Goal: Information Seeking & Learning: Check status

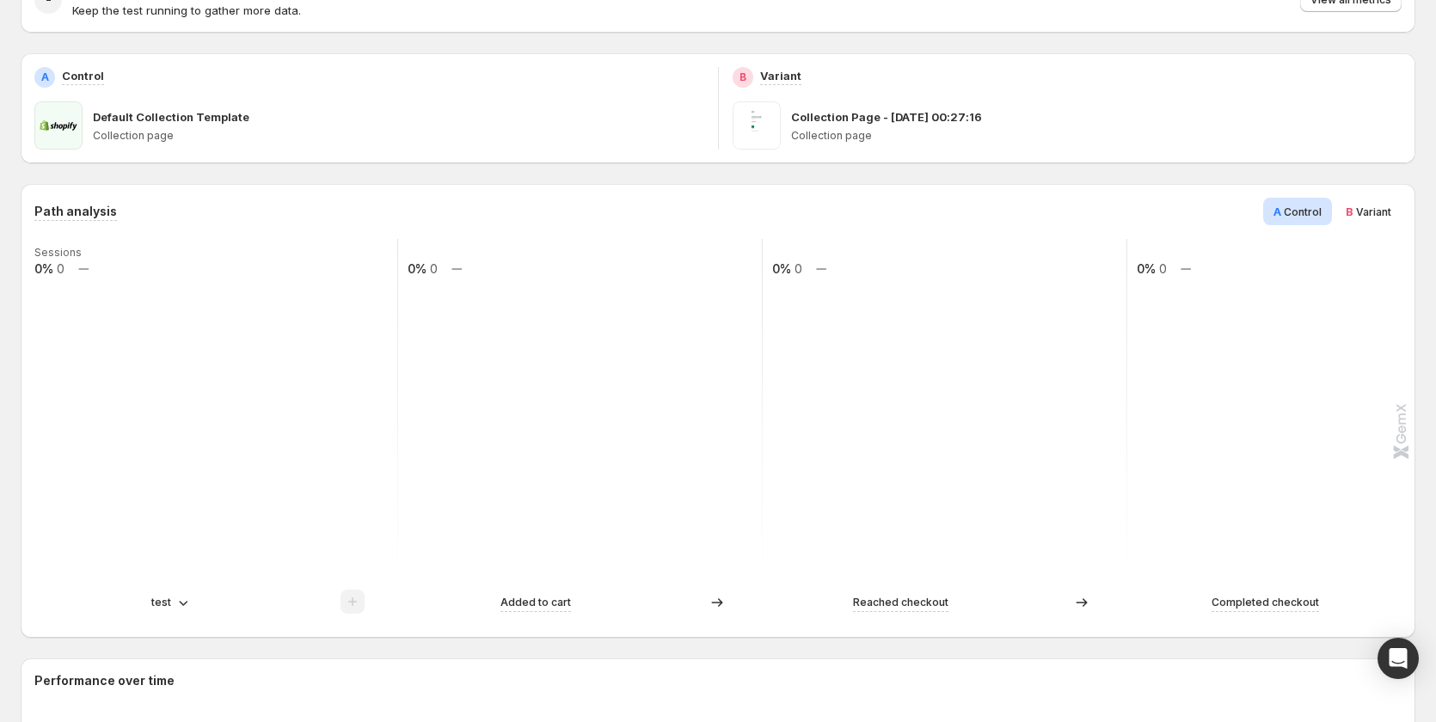
scroll to position [344, 0]
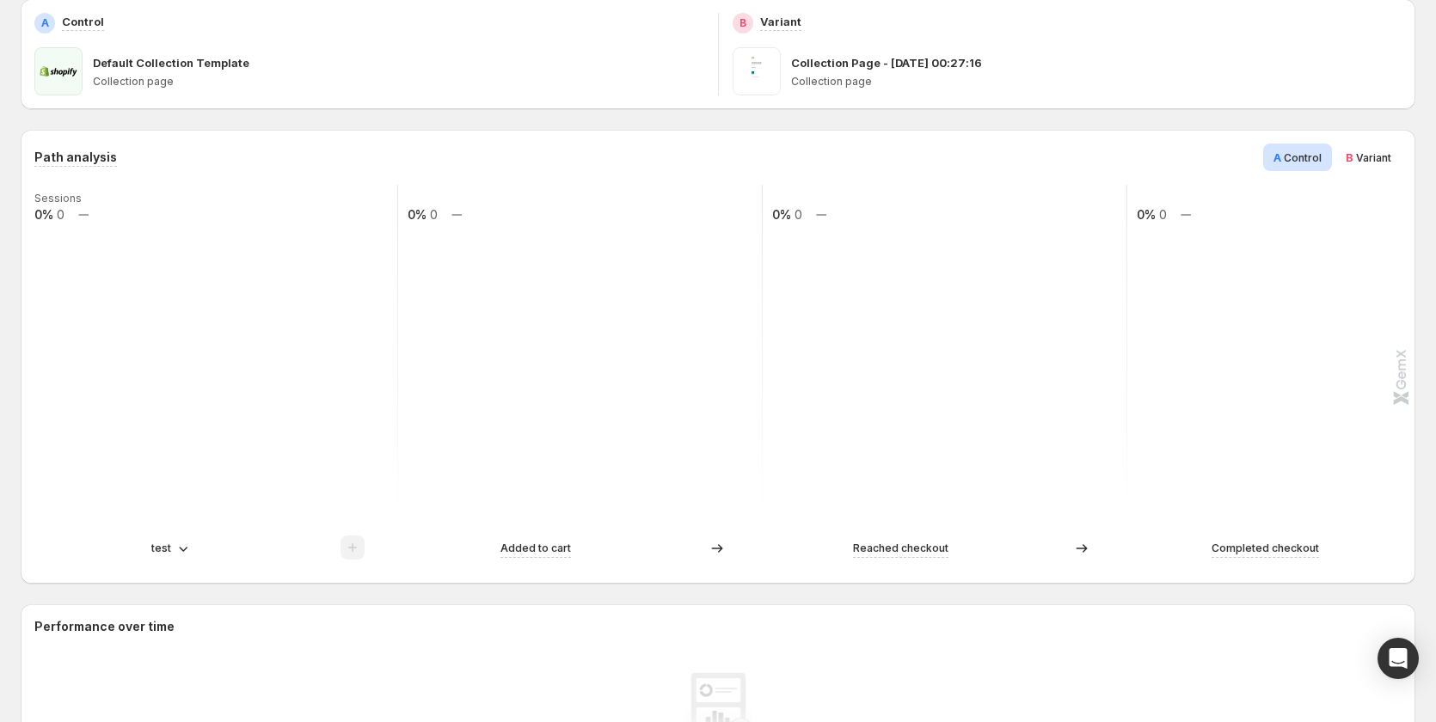
click at [169, 551] on p "test" at bounding box center [161, 548] width 20 height 17
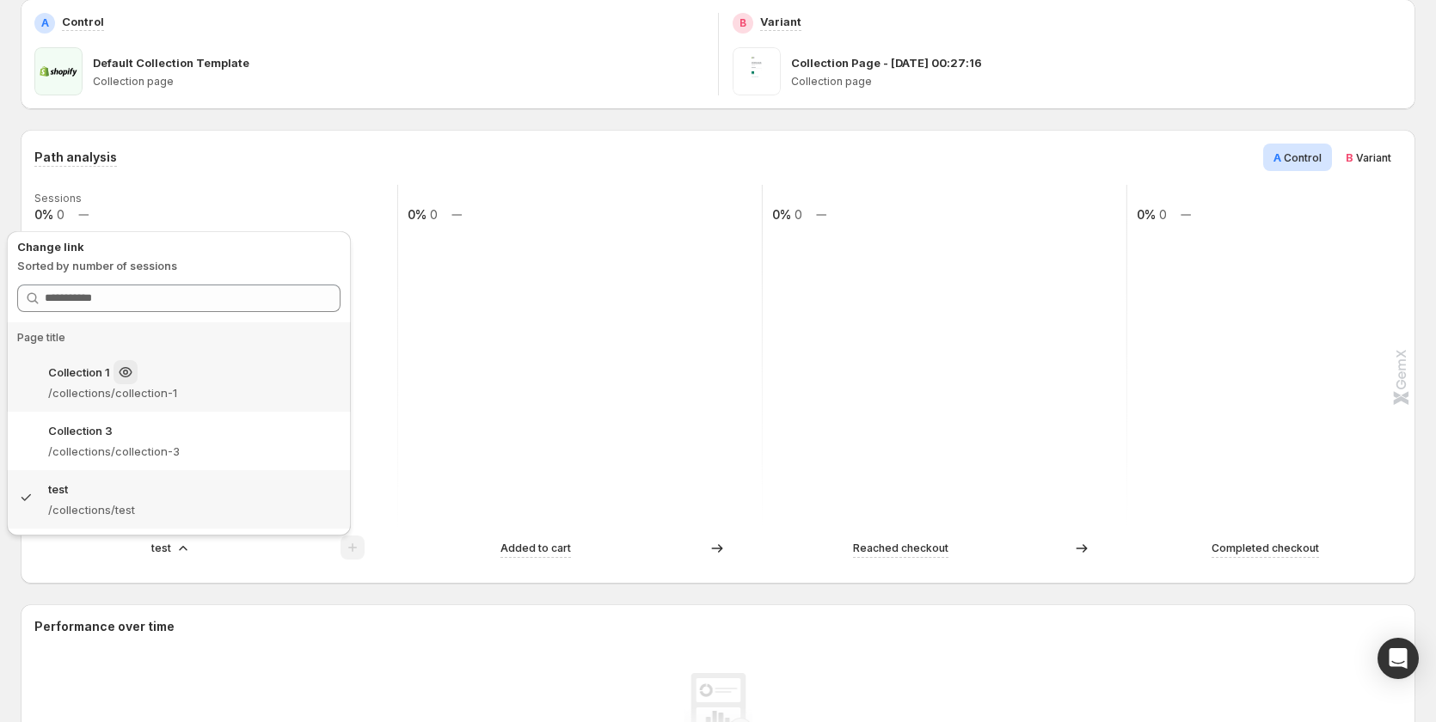
click at [195, 372] on div "Collection 1" at bounding box center [194, 372] width 292 height 24
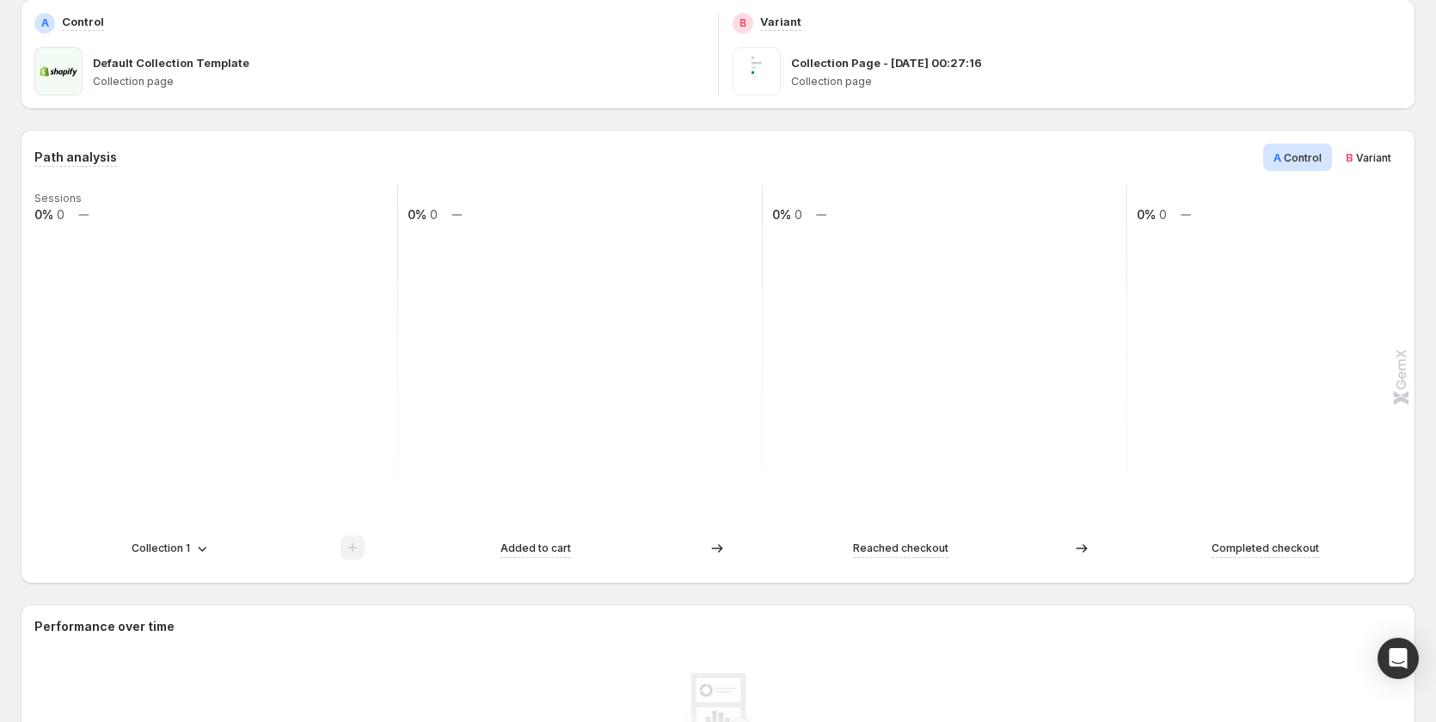
click at [175, 554] on p "Collection 1" at bounding box center [161, 548] width 58 height 17
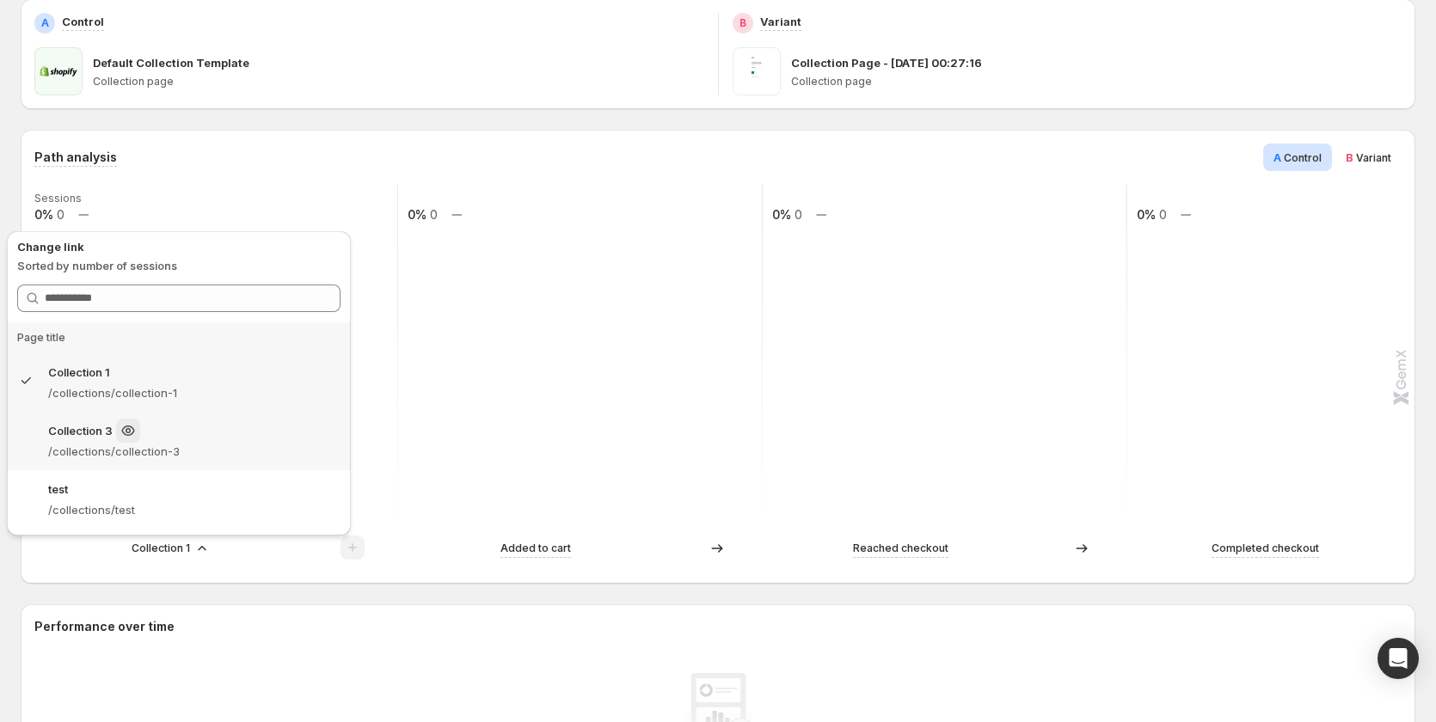
click at [218, 429] on div "Collection 3" at bounding box center [194, 431] width 292 height 24
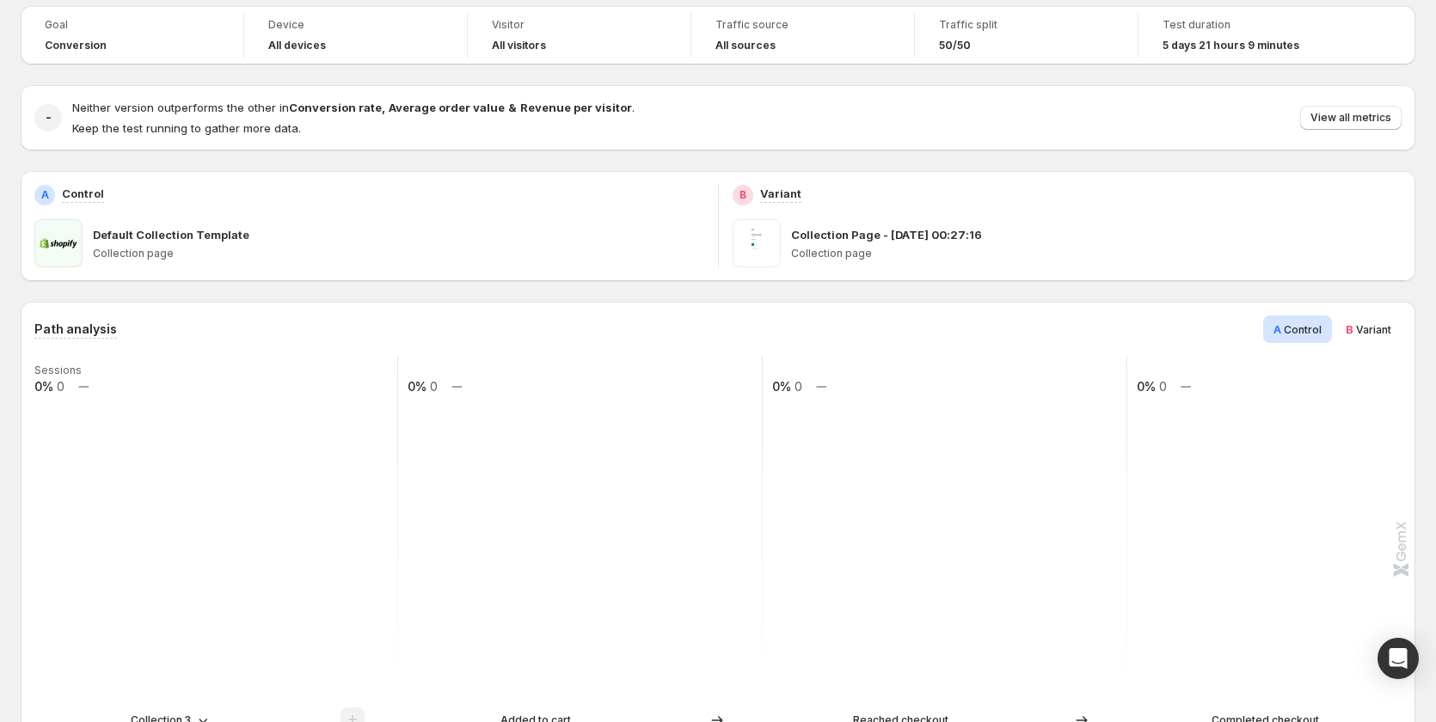
scroll to position [0, 0]
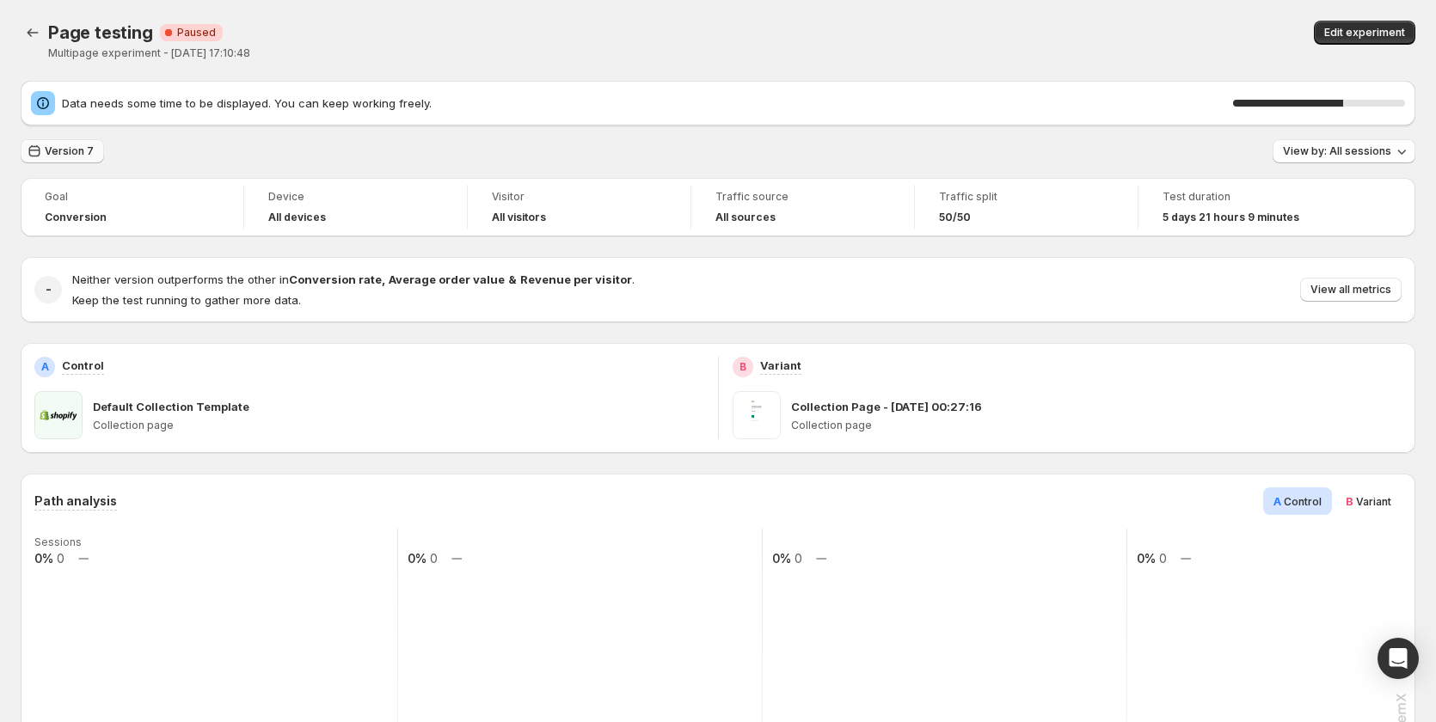
click at [71, 151] on span "Version 7" at bounding box center [69, 151] width 49 height 14
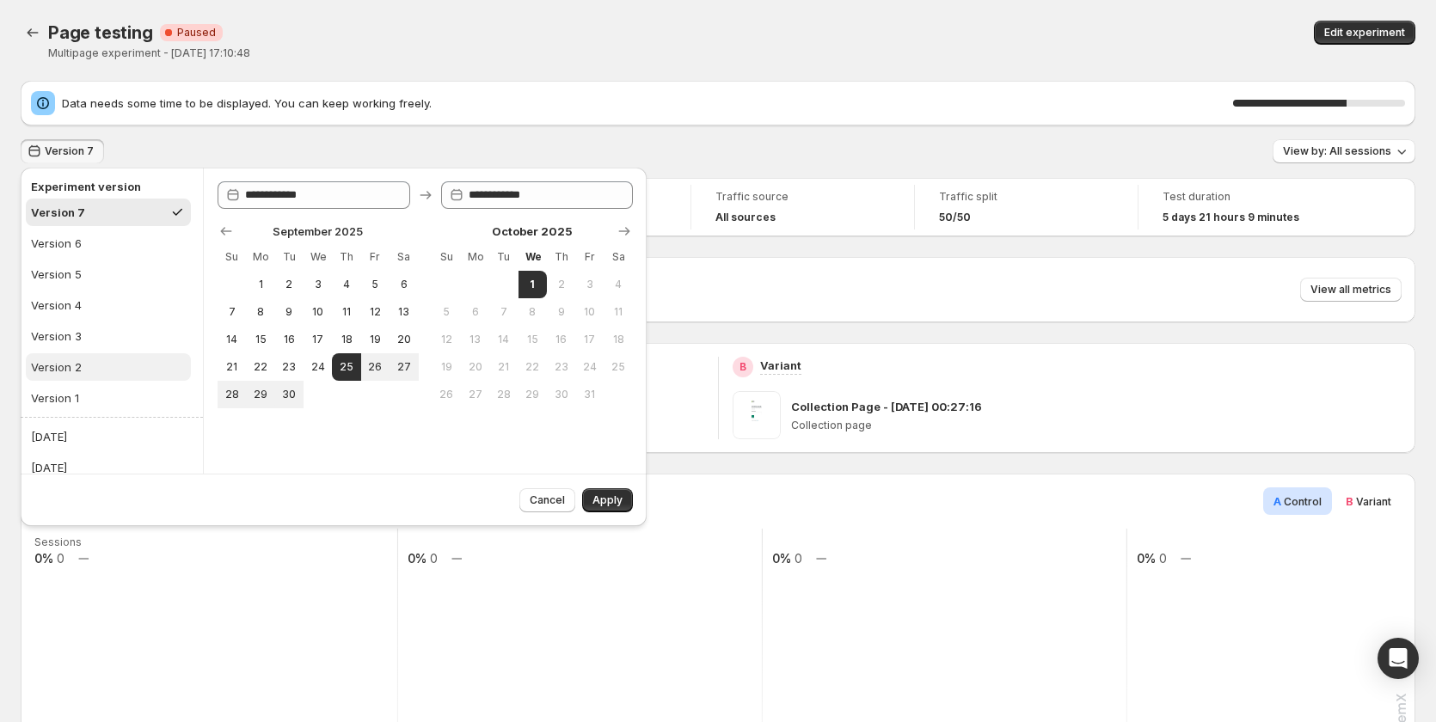
scroll to position [230, 0]
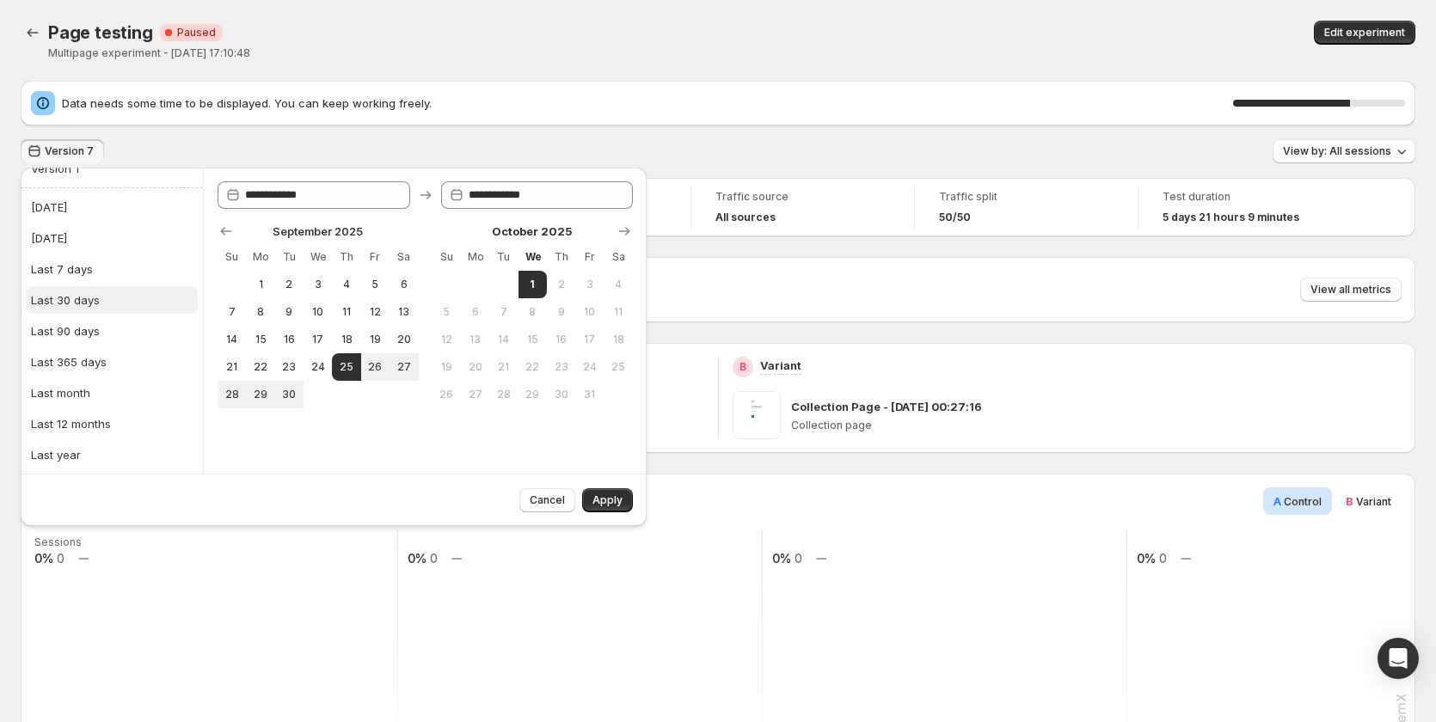
click at [101, 294] on button "Last 30 days" at bounding box center [112, 300] width 172 height 28
type input "**********"
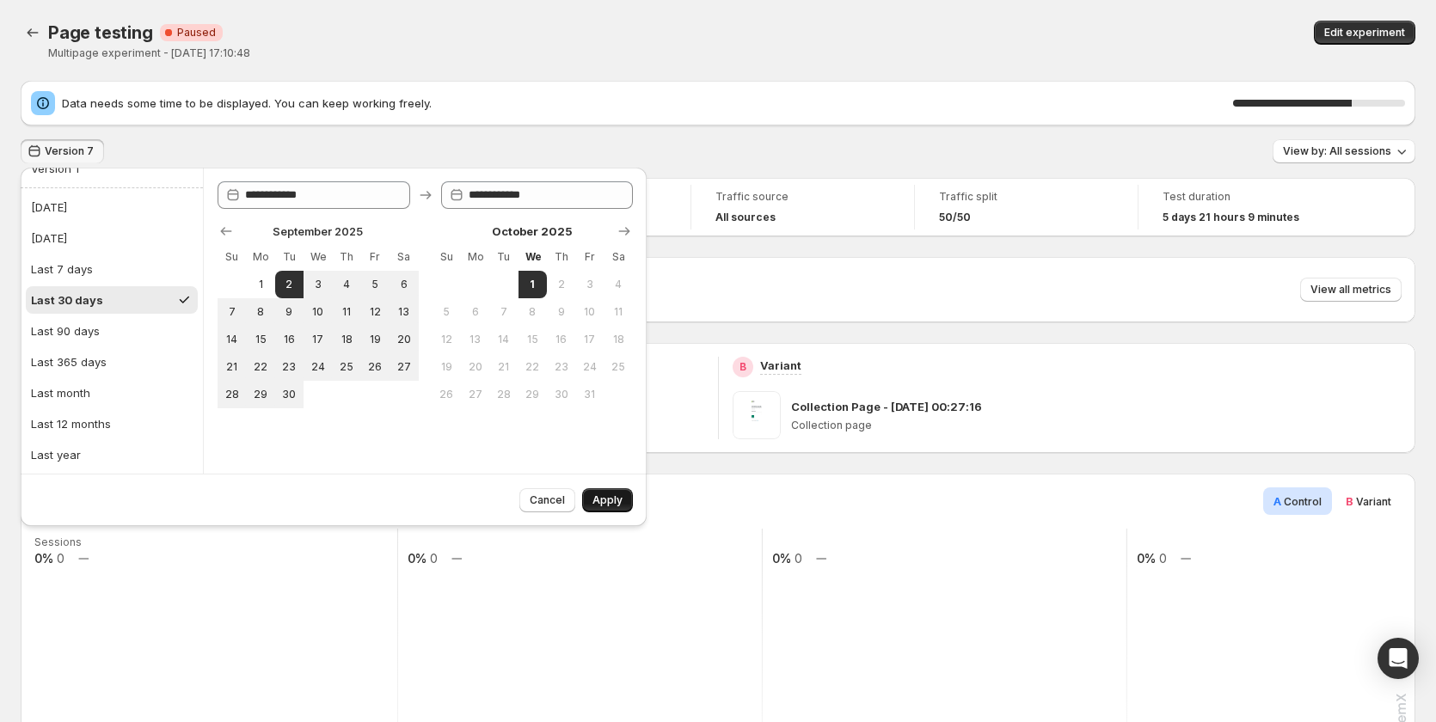
click at [604, 498] on span "Apply" at bounding box center [608, 501] width 30 height 14
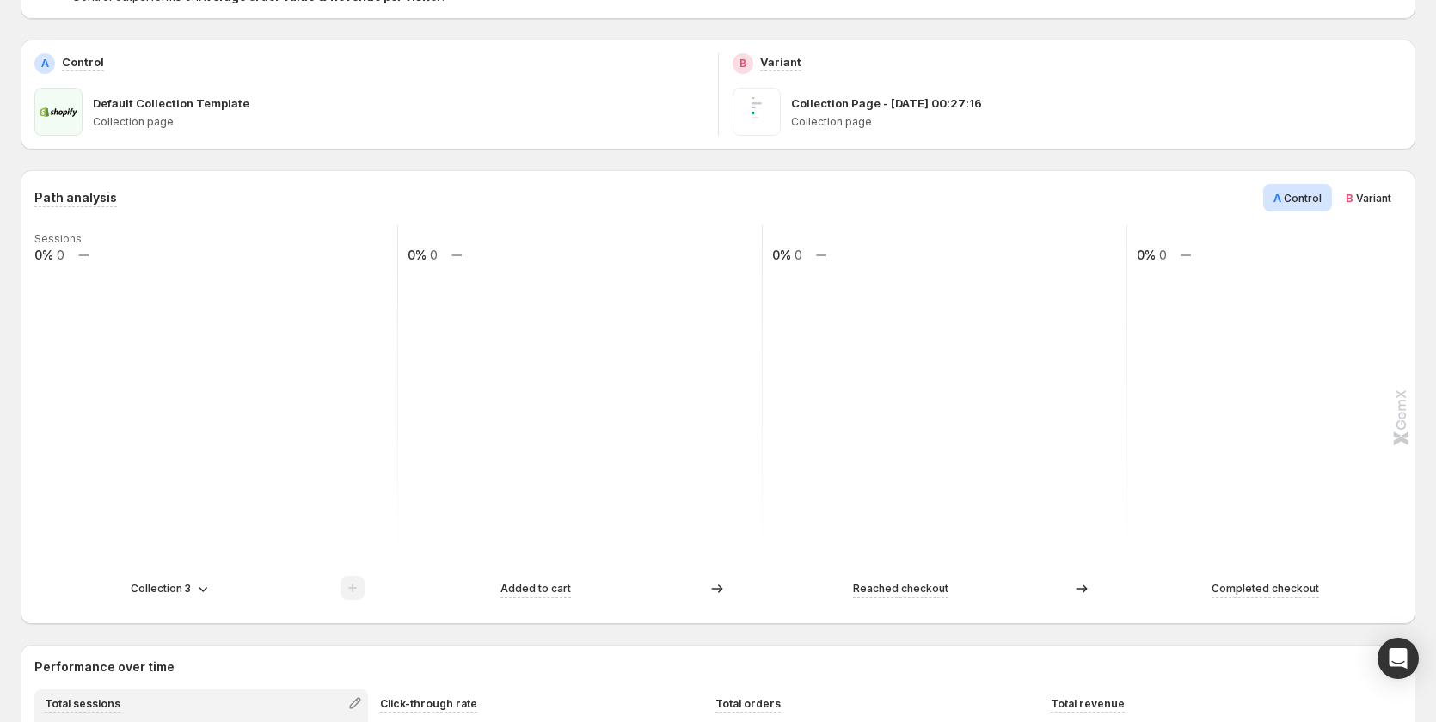
scroll to position [430, 0]
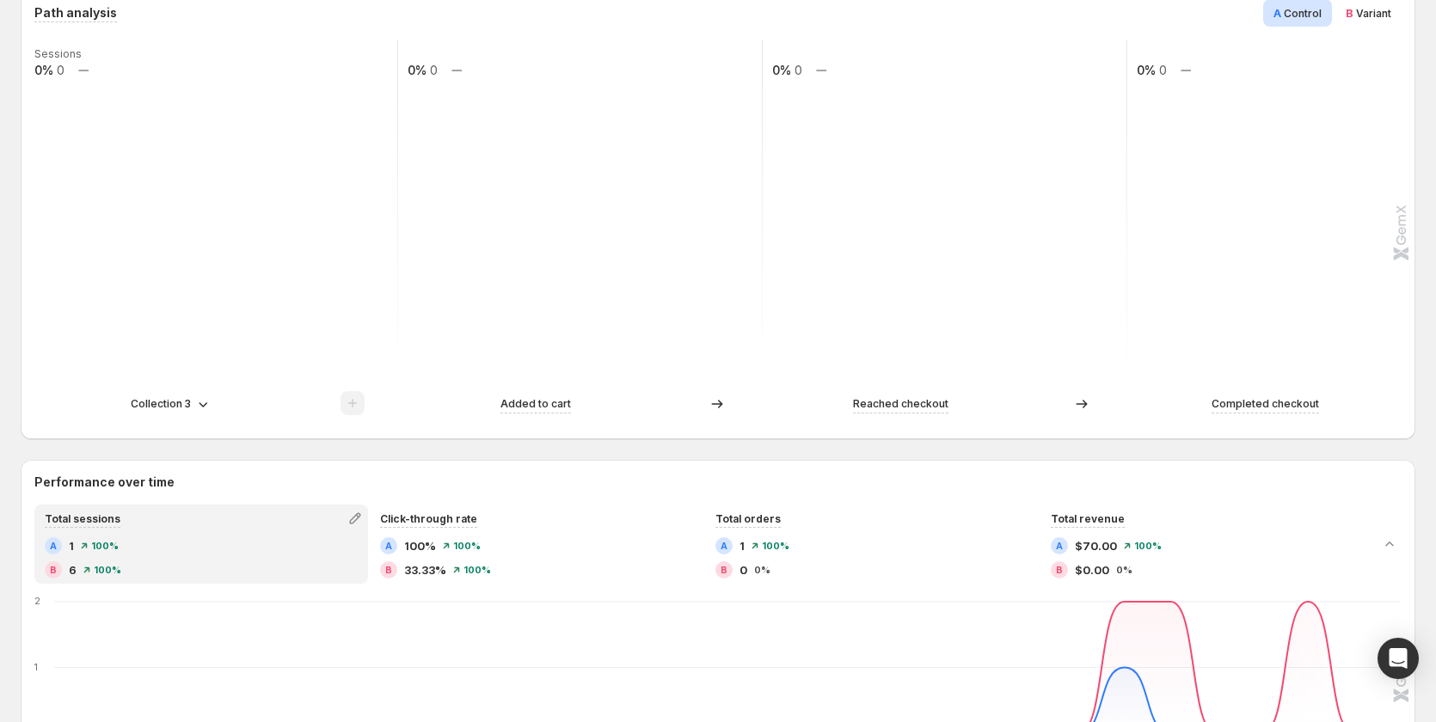
click at [181, 397] on p "Collection 3" at bounding box center [161, 404] width 60 height 17
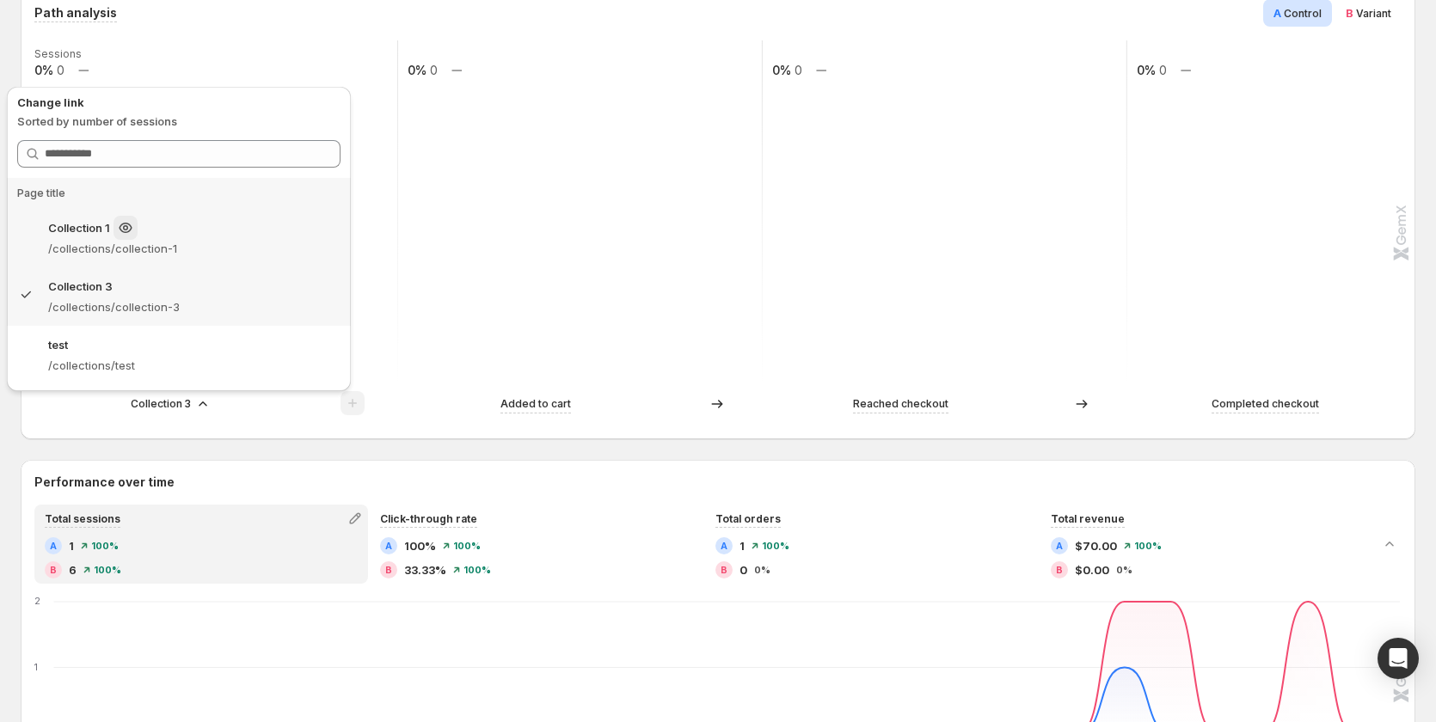
click at [194, 239] on div "Collection 1" at bounding box center [194, 228] width 292 height 24
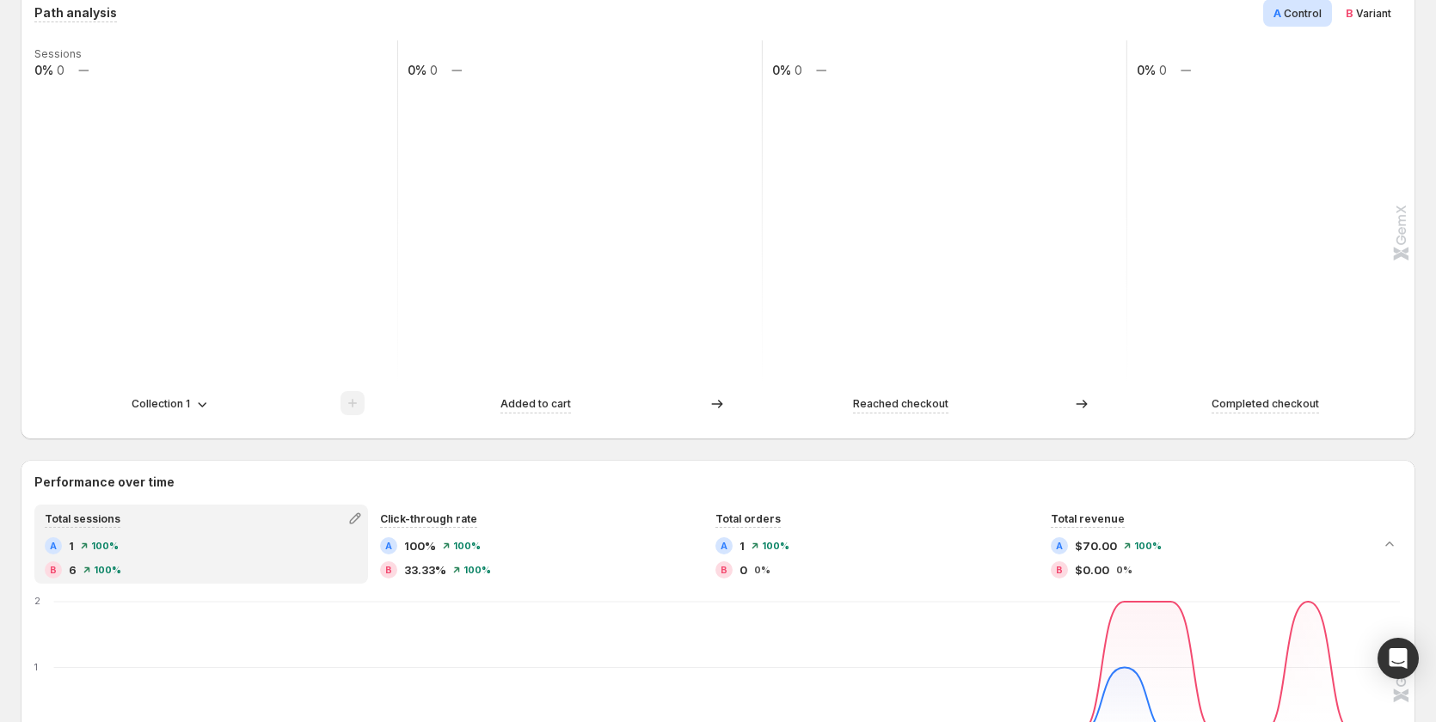
click at [163, 398] on p "Collection 1" at bounding box center [161, 404] width 58 height 17
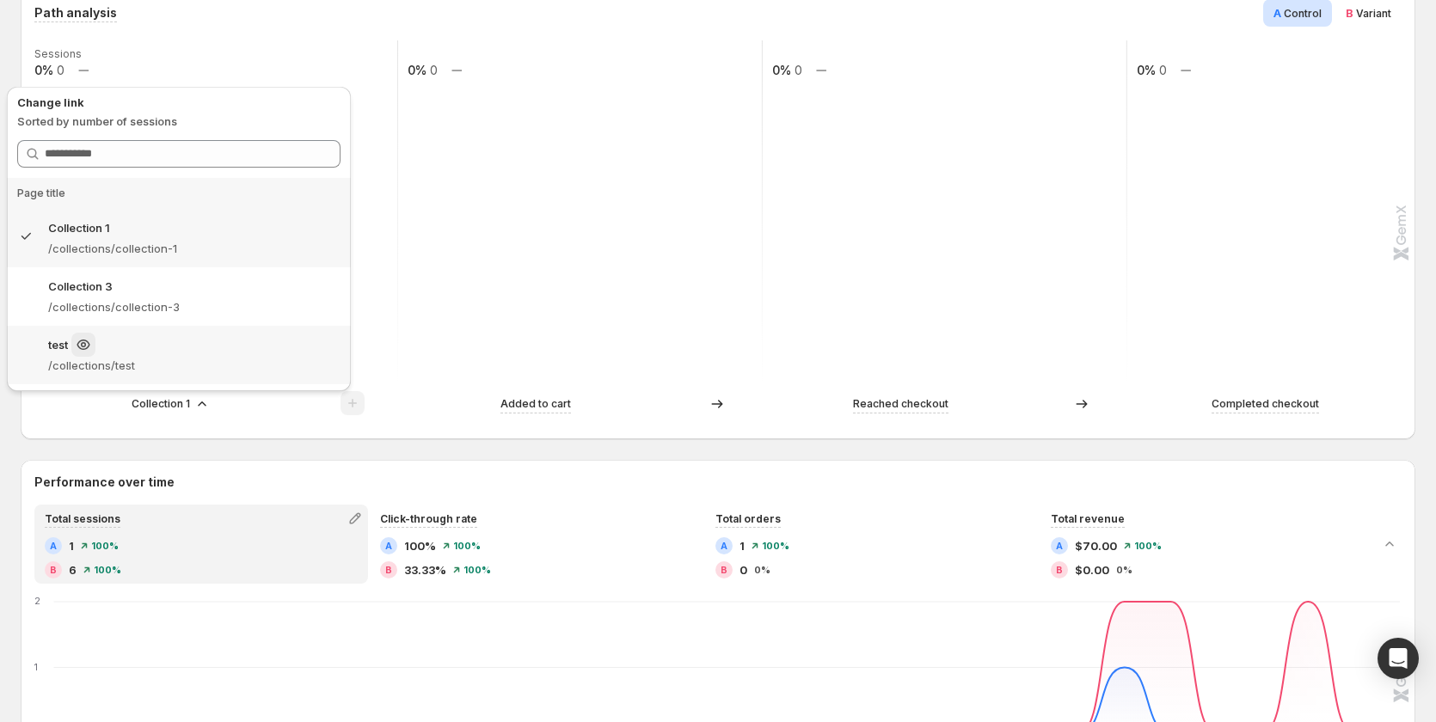
click at [182, 363] on p "/collections/test" at bounding box center [194, 365] width 292 height 17
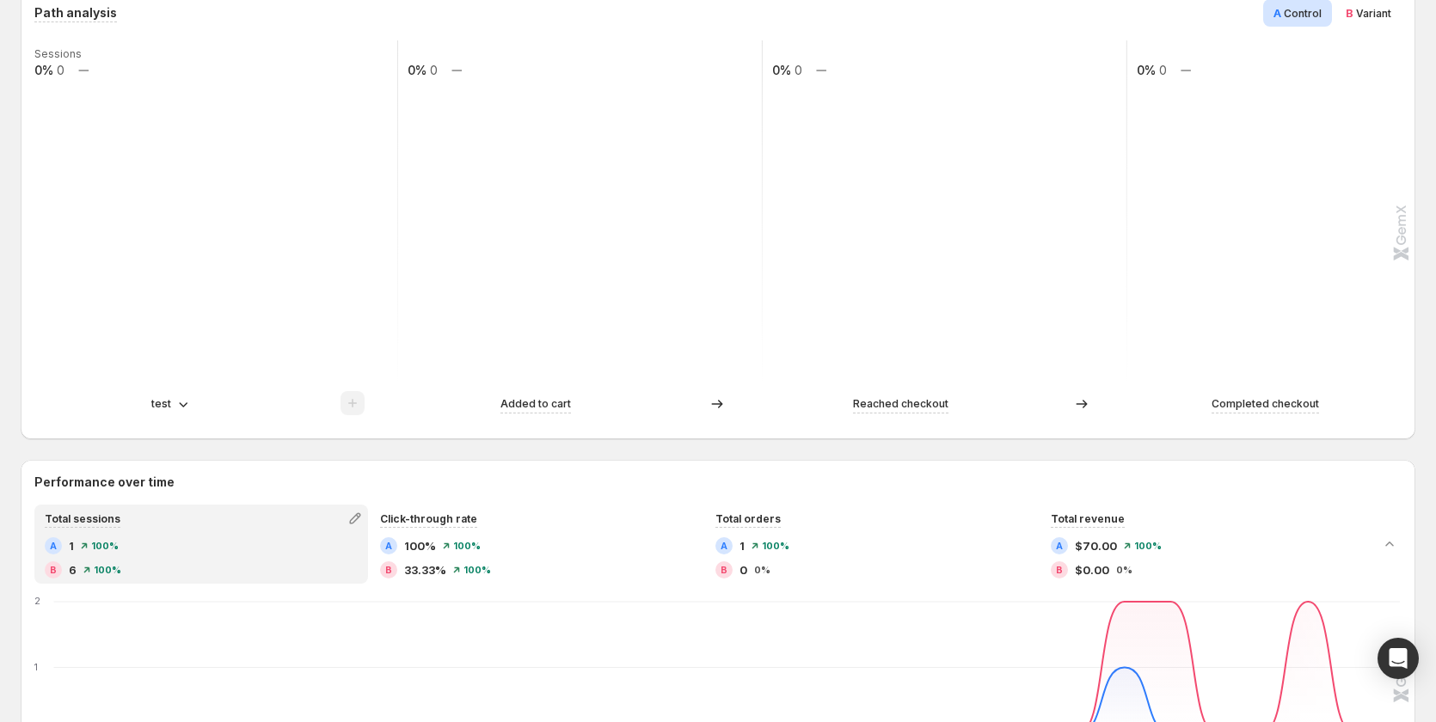
click at [172, 400] on div "test" at bounding box center [171, 404] width 40 height 17
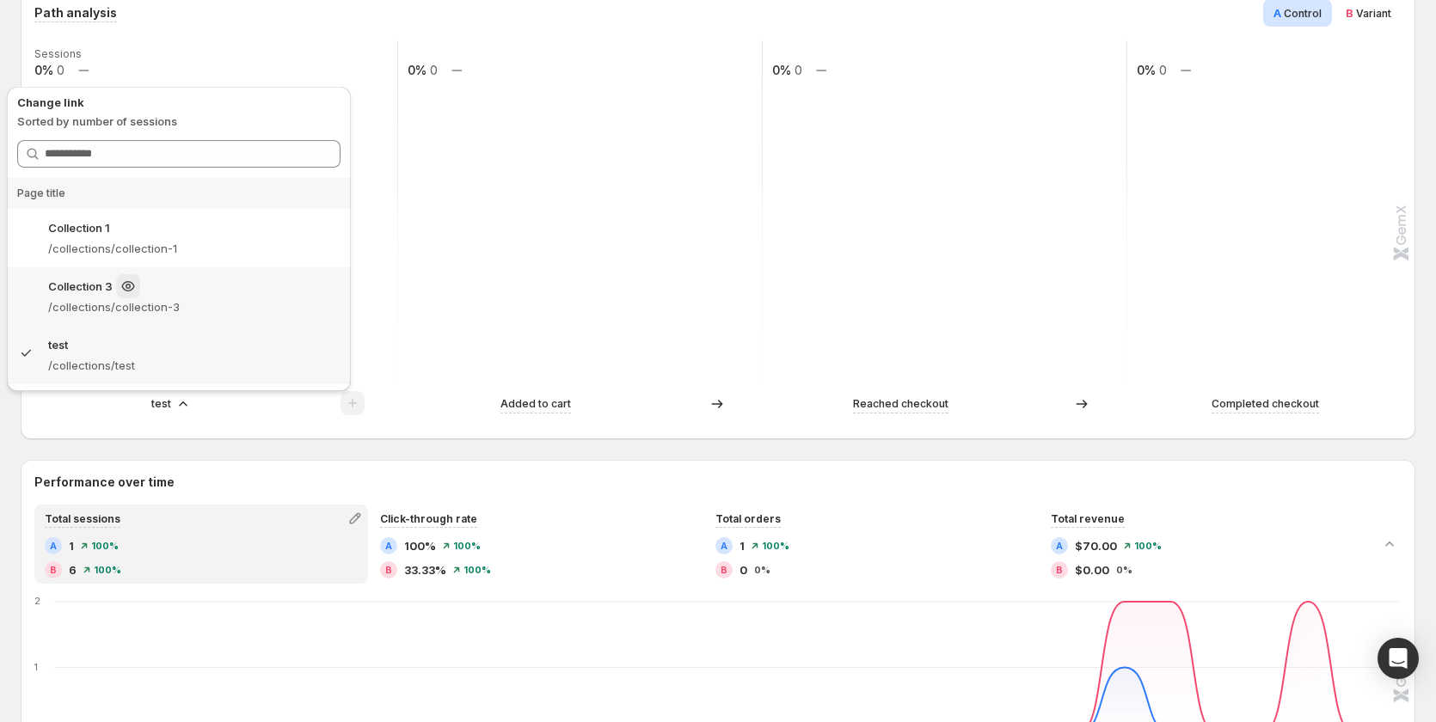
click at [181, 308] on p "/collections/collection-3" at bounding box center [194, 306] width 292 height 17
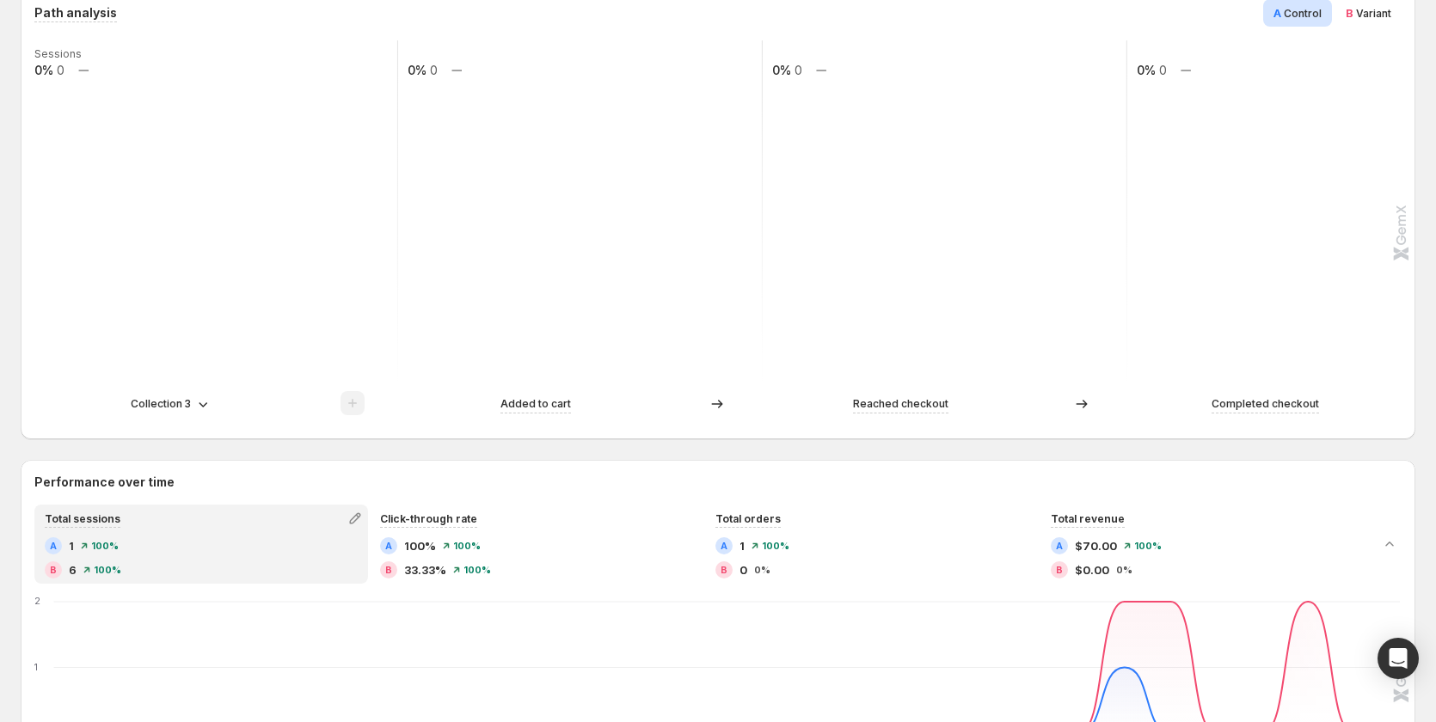
click at [150, 392] on div "Collection 3" at bounding box center [215, 404] width 363 height 26
click at [150, 400] on p "Collection 3" at bounding box center [161, 404] width 60 height 17
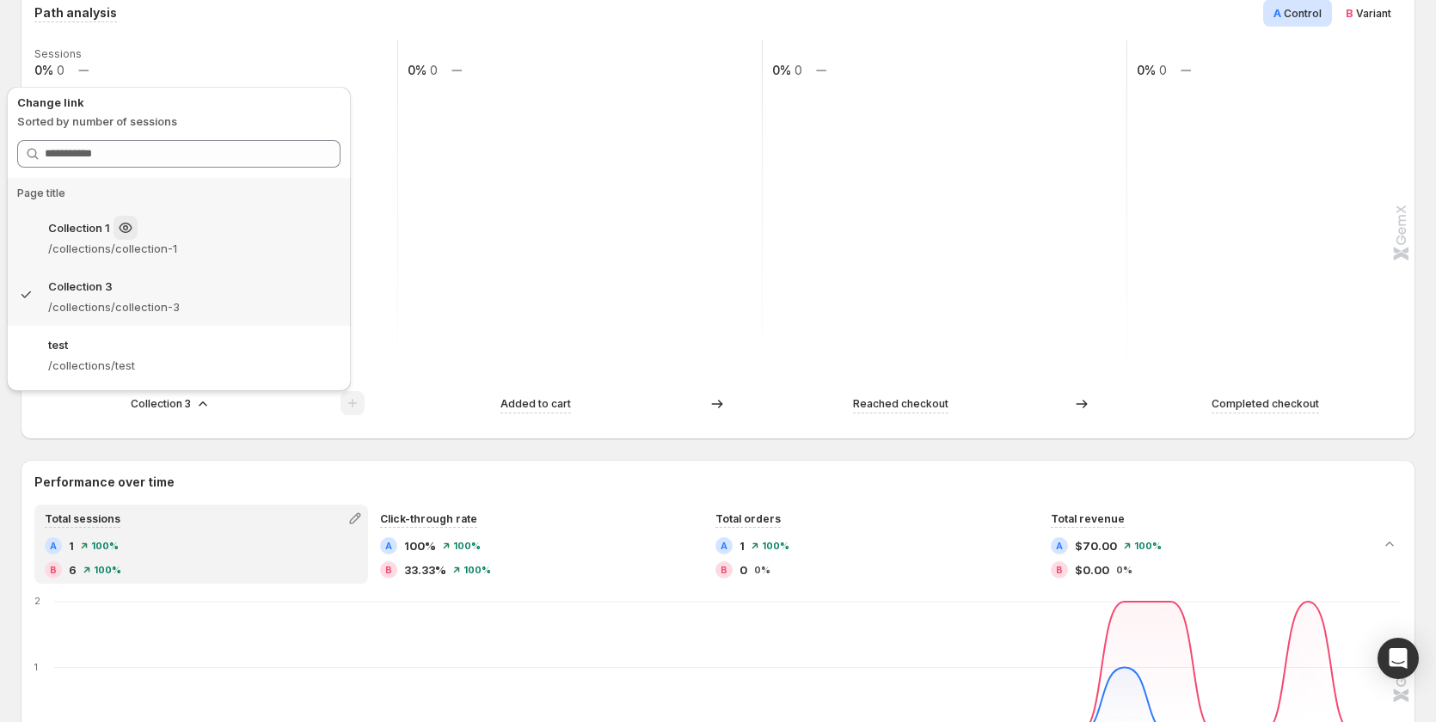
click at [201, 249] on p "/collections/collection-1" at bounding box center [194, 248] width 292 height 17
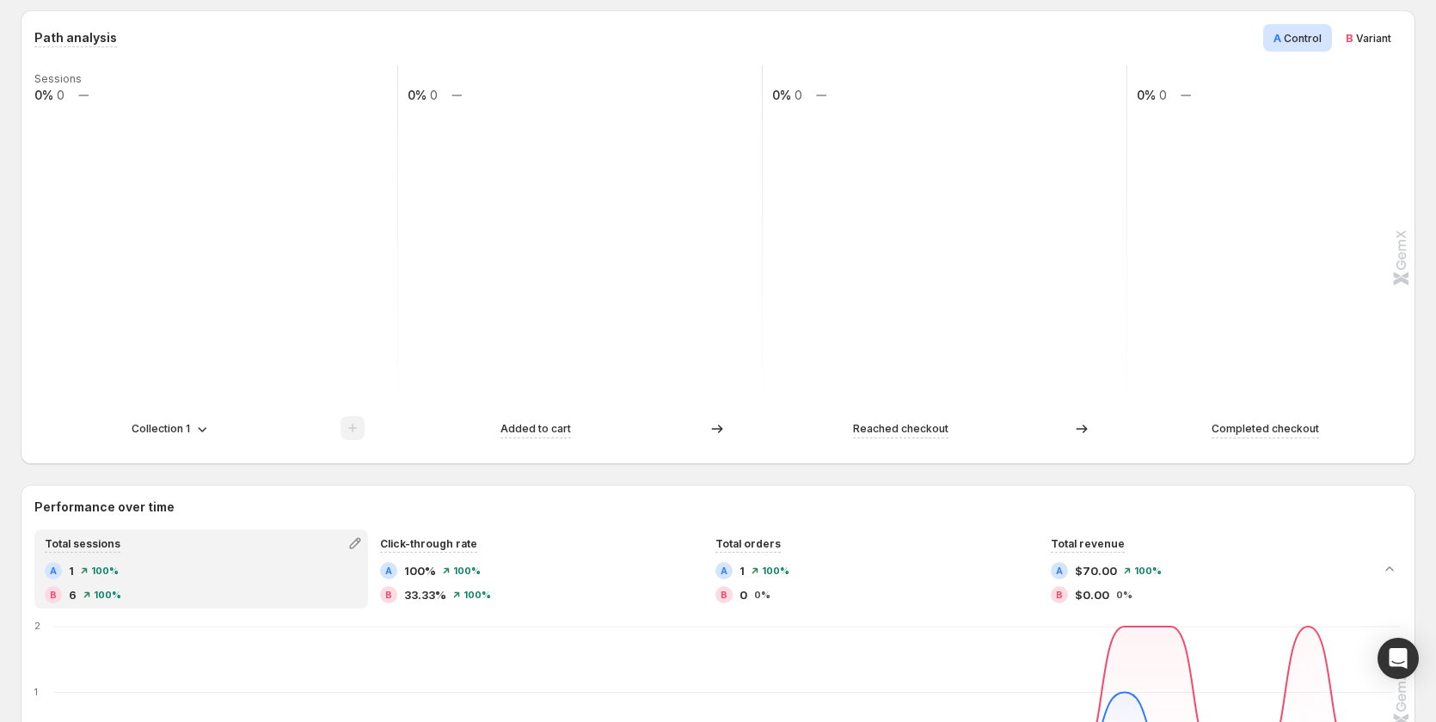
scroll to position [344, 0]
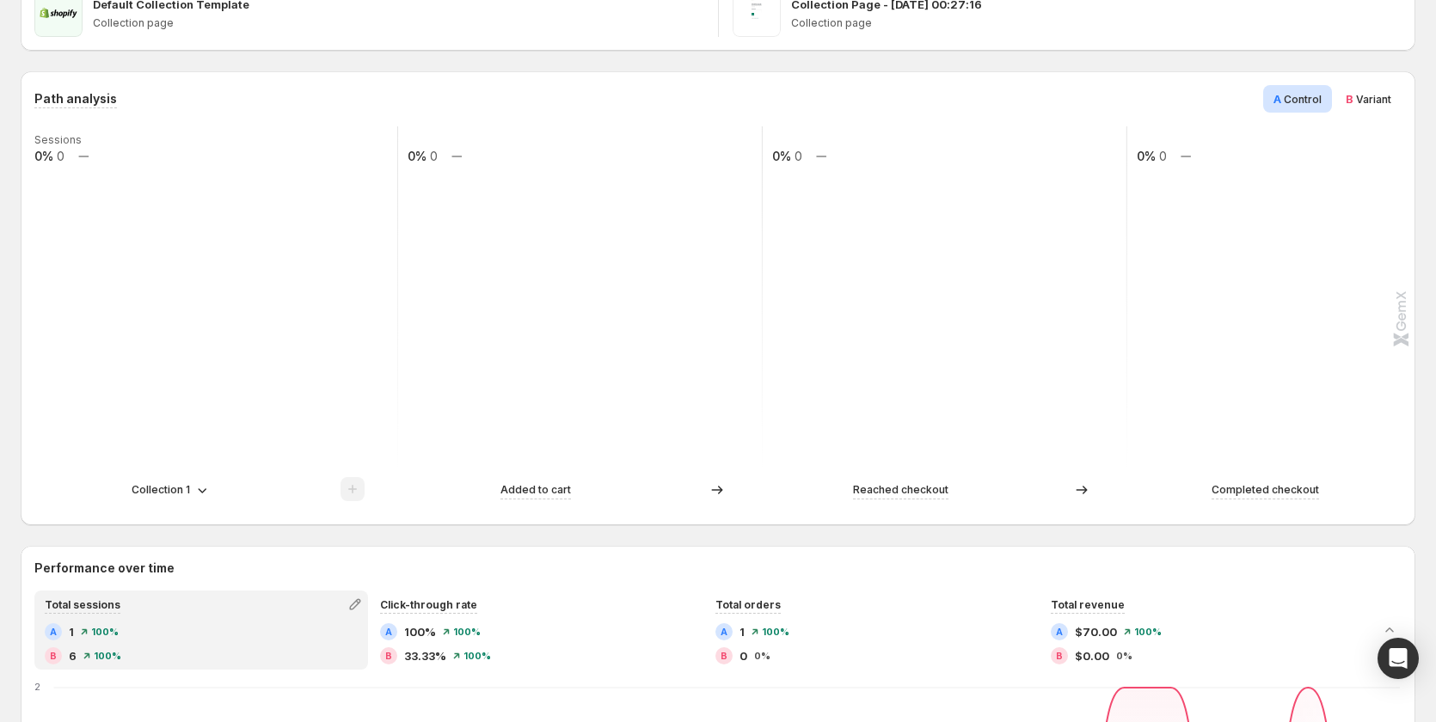
click at [1369, 95] on span "Variant" at bounding box center [1373, 99] width 35 height 13
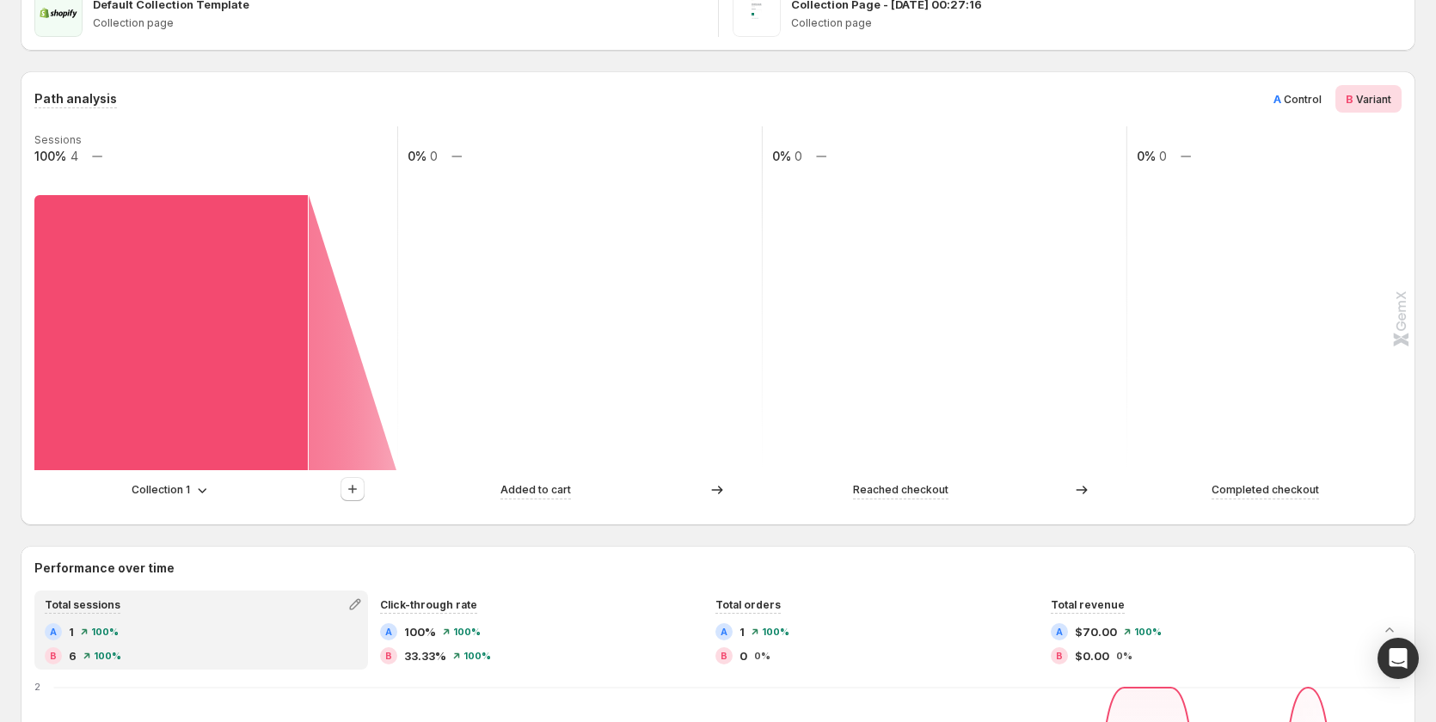
click at [183, 482] on p "Collection 1" at bounding box center [161, 490] width 58 height 17
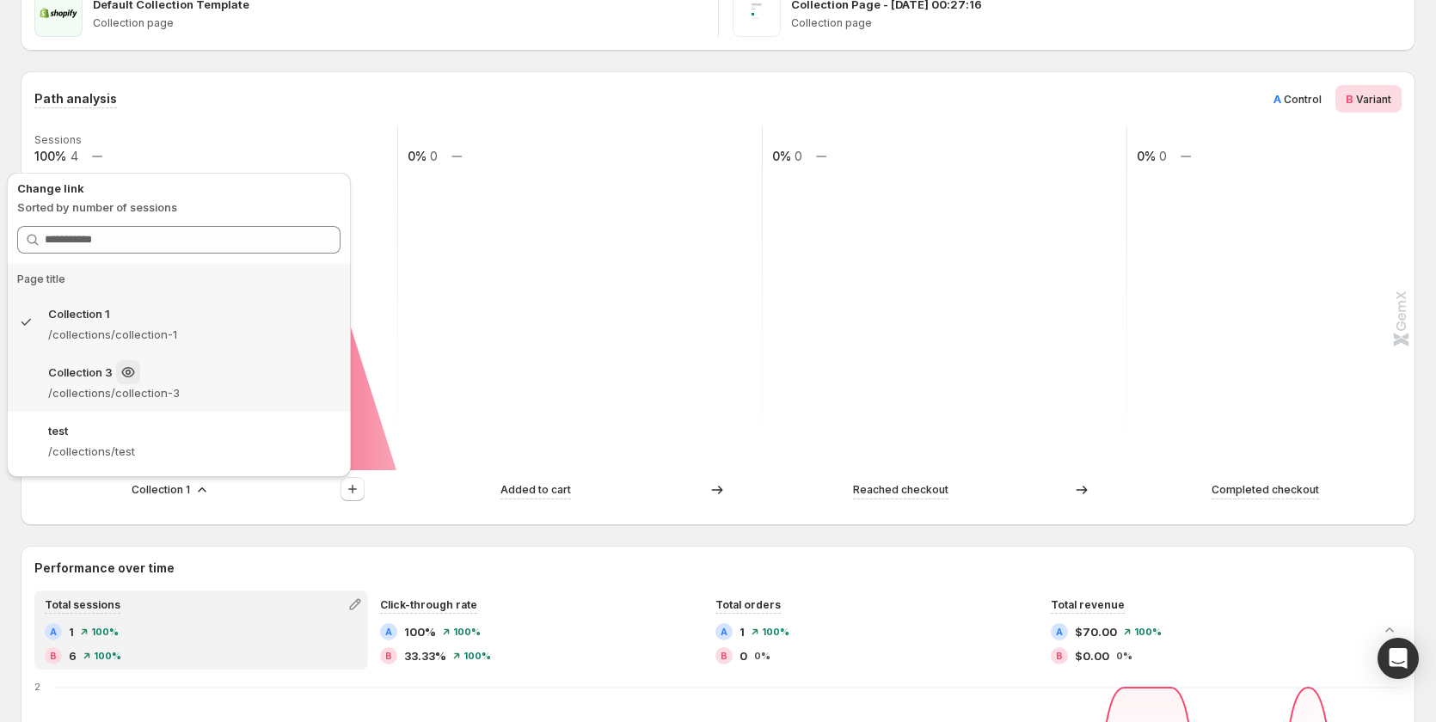
click at [168, 394] on p "/collections/collection-3" at bounding box center [194, 392] width 292 height 17
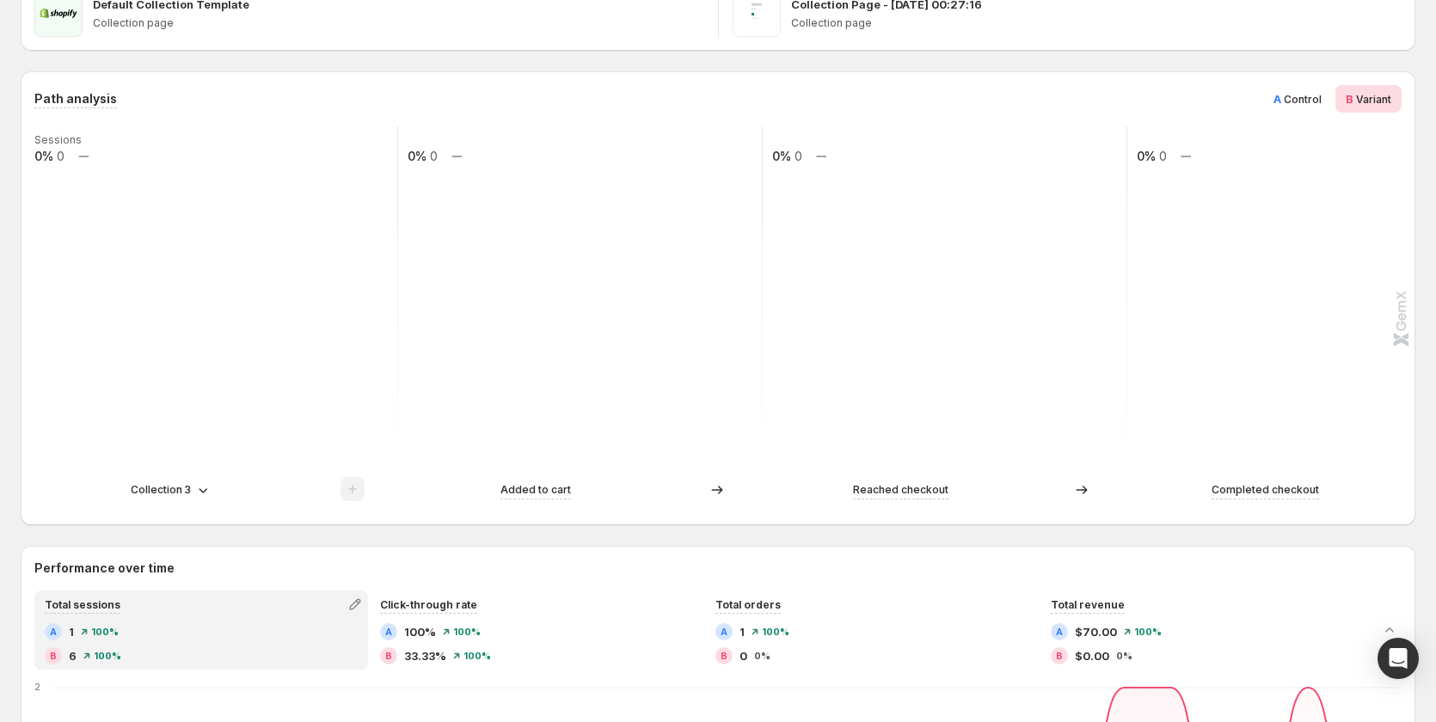
click at [160, 489] on p "Collection 3" at bounding box center [161, 490] width 60 height 17
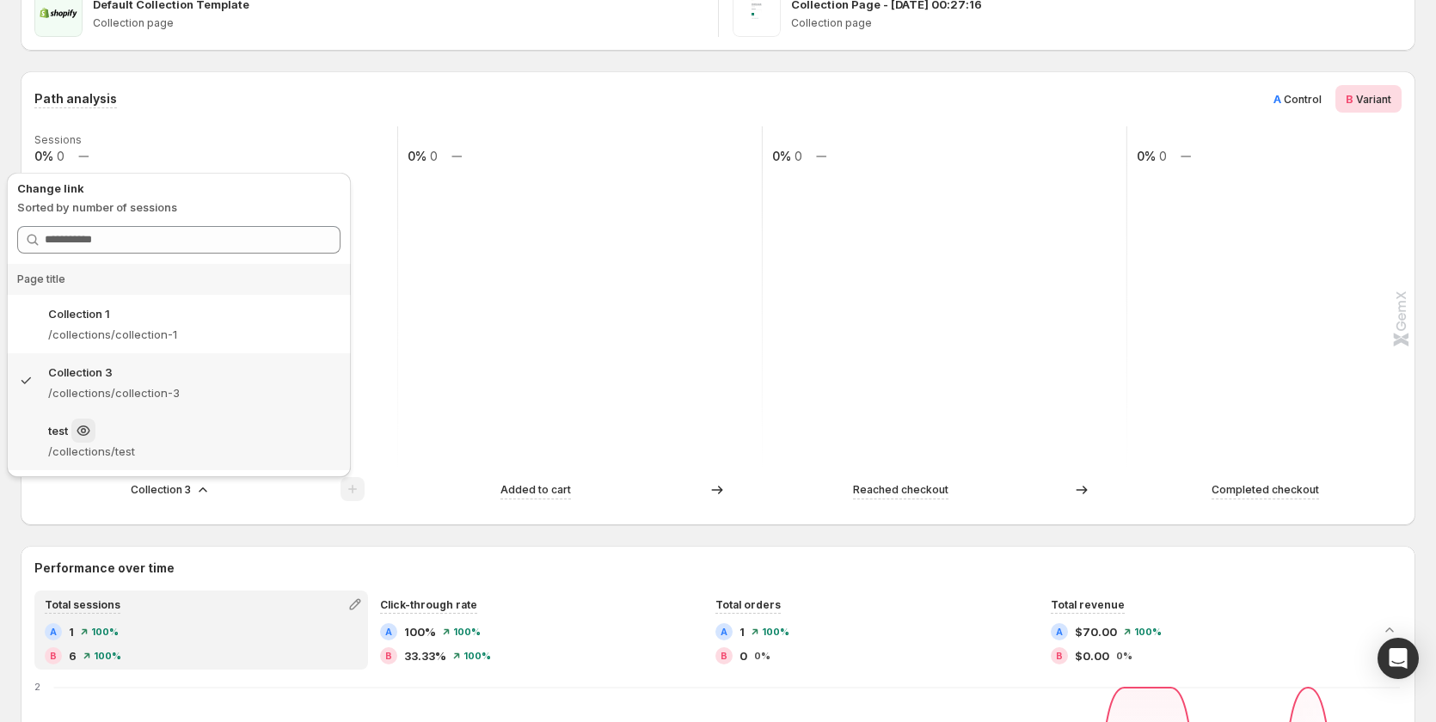
click at [177, 449] on p "/collections/test" at bounding box center [194, 451] width 292 height 17
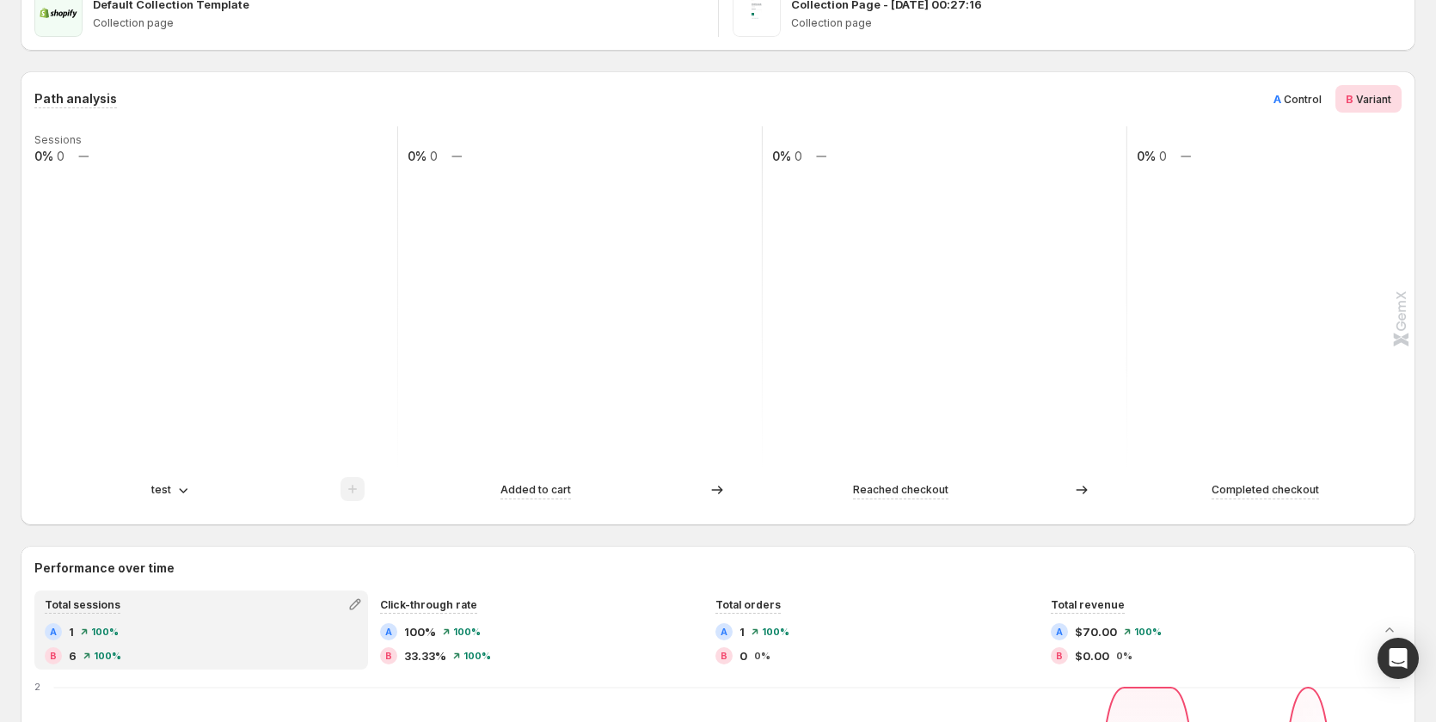
click at [178, 488] on icon at bounding box center [183, 490] width 17 height 17
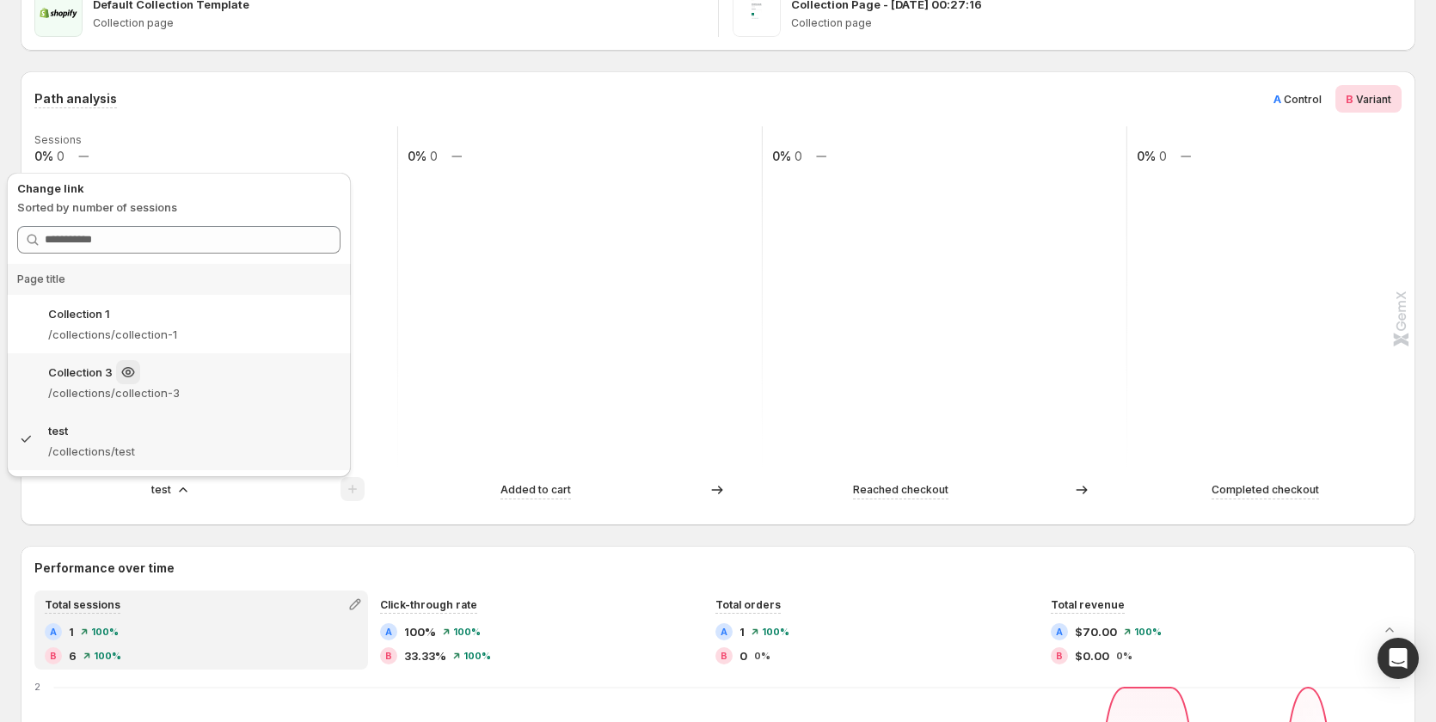
click at [180, 389] on p "/collections/collection-3" at bounding box center [194, 392] width 292 height 17
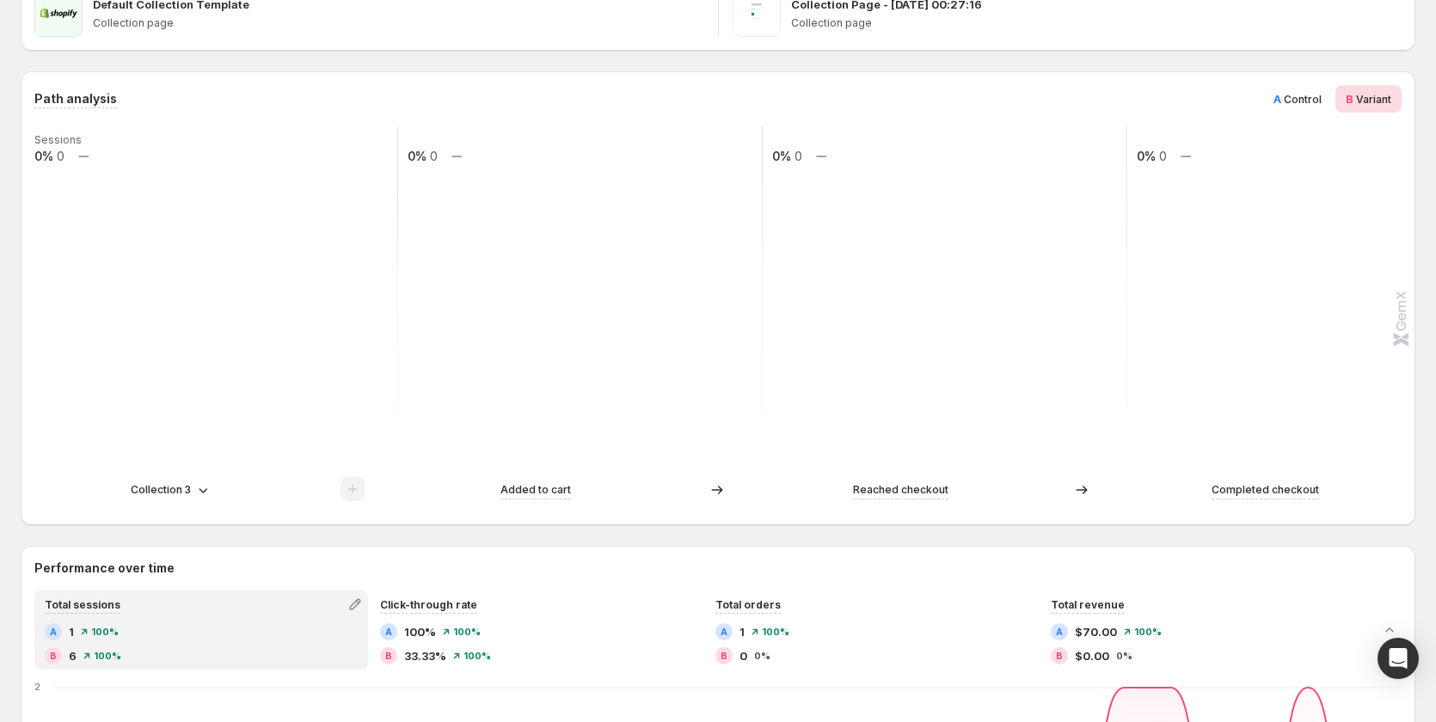
click at [163, 484] on p "Collection 3" at bounding box center [161, 490] width 60 height 17
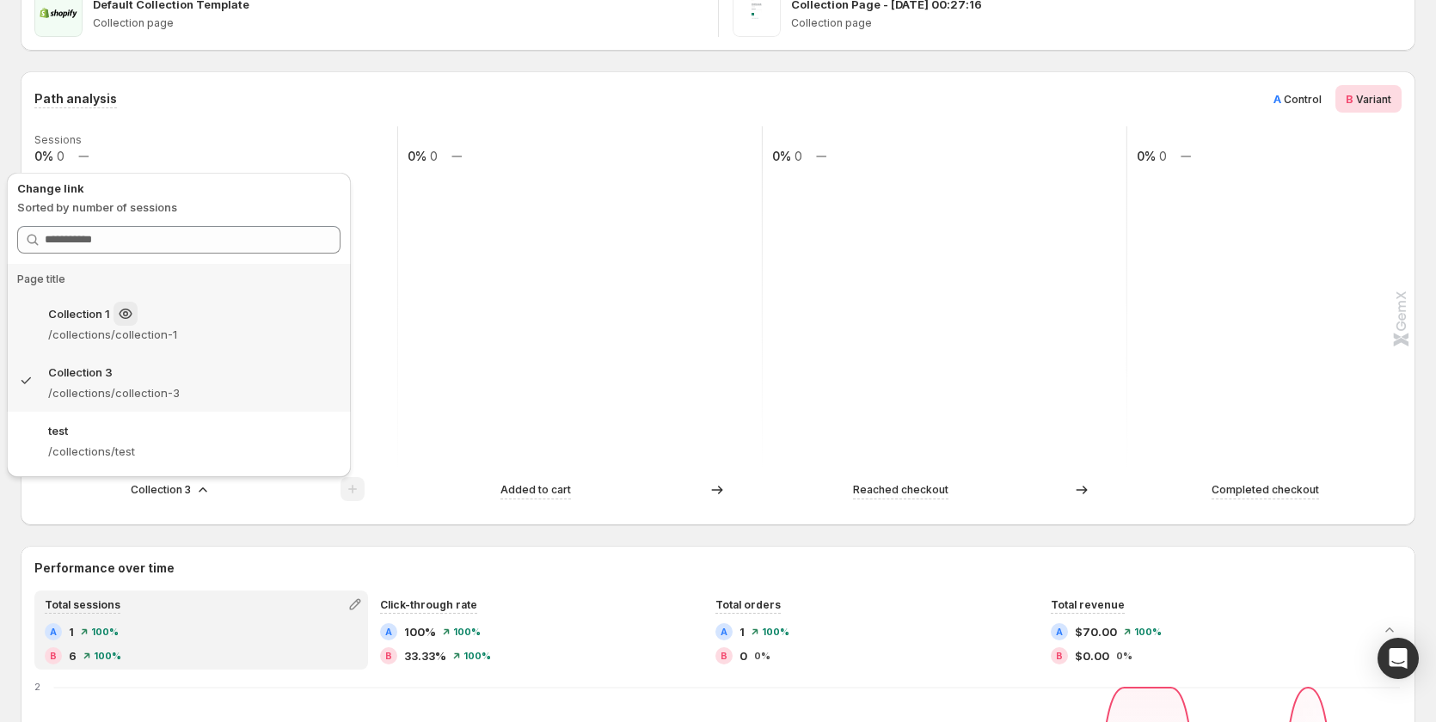
click at [187, 327] on p "/collections/collection-1" at bounding box center [194, 334] width 292 height 17
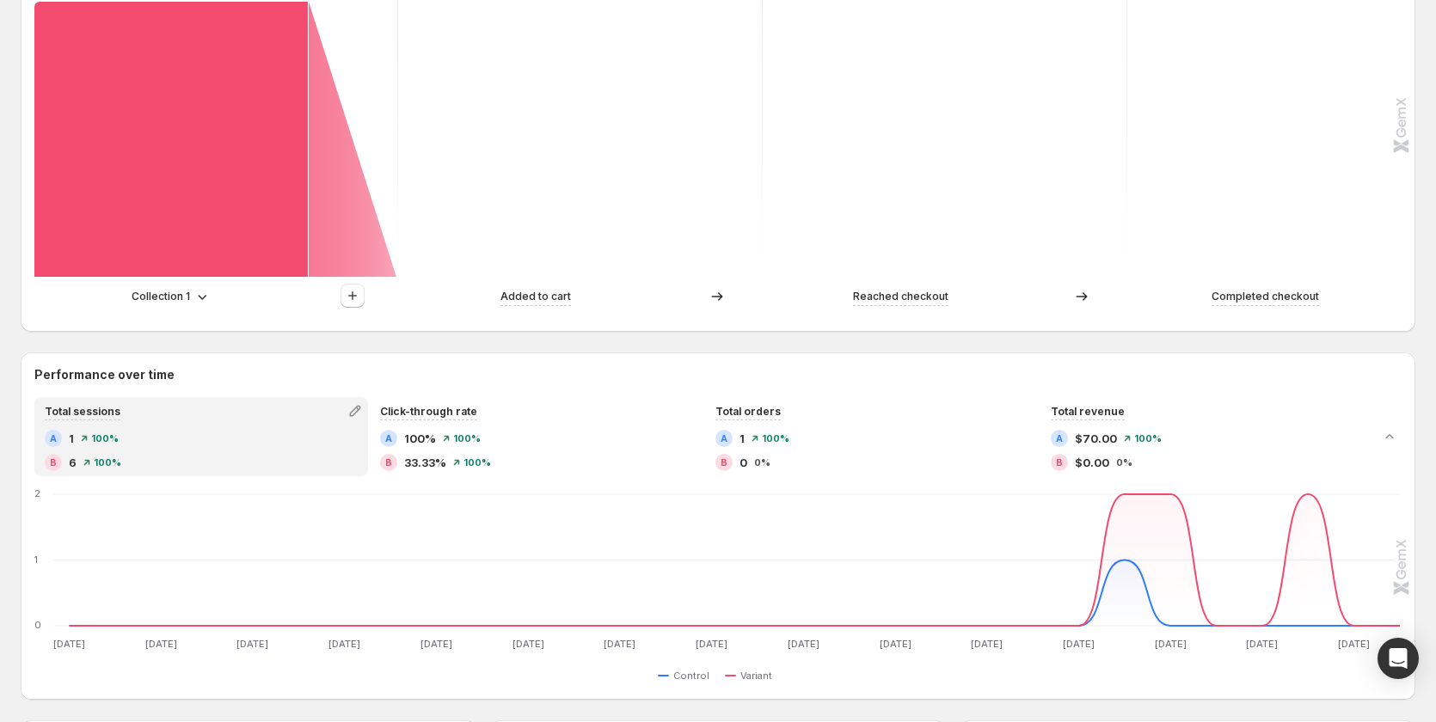
scroll to position [516, 0]
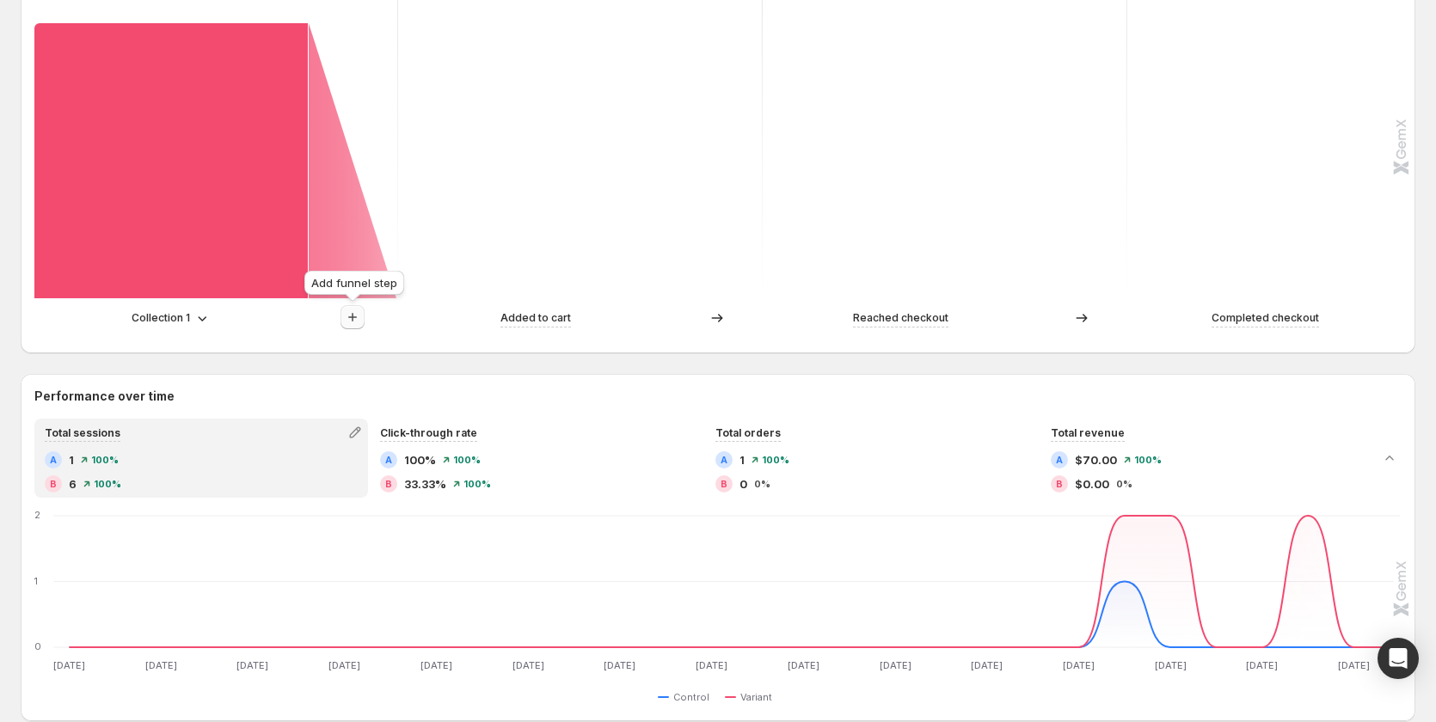
click at [360, 314] on icon "button" at bounding box center [352, 317] width 17 height 17
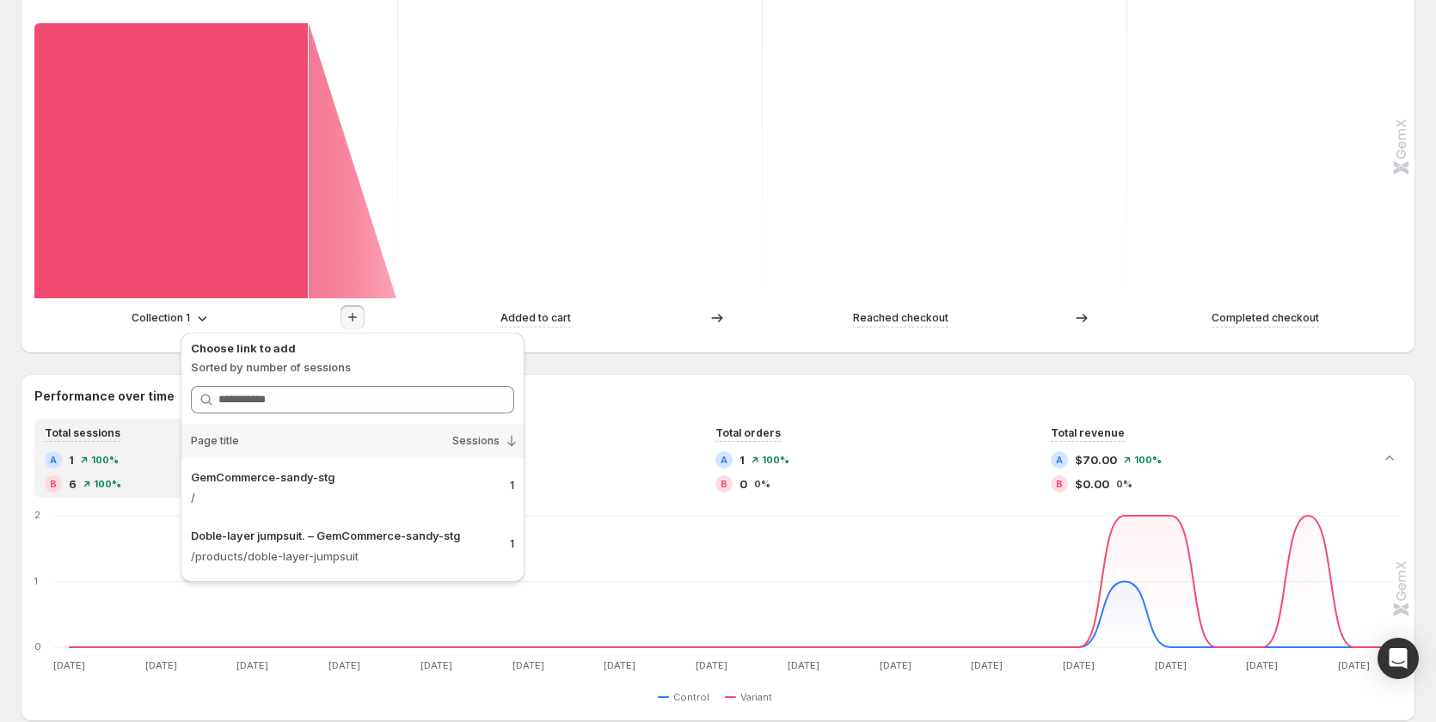
click at [536, 234] on rect at bounding box center [580, 126] width 366 height 344
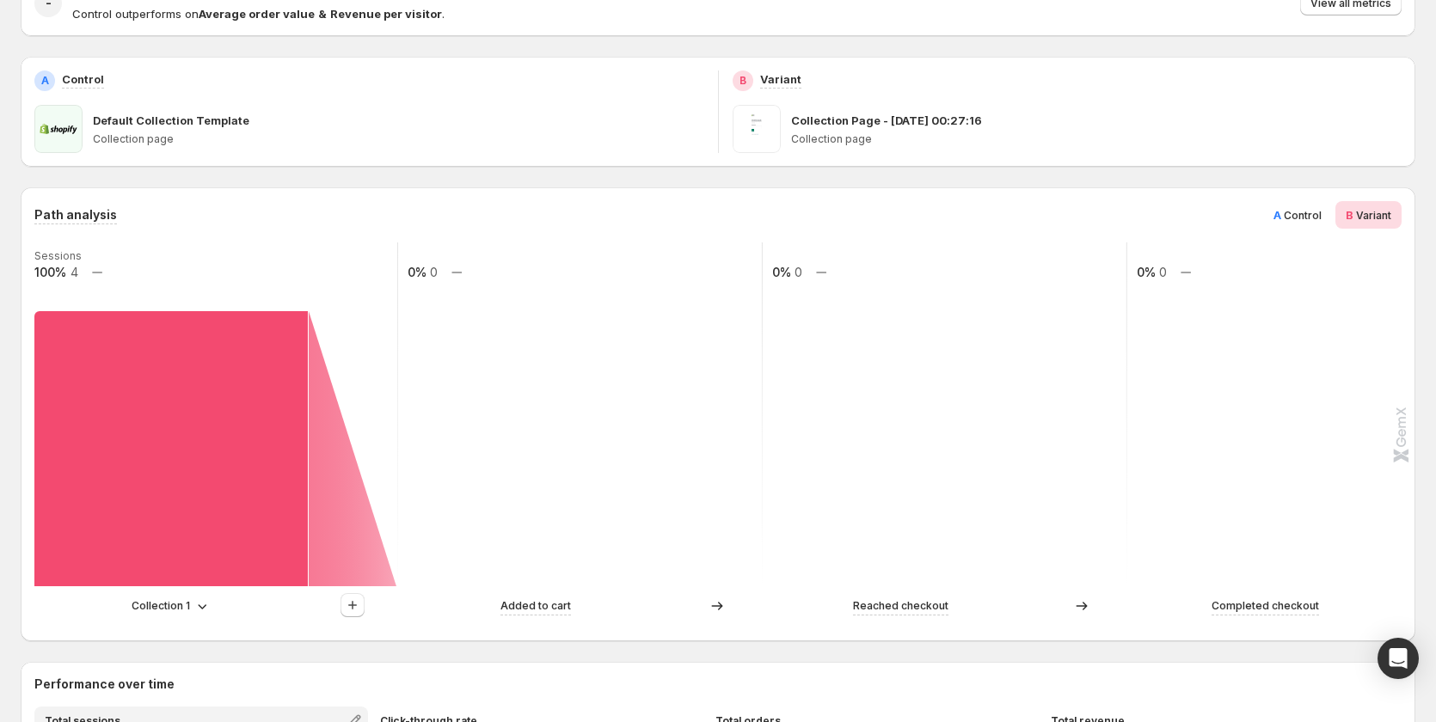
scroll to position [258, 0]
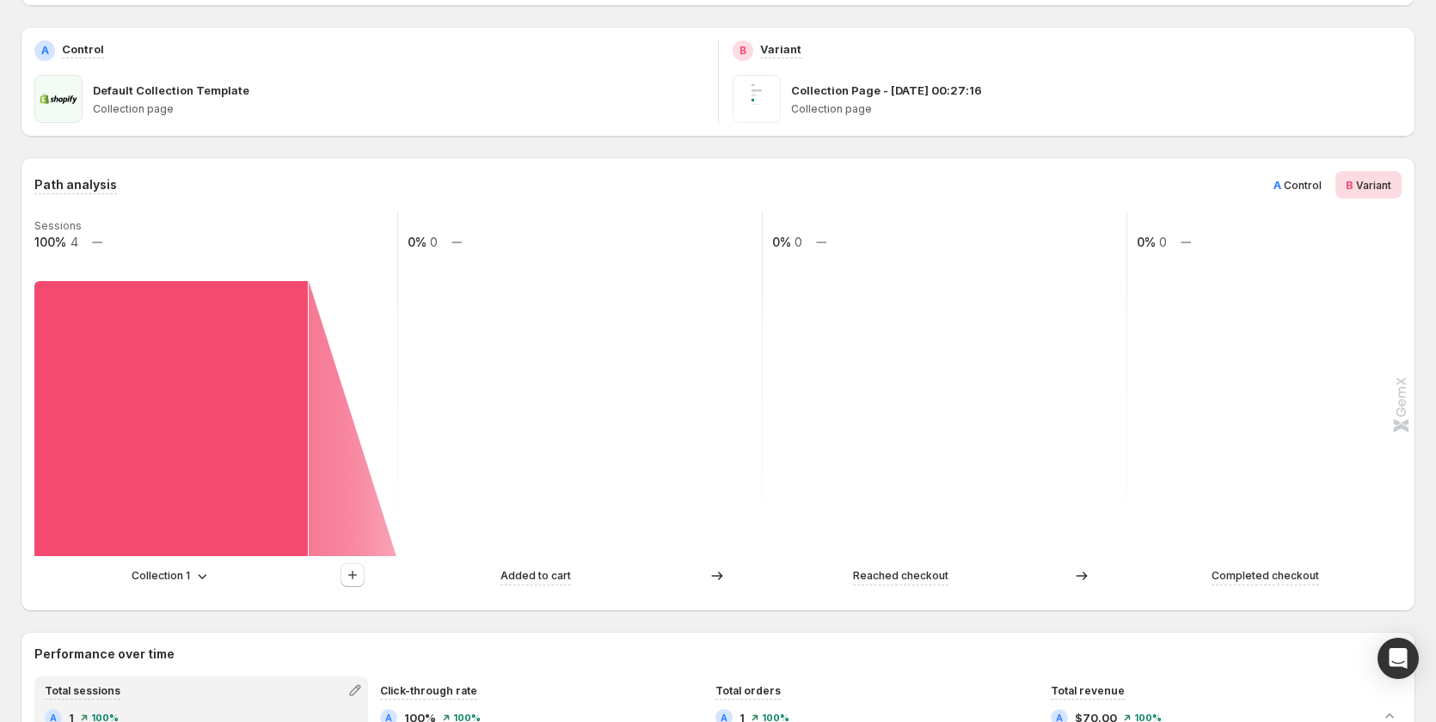
click at [1319, 187] on span "Control" at bounding box center [1303, 185] width 38 height 13
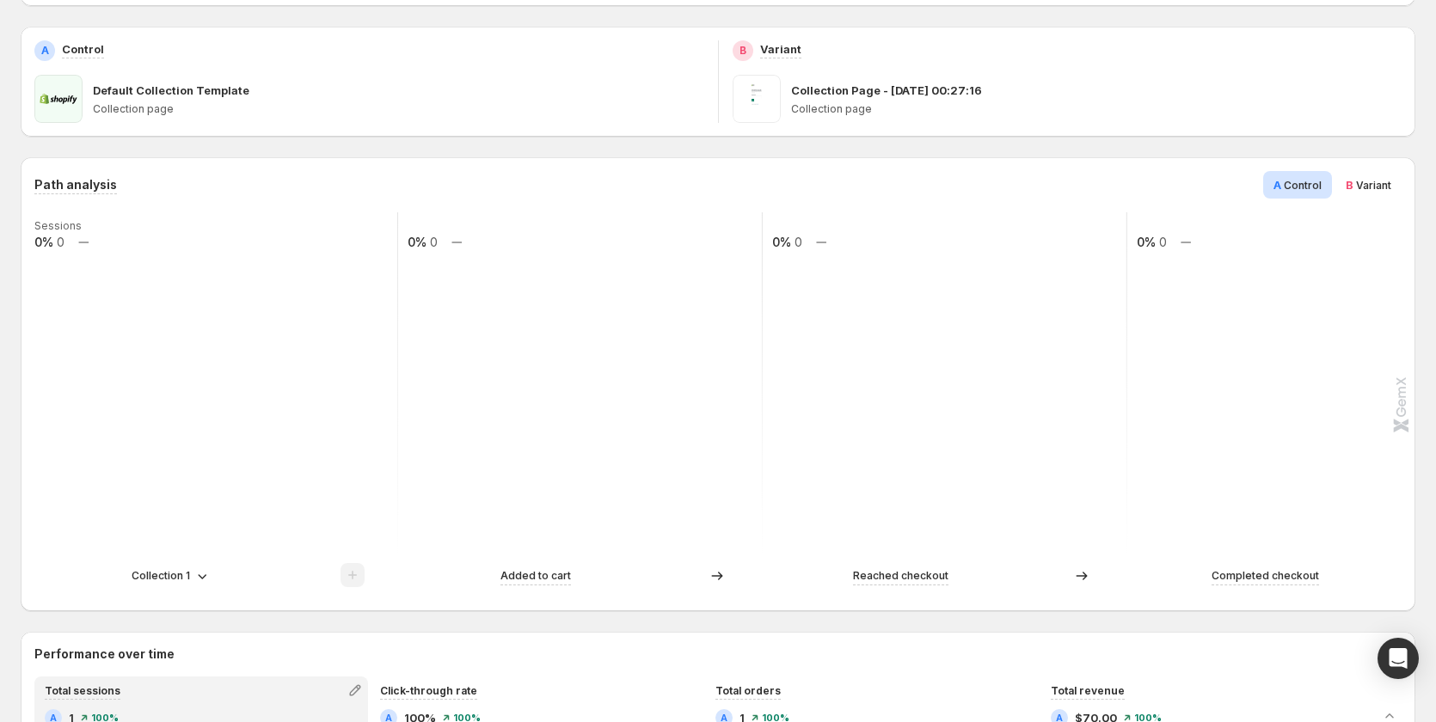
click at [167, 569] on p "Collection 1" at bounding box center [161, 576] width 58 height 17
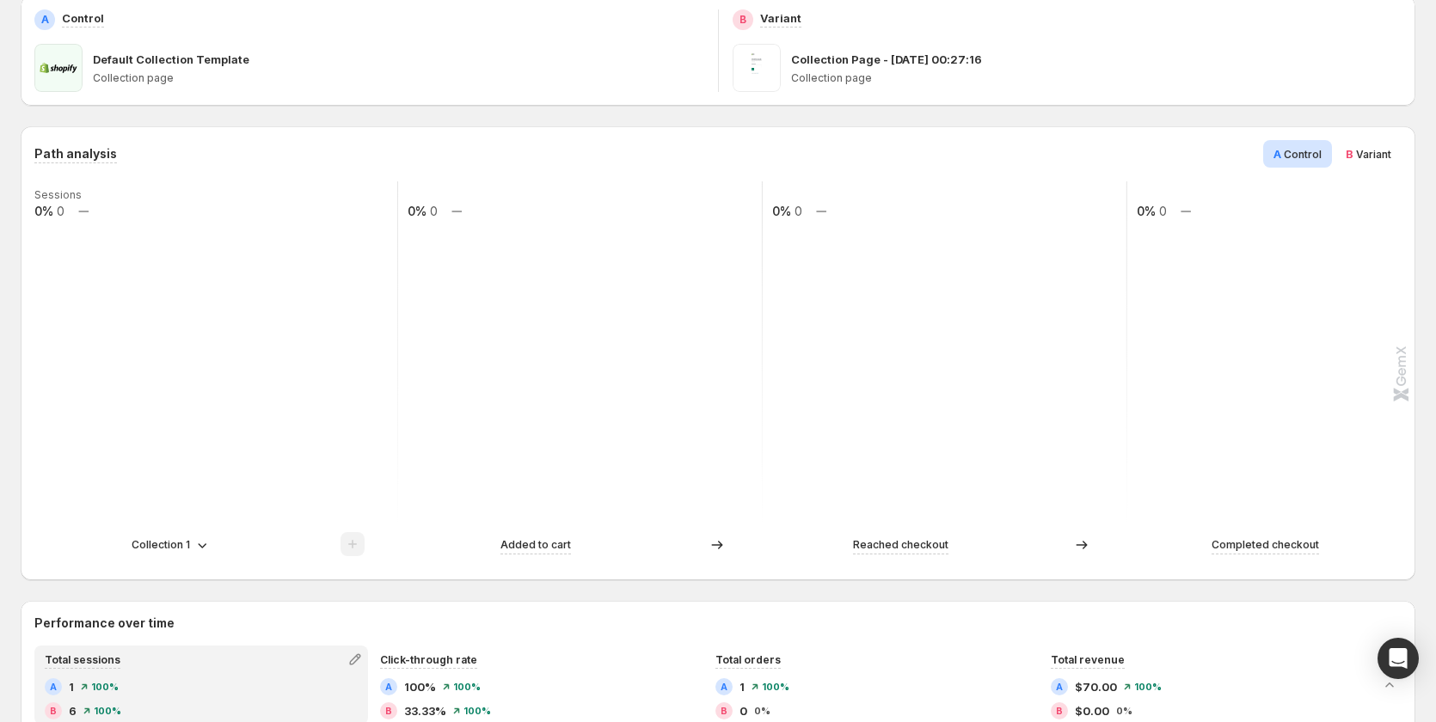
scroll to position [344, 0]
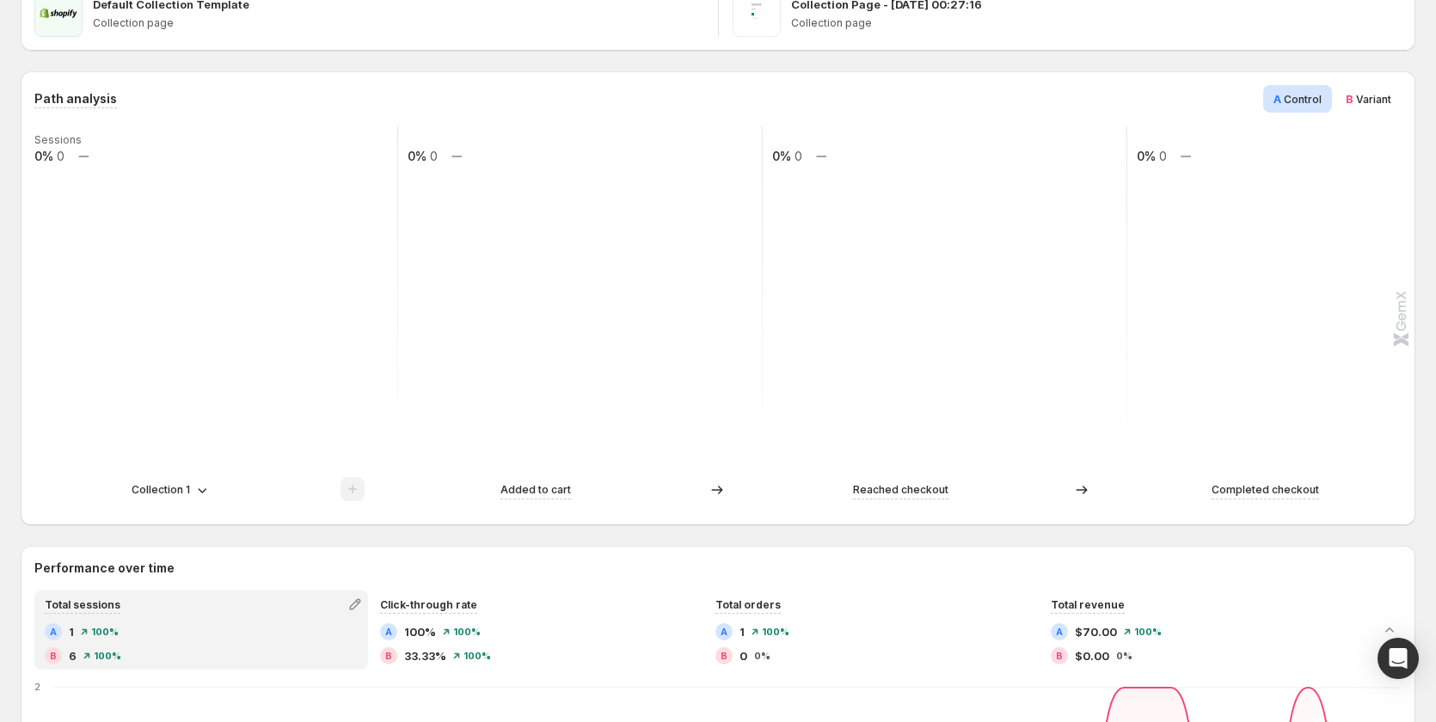
click at [186, 491] on p "Collection 1" at bounding box center [161, 490] width 58 height 17
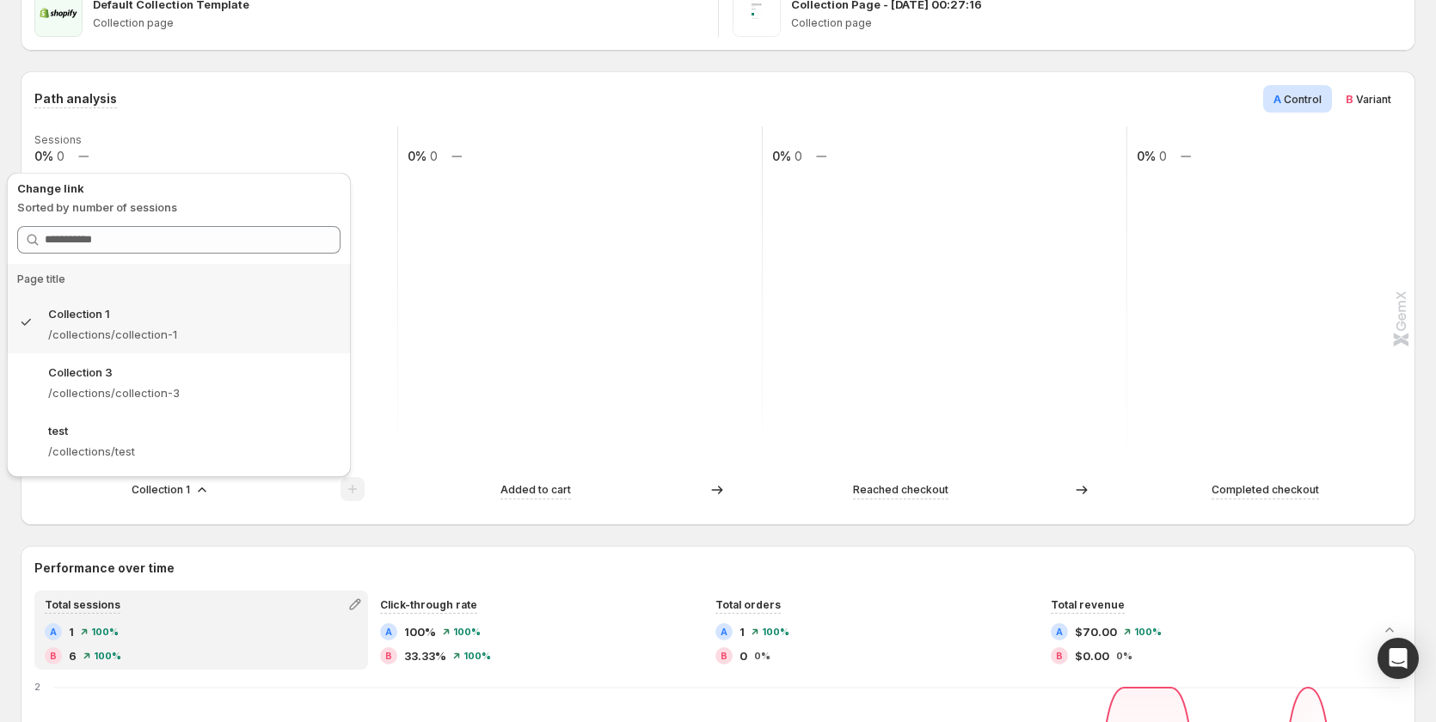
click at [253, 509] on div "Collection 1 Added to cart Reached checkout Completed checkout" at bounding box center [716, 494] width 1364 height 34
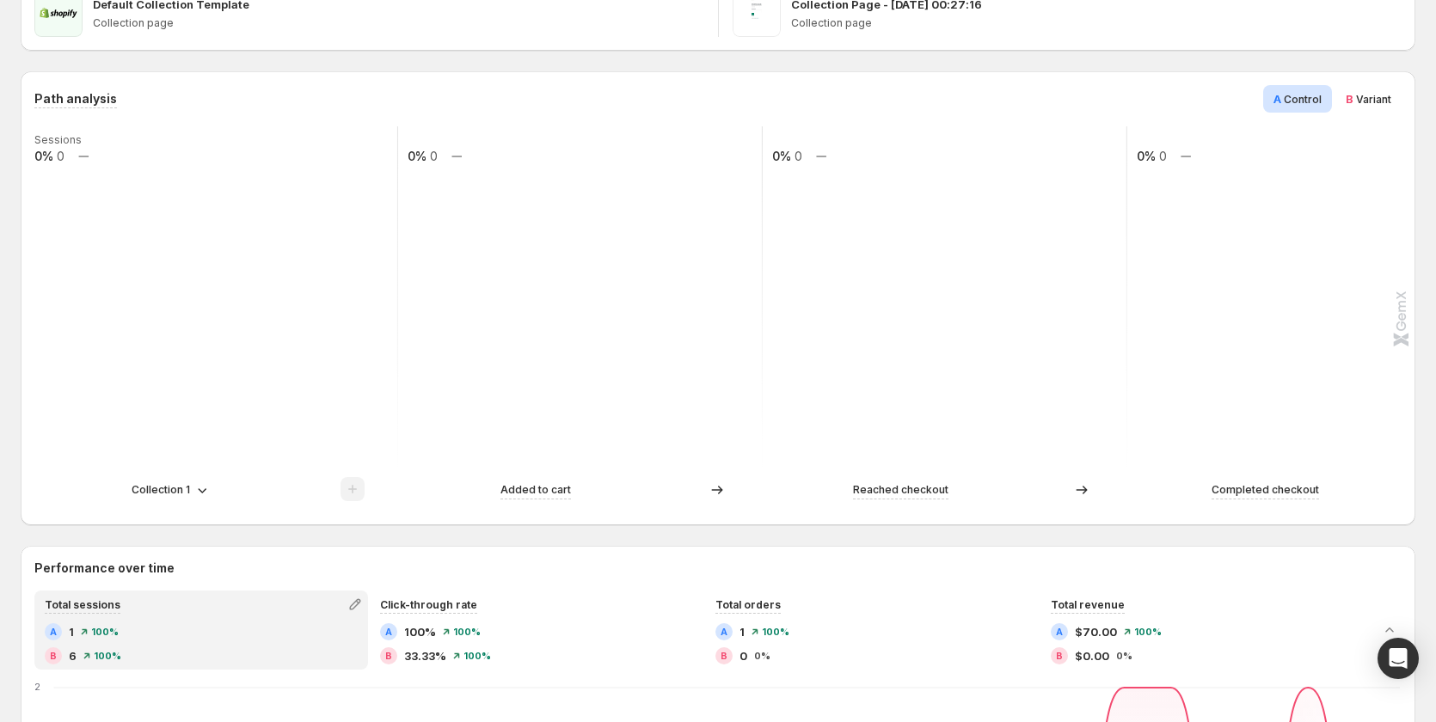
click at [186, 473] on div "Sessions 0% 0 0% 0 0% 0 0% 0 Collection 1 Added to cart Reached checkout Comple…" at bounding box center [716, 318] width 1364 height 385
click at [187, 490] on p "Collection 1" at bounding box center [161, 490] width 58 height 17
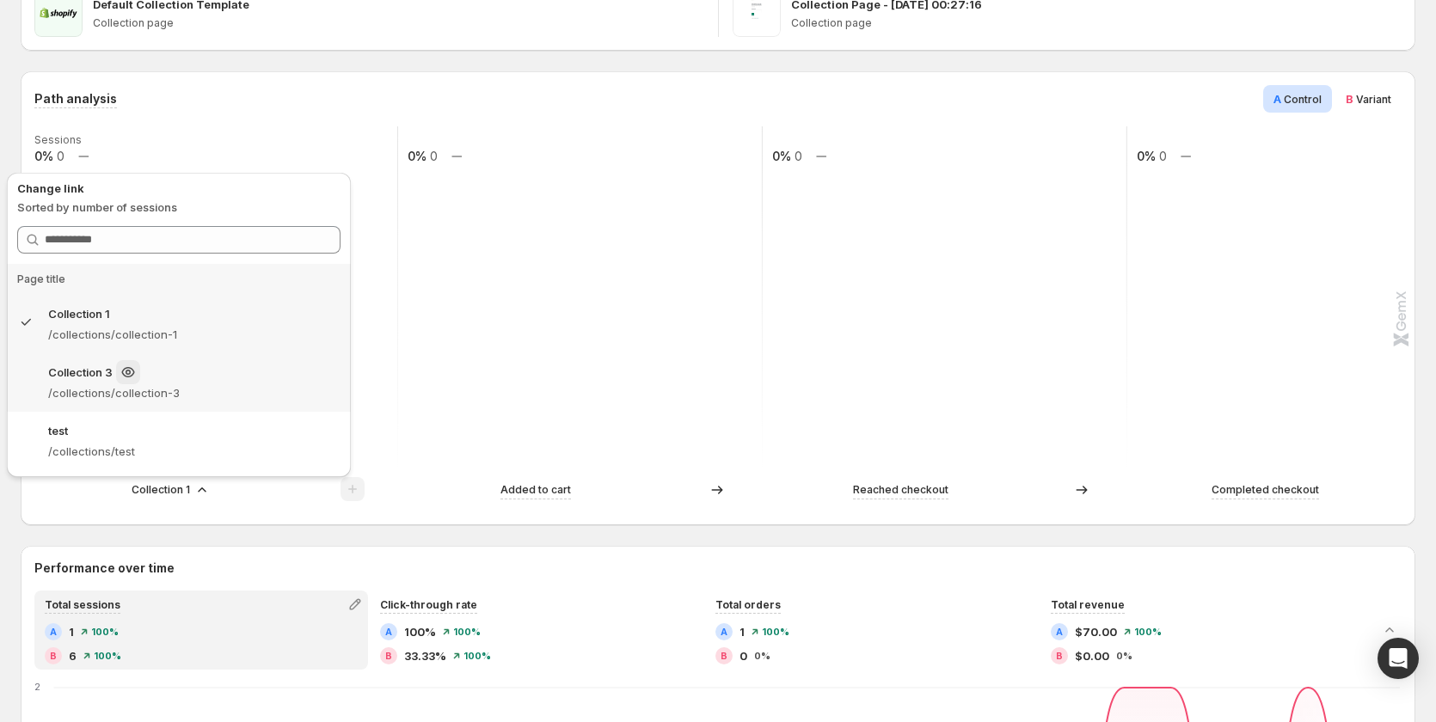
click at [138, 396] on p "/collections/collection-3" at bounding box center [194, 392] width 292 height 17
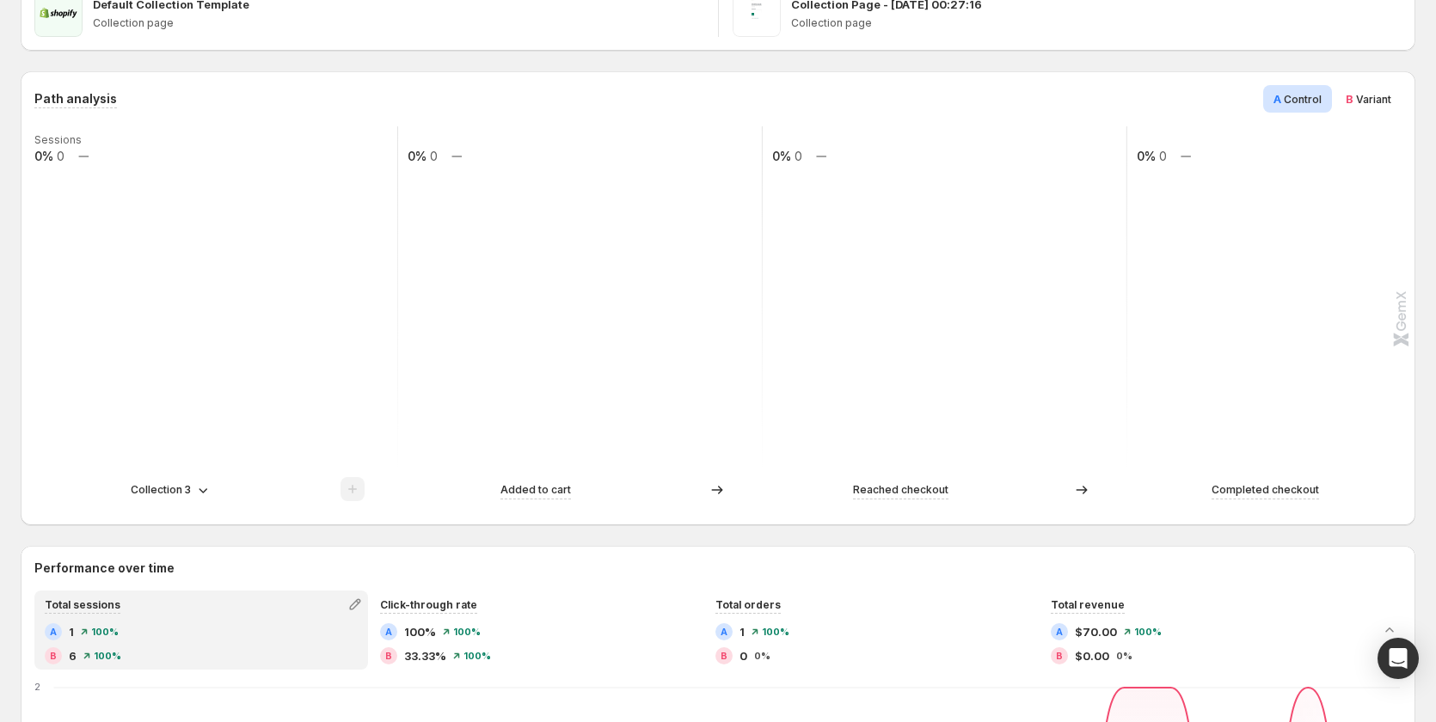
click at [190, 488] on p "Collection 3" at bounding box center [161, 490] width 60 height 17
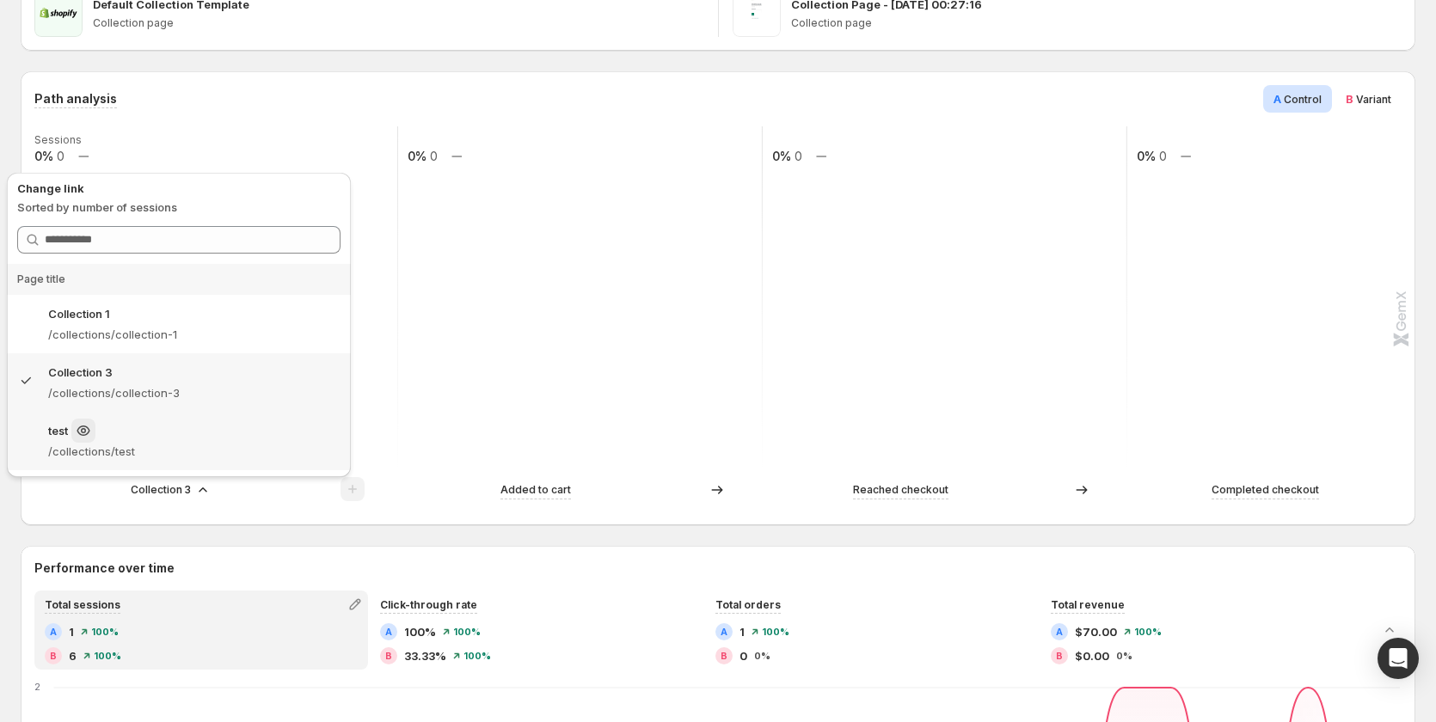
click at [173, 439] on div "test" at bounding box center [194, 431] width 292 height 24
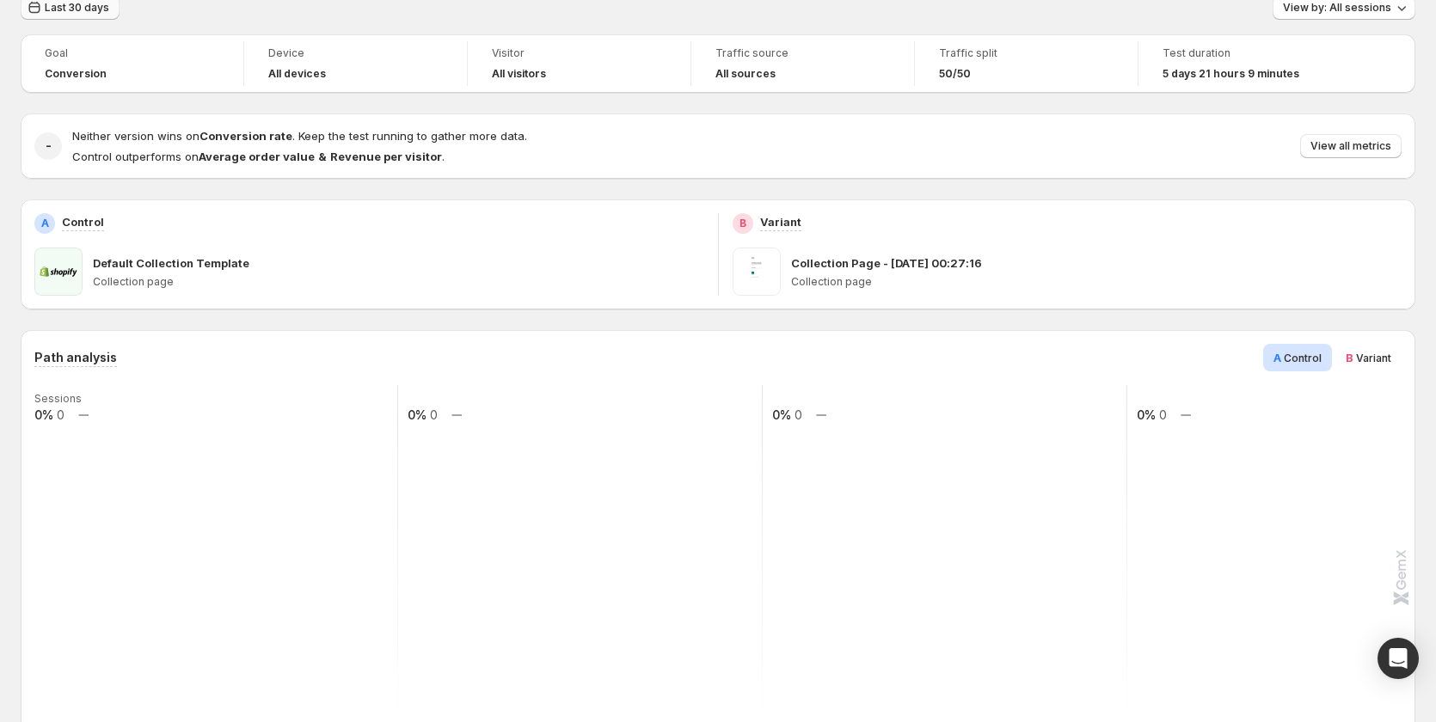
scroll to position [86, 0]
click at [90, 7] on span "Last 30 days" at bounding box center [77, 7] width 65 height 14
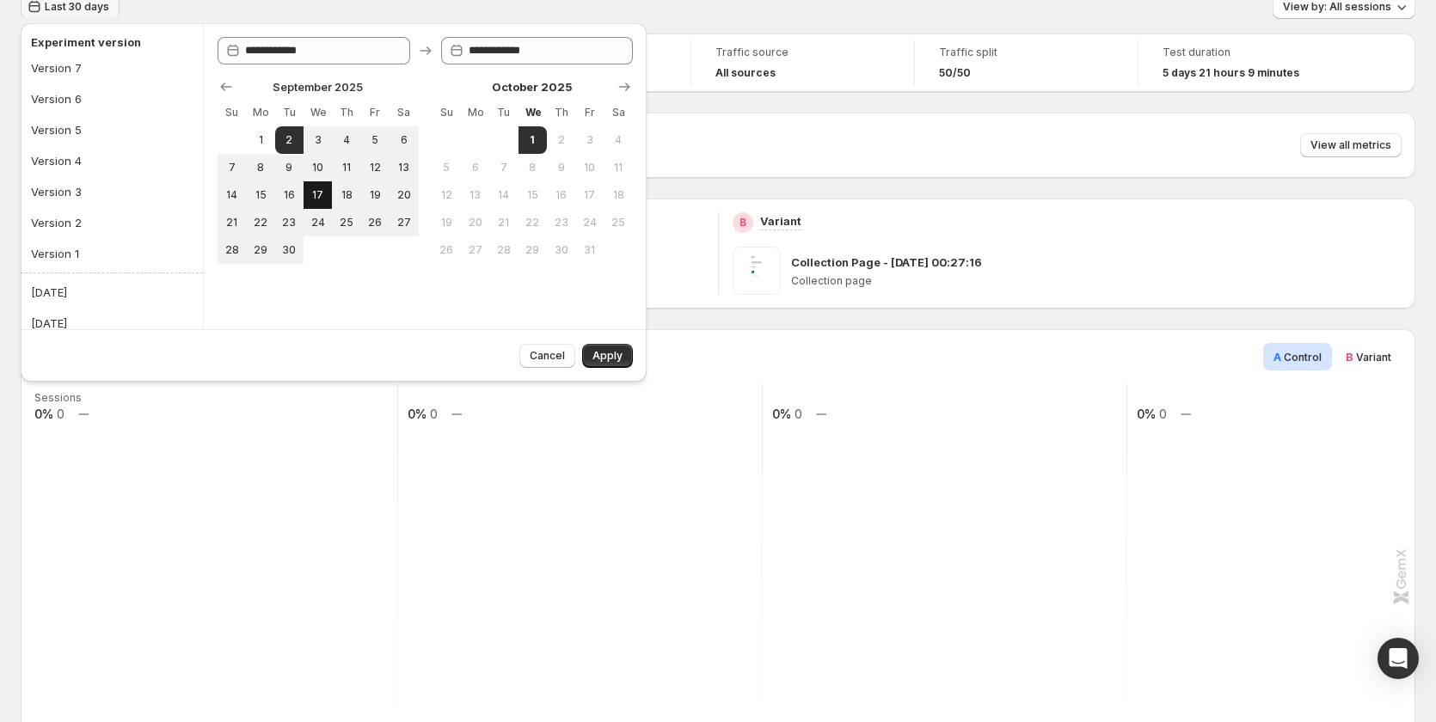
click at [314, 185] on button "17" at bounding box center [318, 195] width 28 height 28
type input "**********"
click at [538, 137] on span "1" at bounding box center [532, 140] width 15 height 14
type input "**********"
click at [609, 360] on span "Apply" at bounding box center [608, 356] width 30 height 14
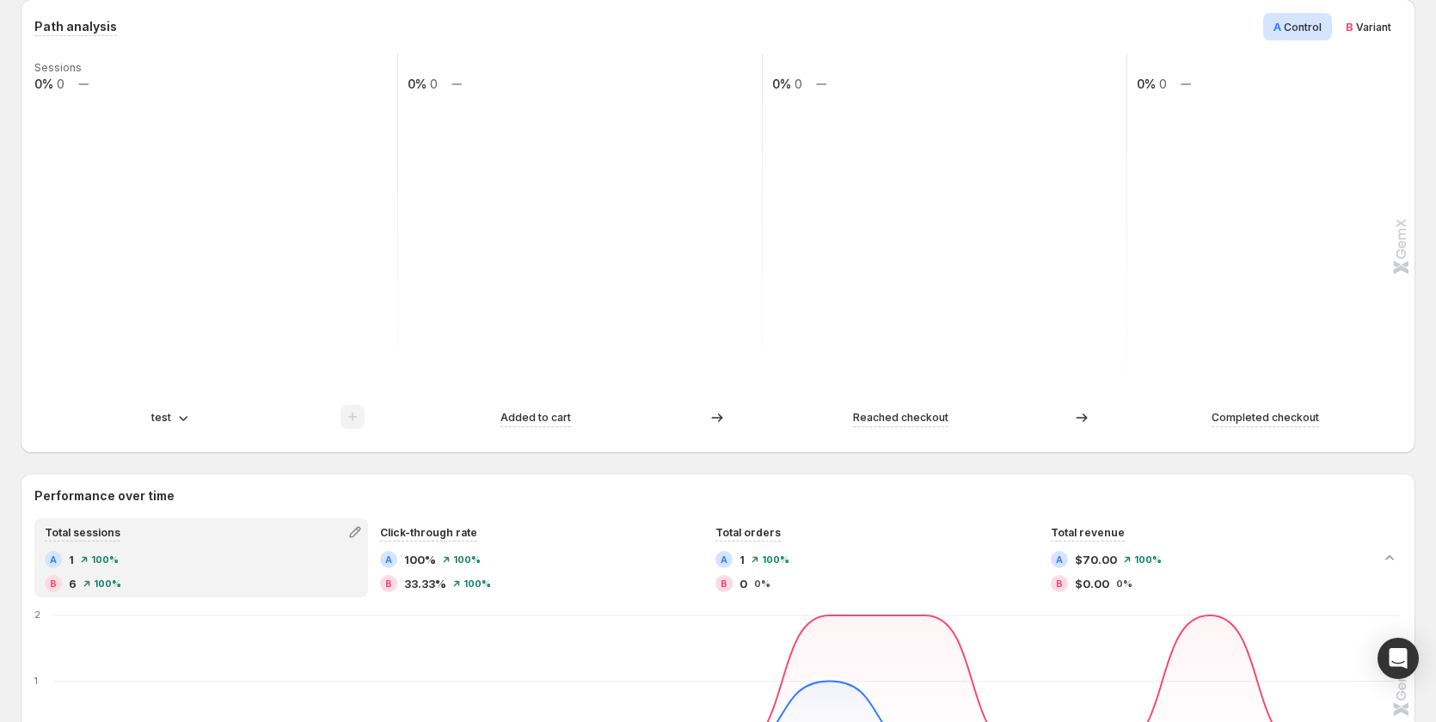
scroll to position [430, 0]
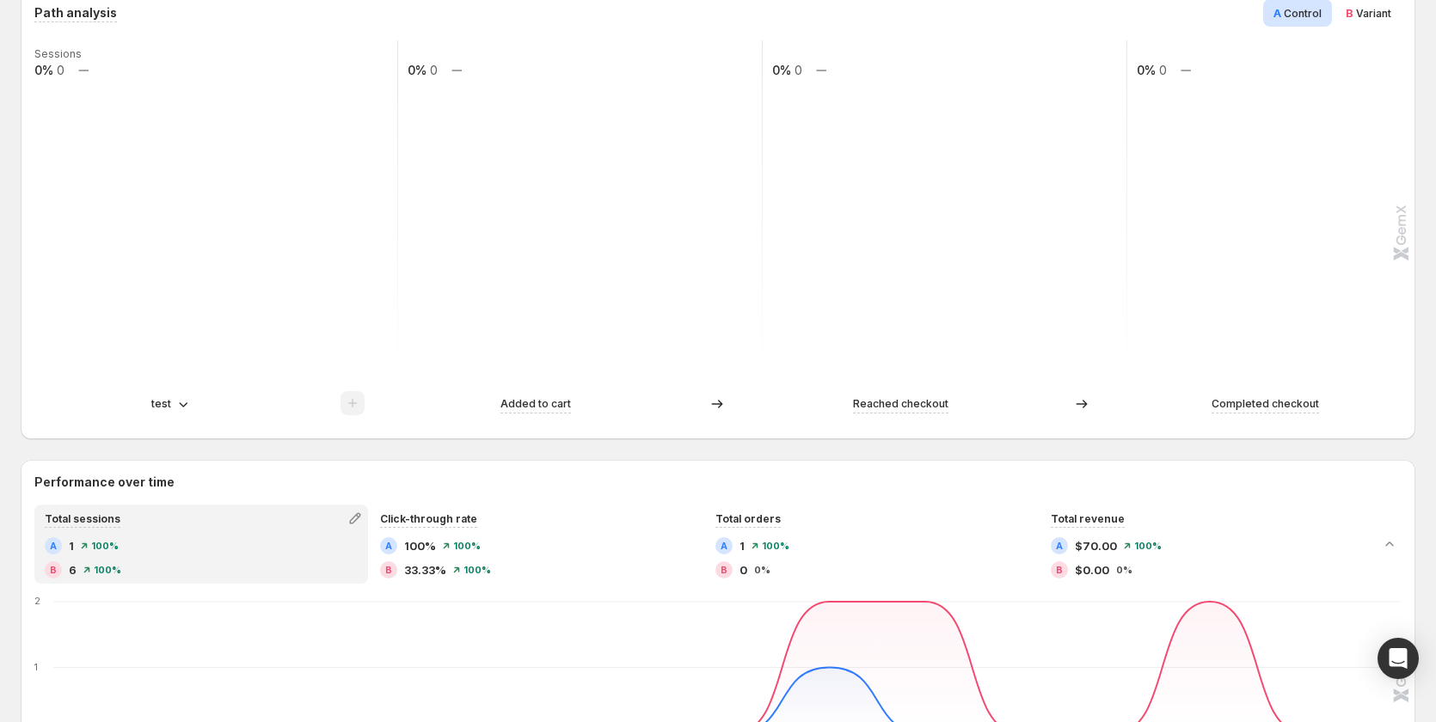
click at [177, 402] on icon at bounding box center [183, 404] width 17 height 17
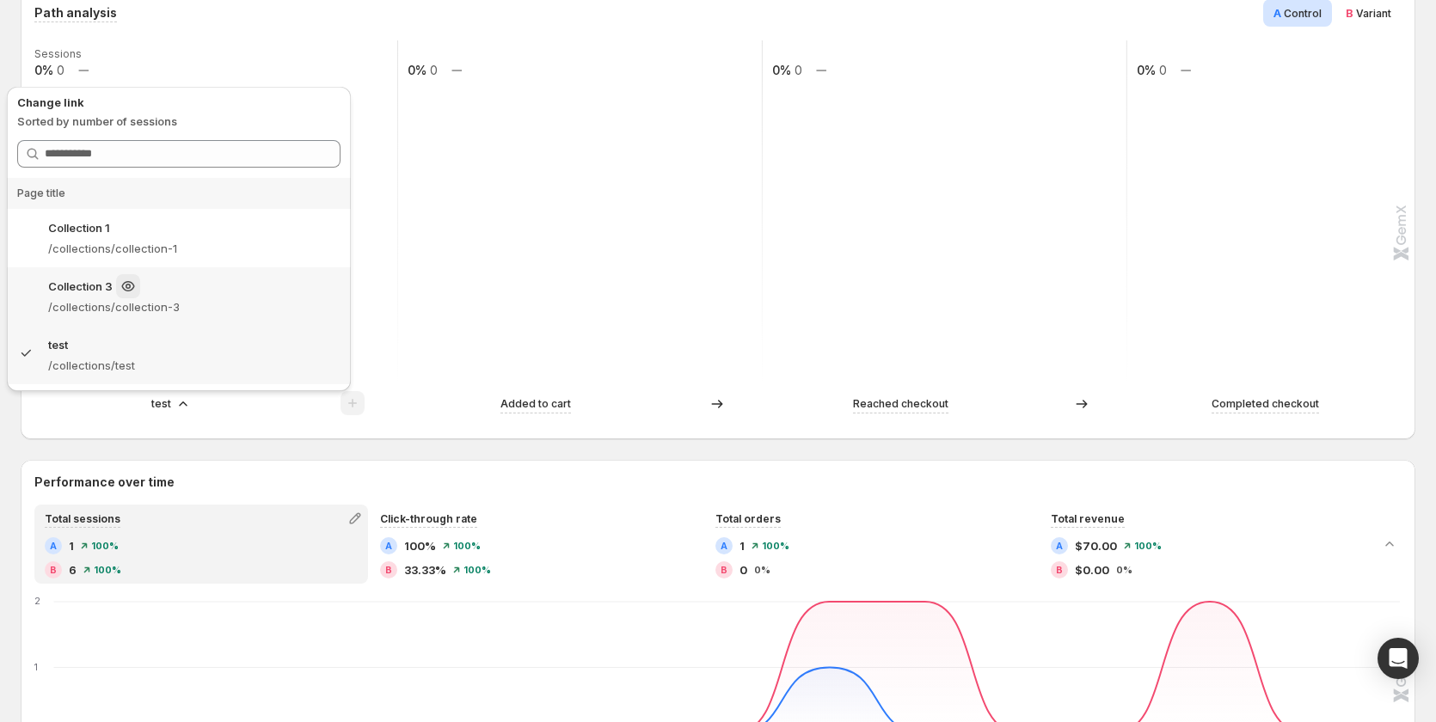
click at [184, 320] on div "Collection 3 /collections/collection-3" at bounding box center [179, 296] width 344 height 58
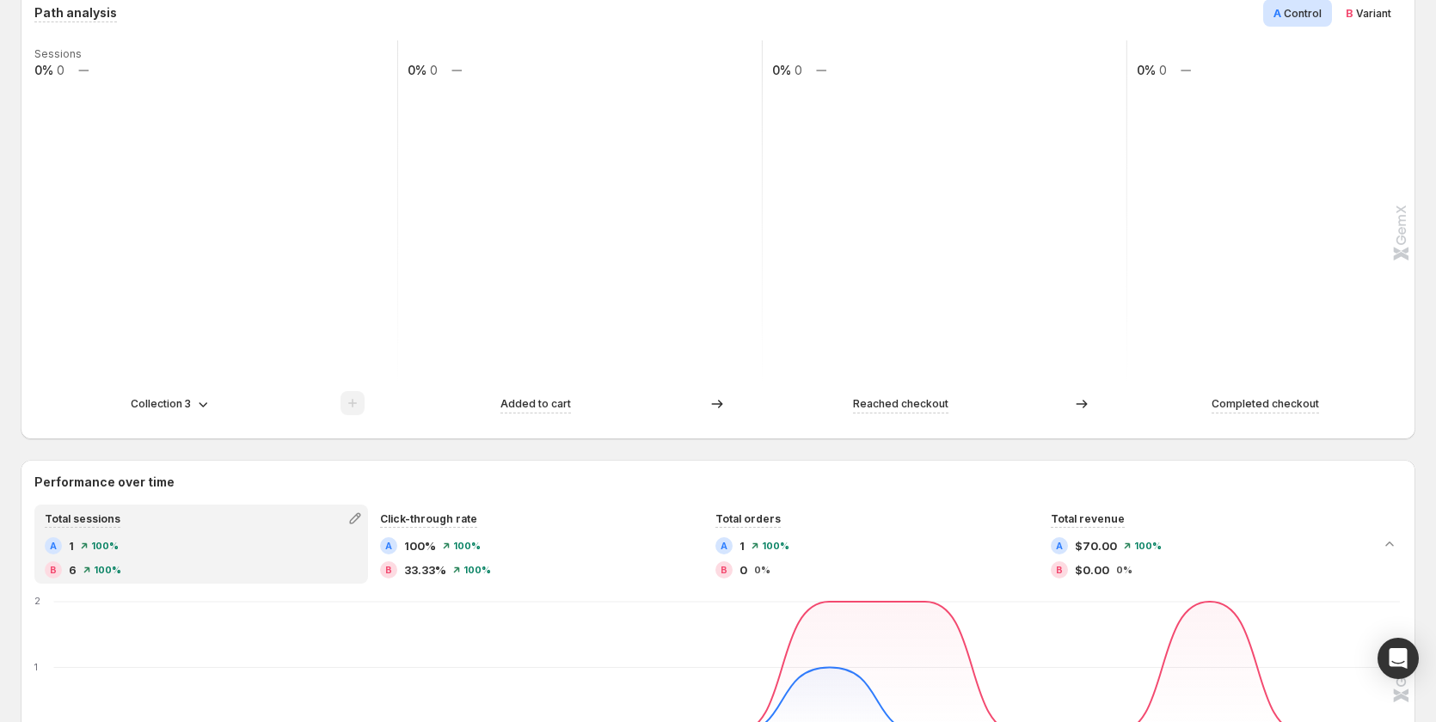
click at [158, 399] on p "Collection 3" at bounding box center [161, 404] width 60 height 17
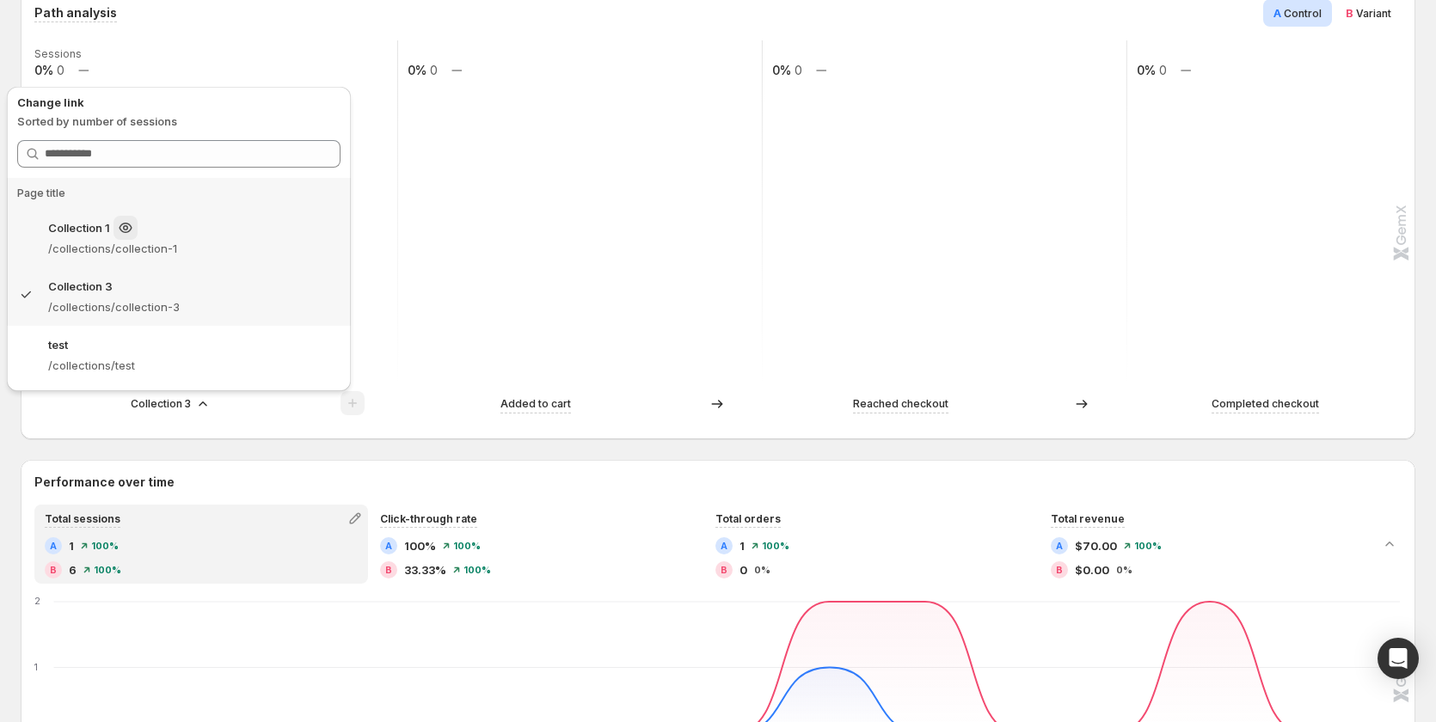
click at [172, 245] on p "/collections/collection-1" at bounding box center [194, 248] width 292 height 17
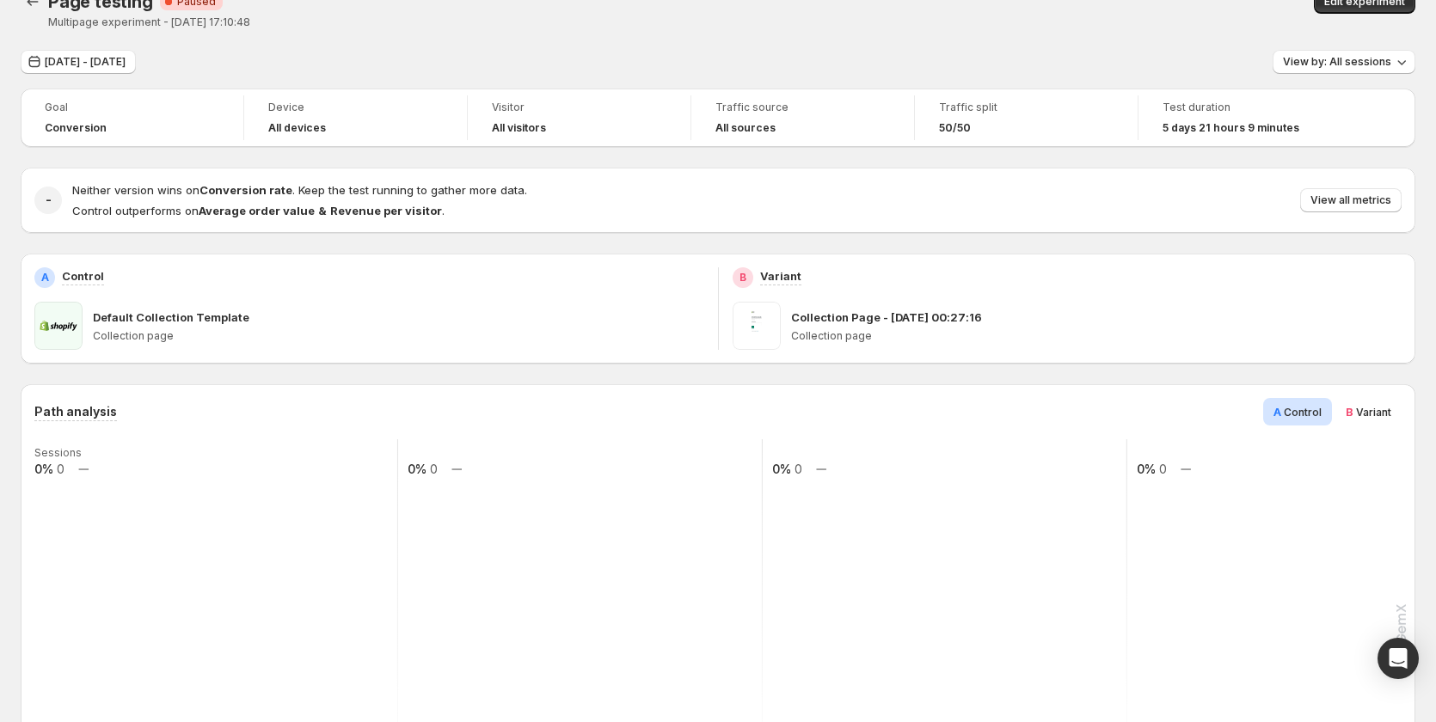
scroll to position [0, 0]
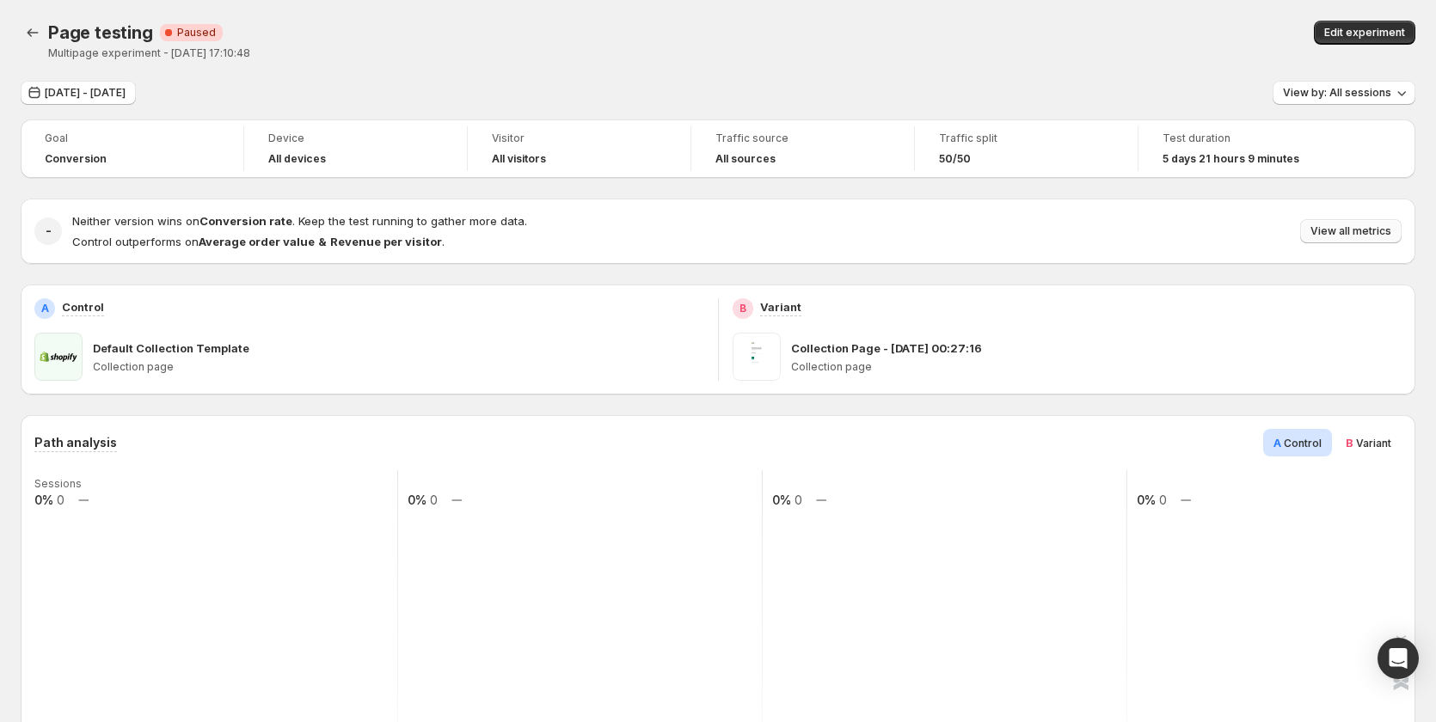
click at [1354, 236] on span "View all metrics" at bounding box center [1351, 231] width 81 height 14
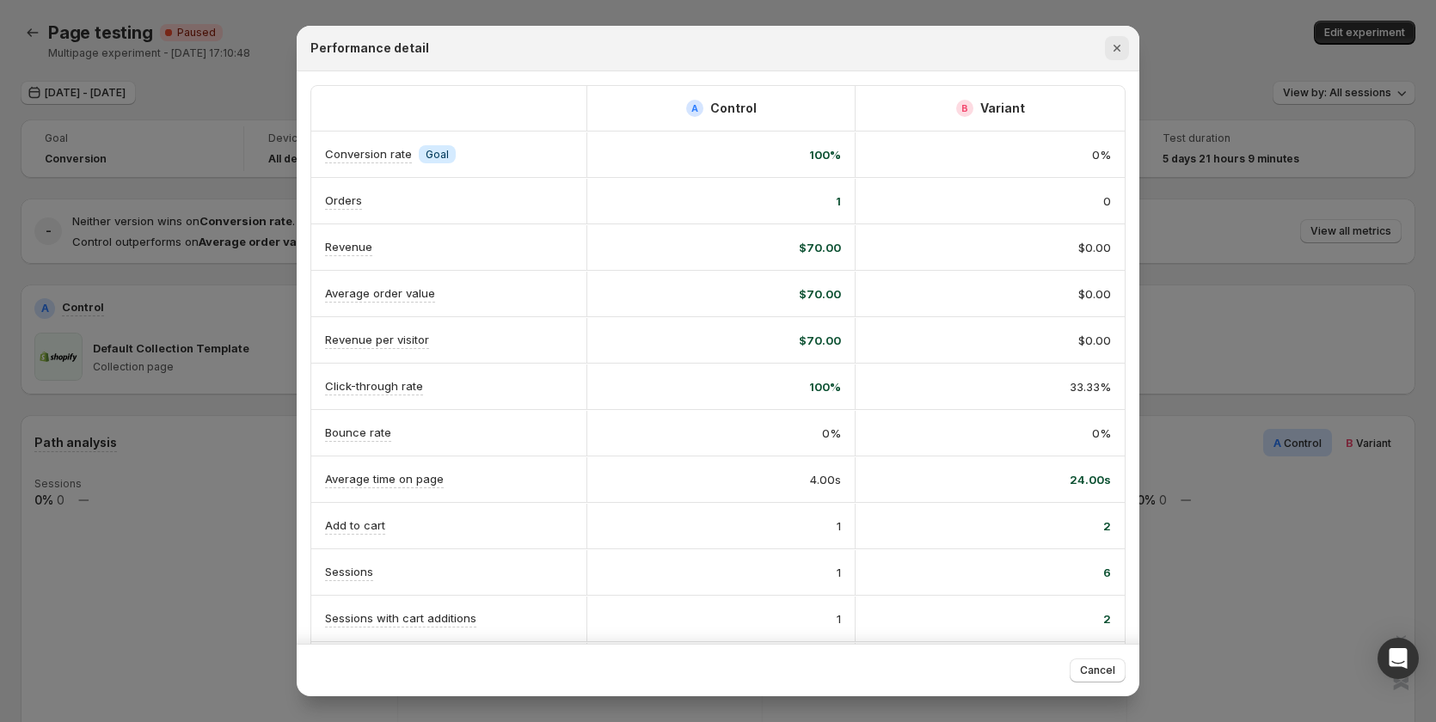
click at [1112, 43] on icon "Close" at bounding box center [1117, 48] width 17 height 17
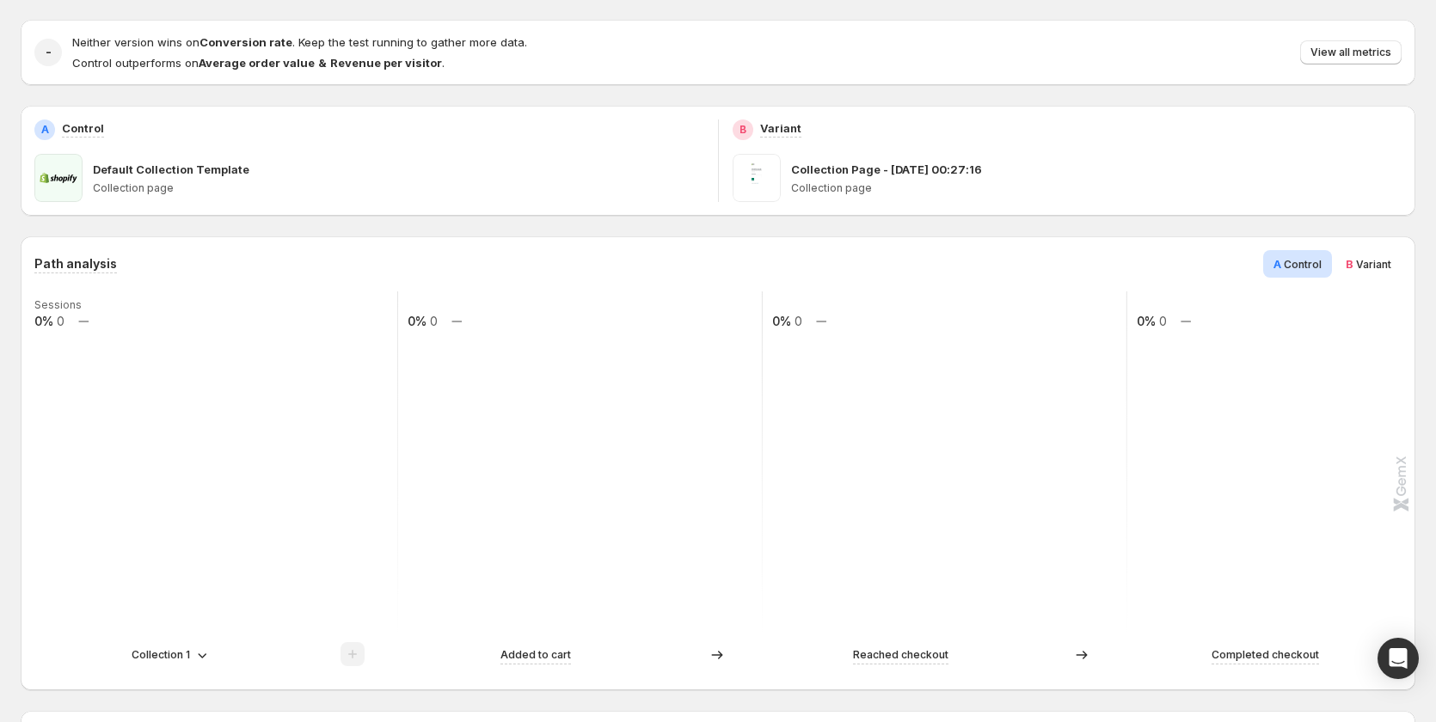
scroll to position [172, 0]
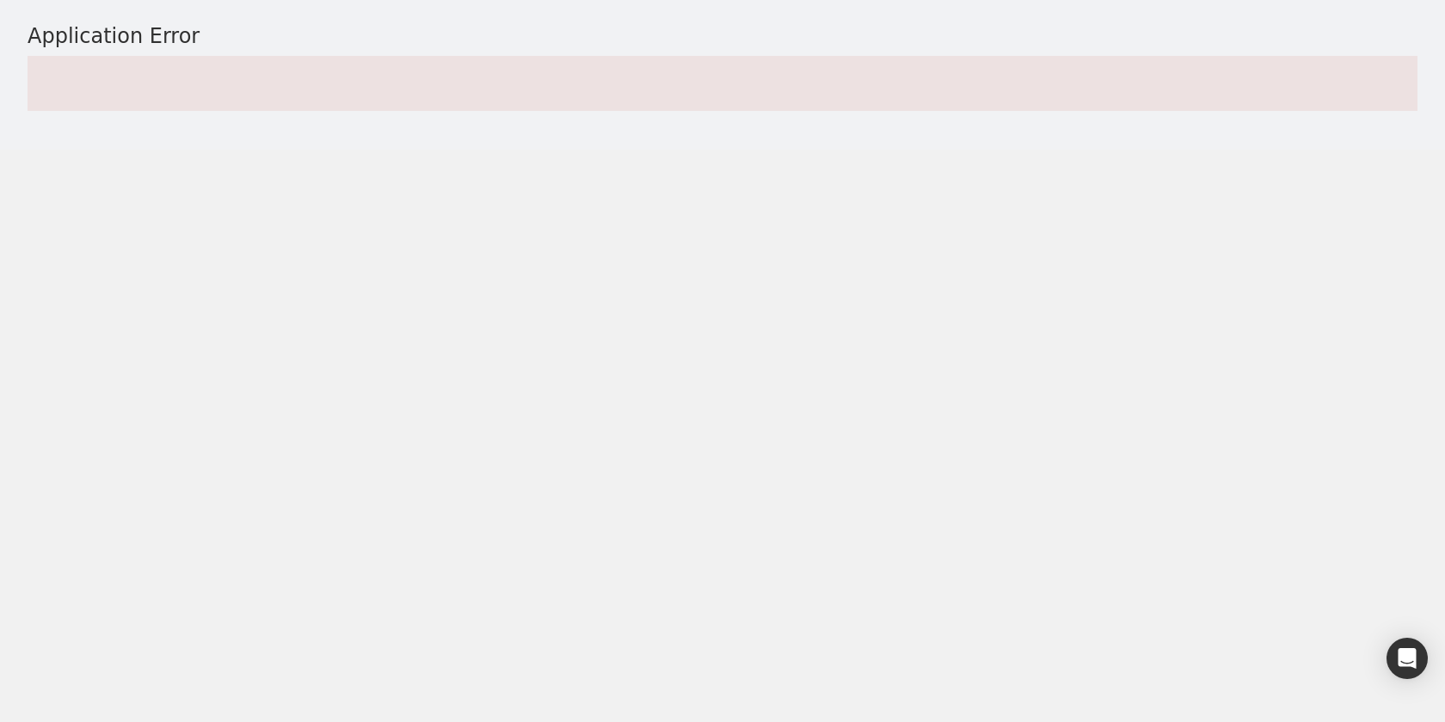
click at [721, 417] on body "Application Error" at bounding box center [722, 361] width 1445 height 722
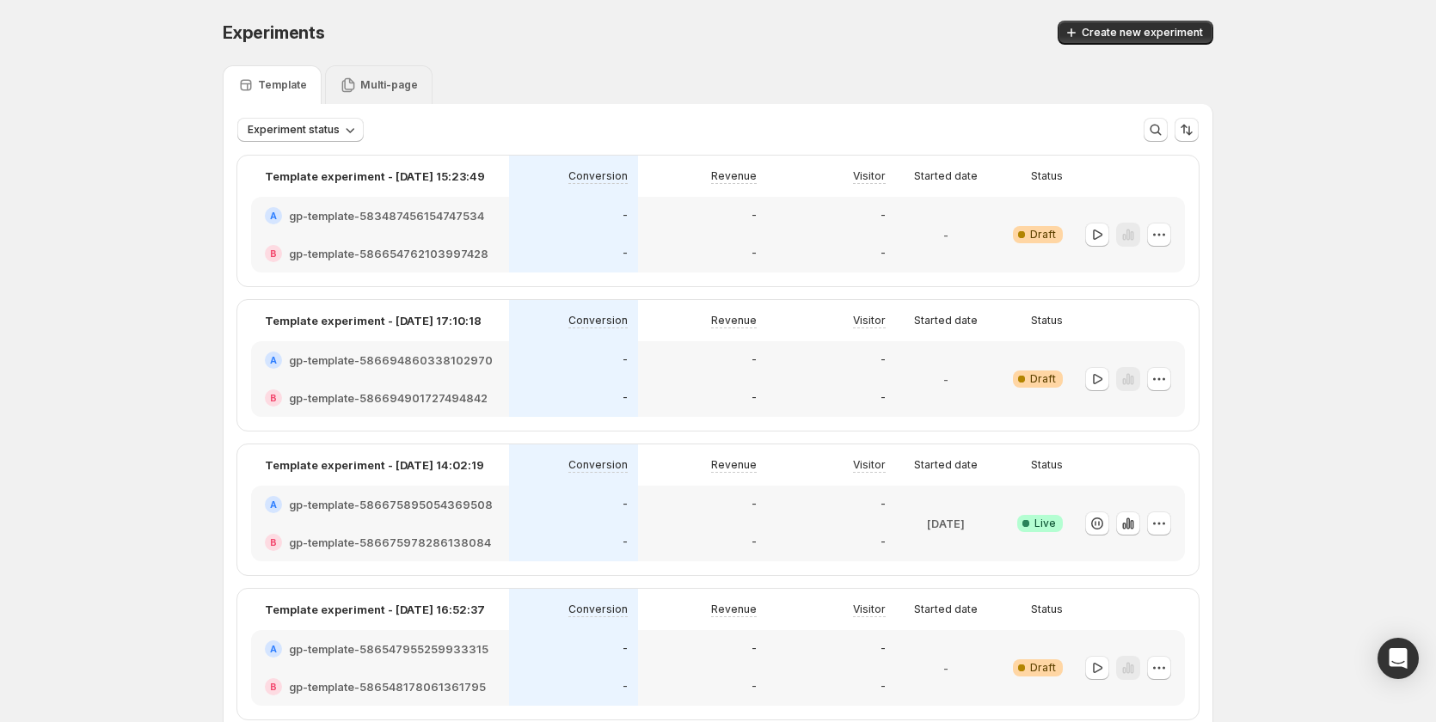
click at [396, 85] on p "Multi-page" at bounding box center [389, 85] width 58 height 14
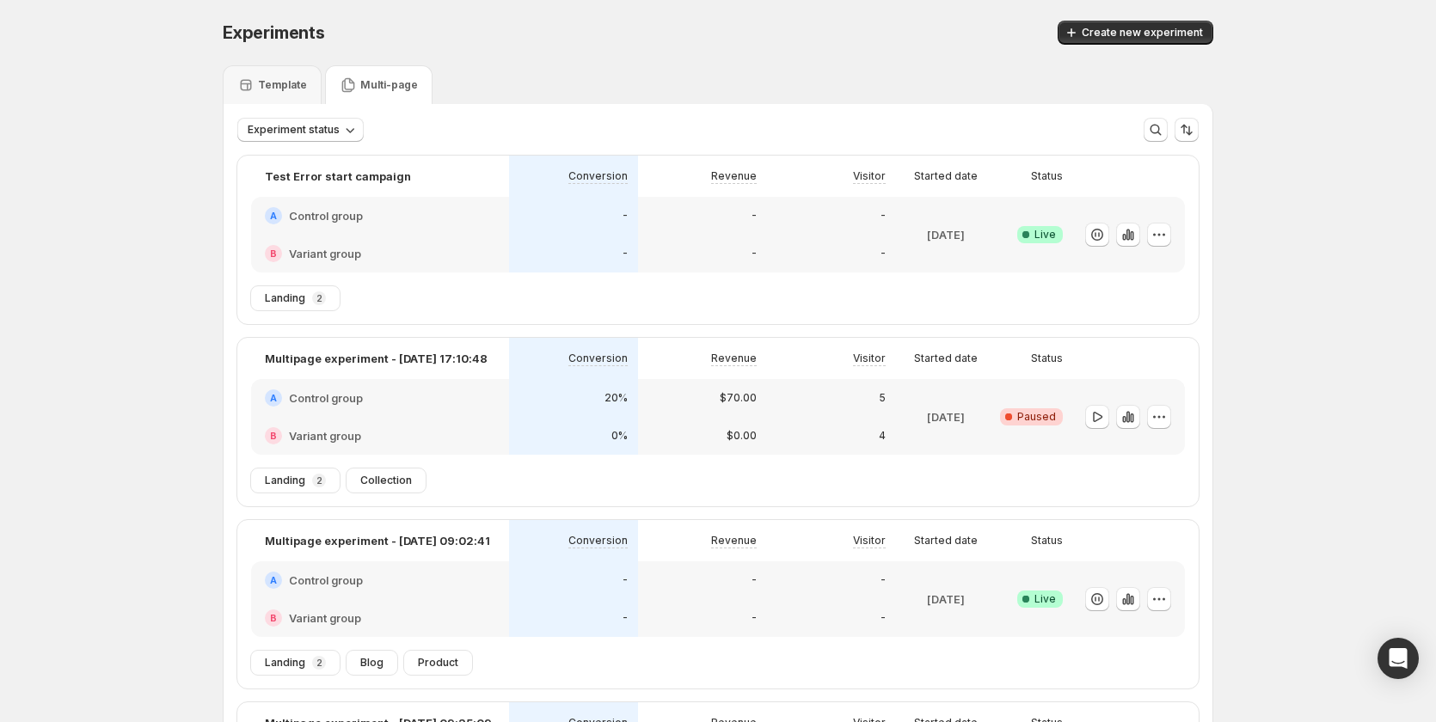
click at [576, 399] on div "20%" at bounding box center [573, 398] width 108 height 17
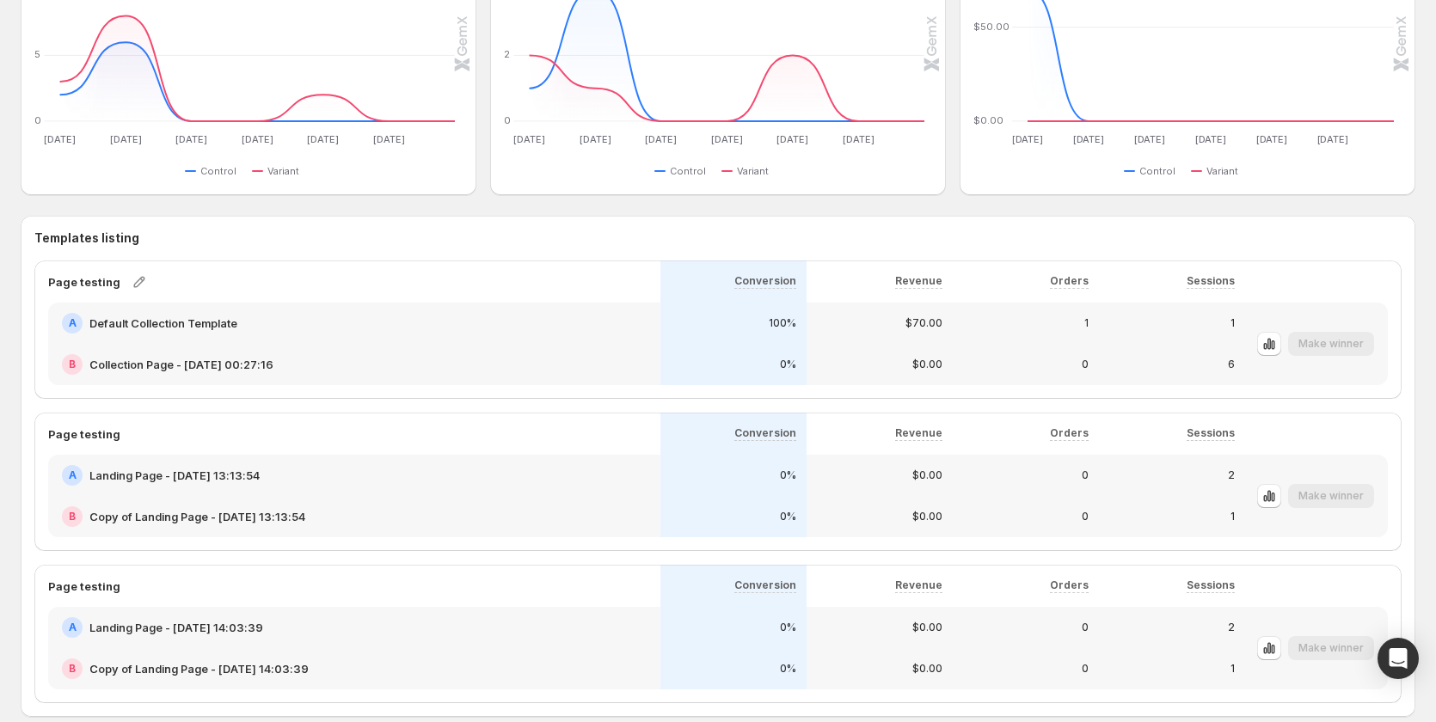
scroll to position [747, 0]
click at [1276, 339] on icon "button" at bounding box center [1269, 342] width 17 height 17
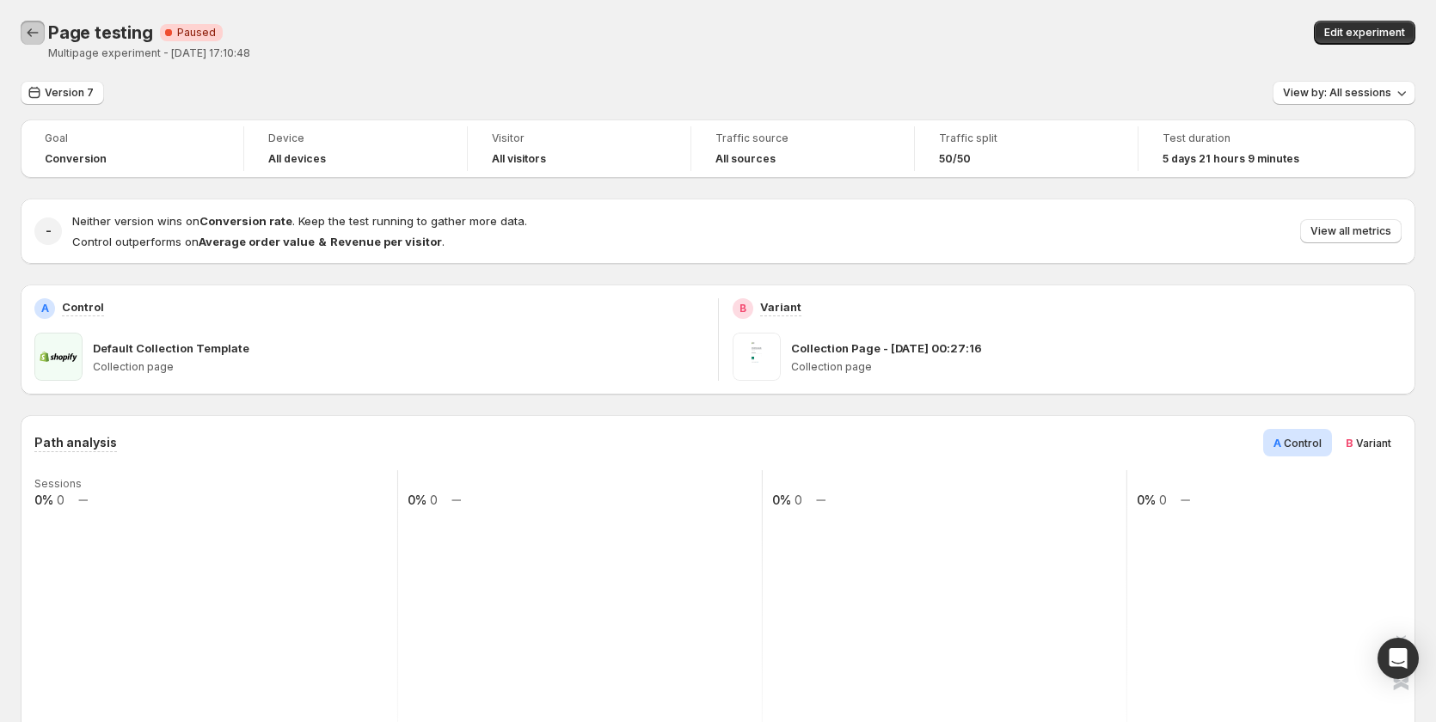
click at [30, 38] on icon "Back" at bounding box center [32, 32] width 17 height 17
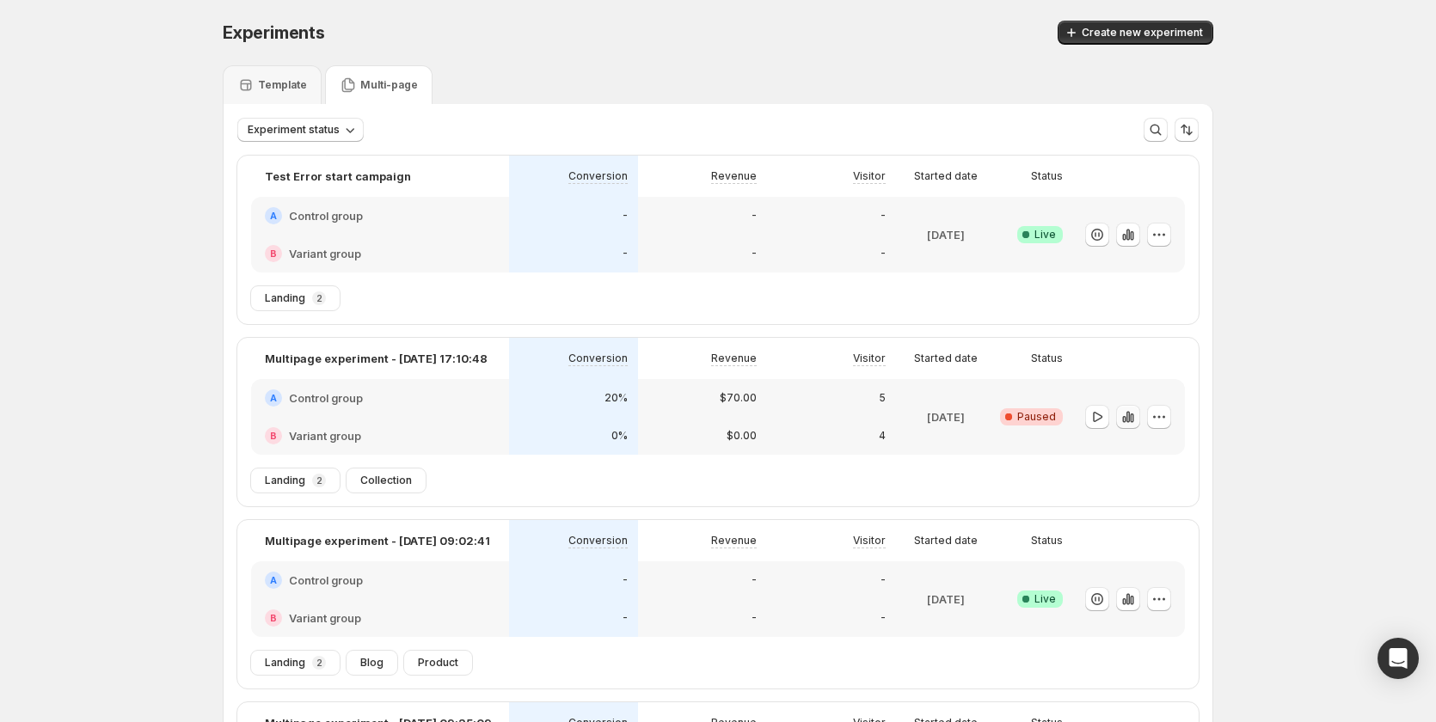
click at [1133, 416] on icon "button" at bounding box center [1131, 418] width 3 height 9
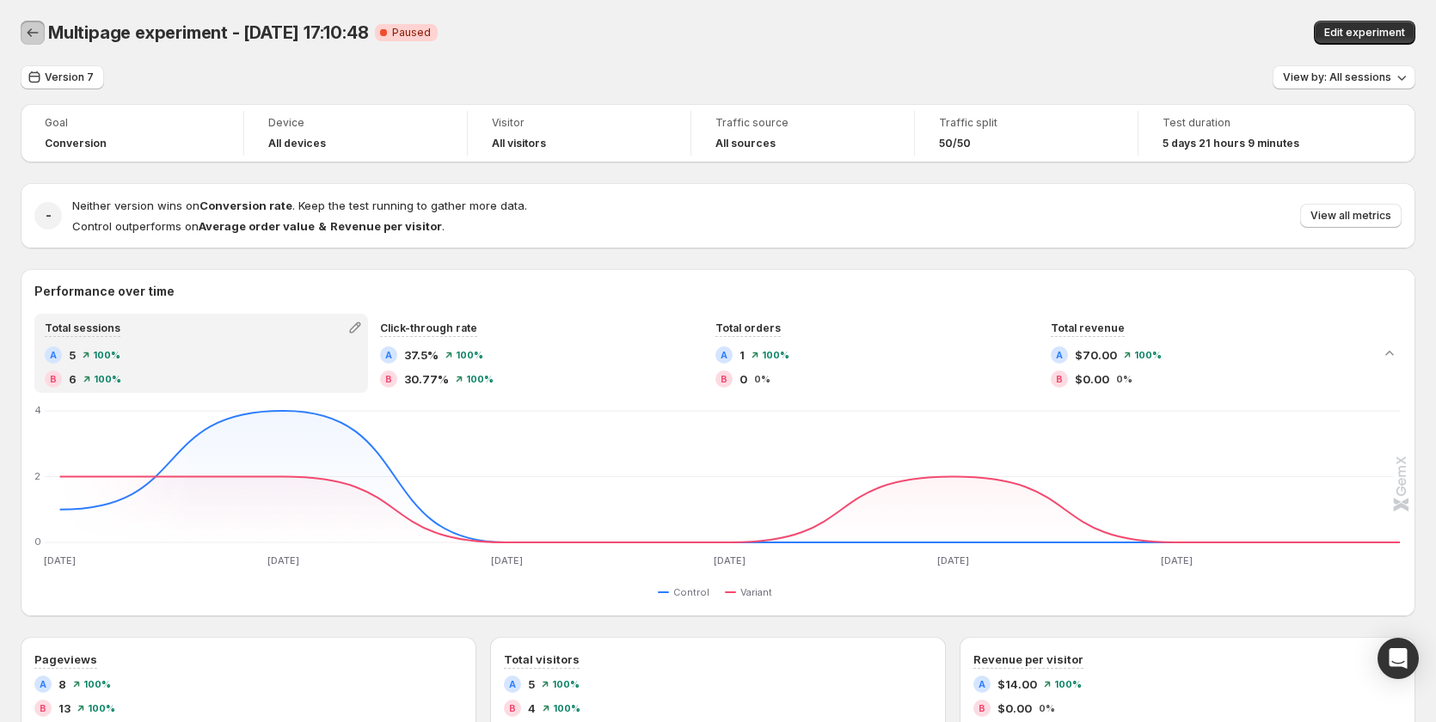
click at [36, 31] on icon "Back" at bounding box center [32, 32] width 17 height 17
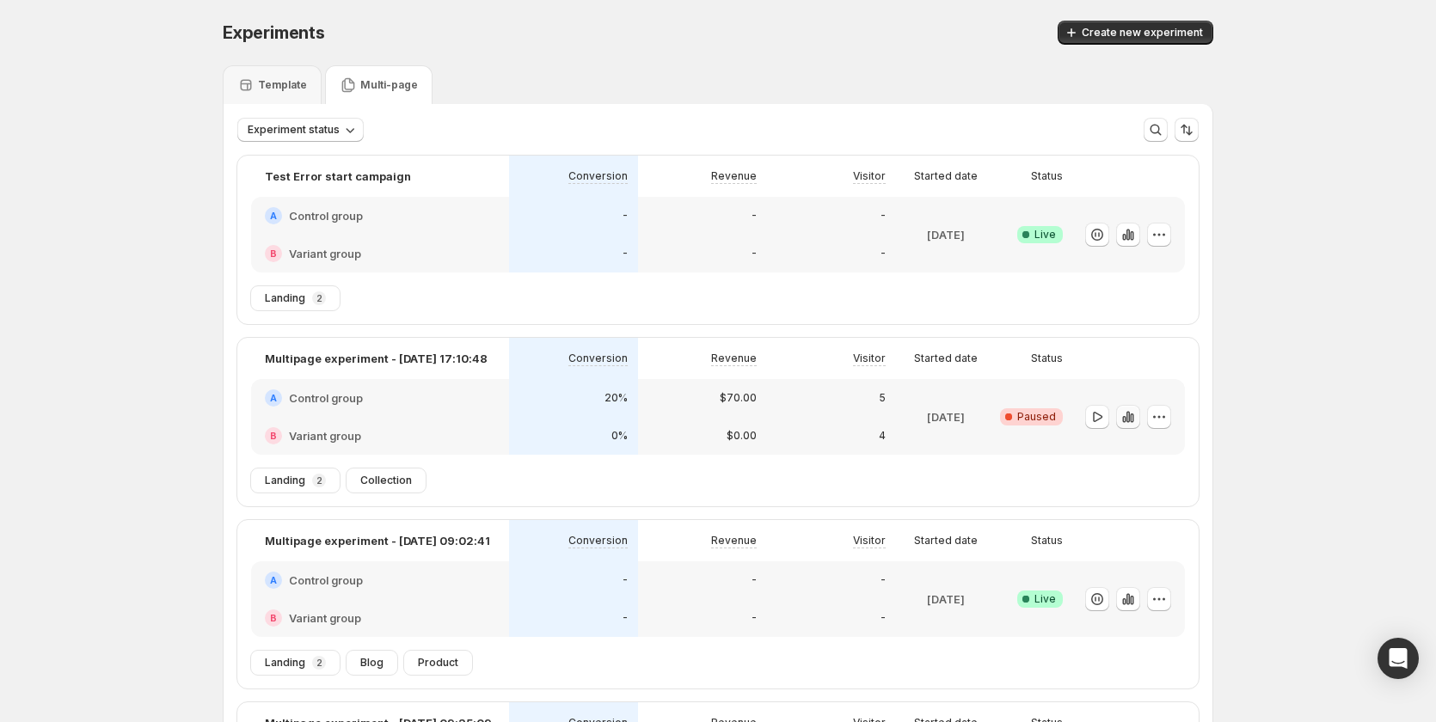
click at [1133, 420] on icon "button" at bounding box center [1128, 417] width 17 height 17
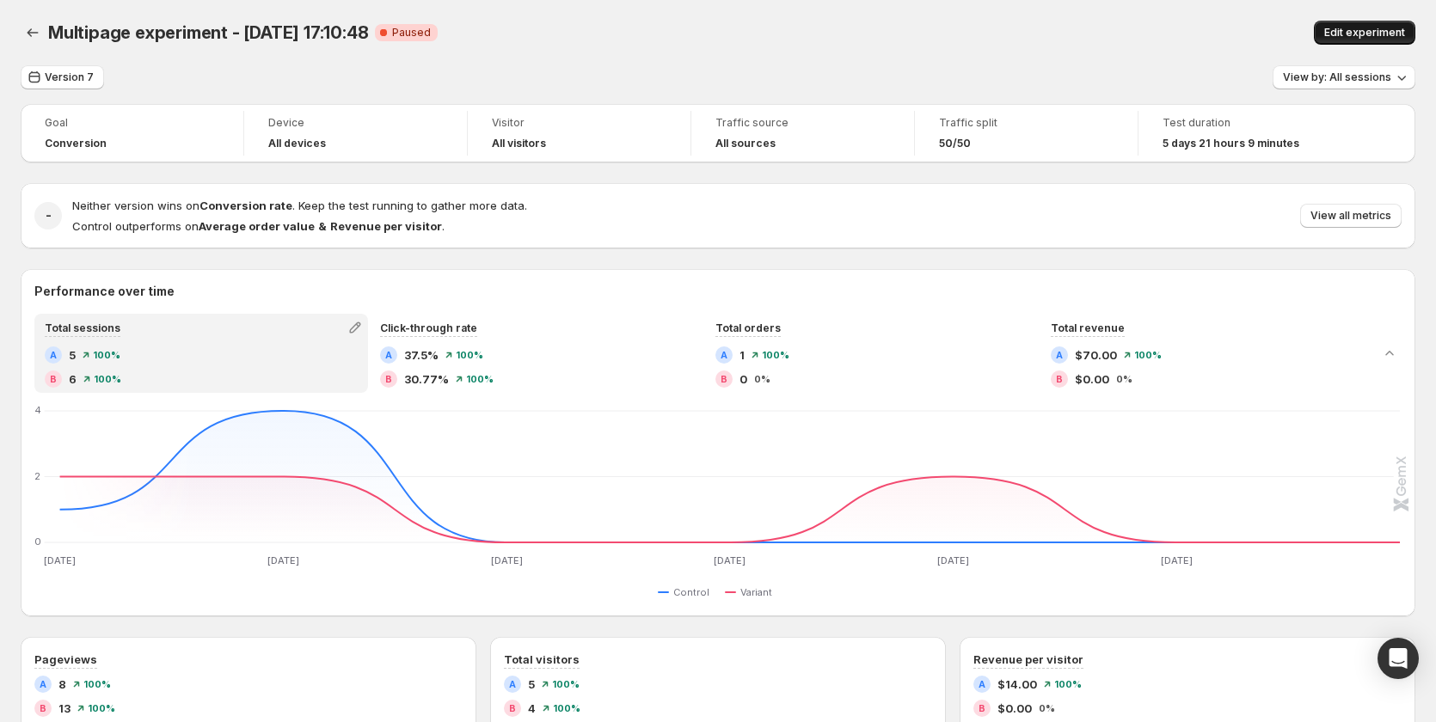
click at [1360, 27] on span "Edit experiment" at bounding box center [1364, 33] width 81 height 14
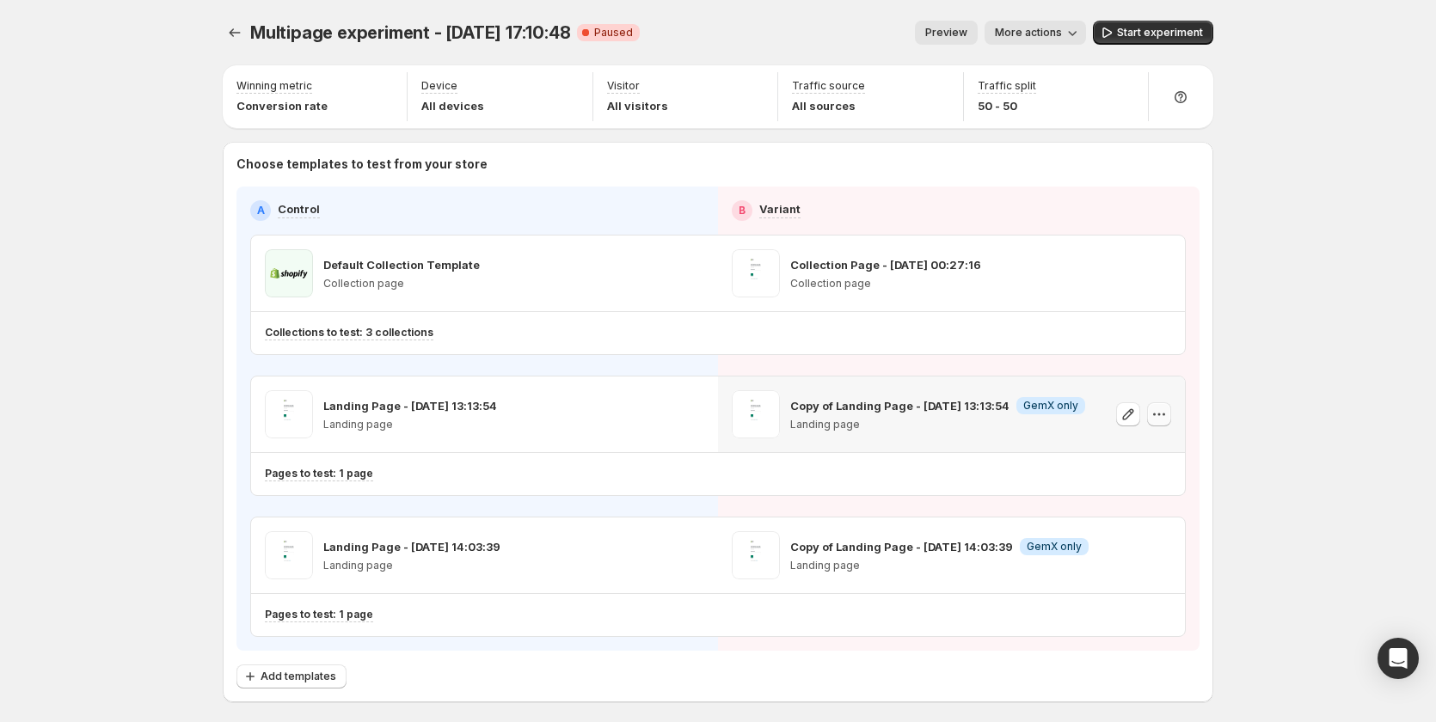
click at [1160, 416] on icon "button" at bounding box center [1159, 414] width 17 height 17
click at [1274, 353] on div "Multipage experiment - [DATE] 17:10:48. This page is ready Multipage experiment…" at bounding box center [718, 398] width 1436 height 796
click at [1014, 34] on span "More actions" at bounding box center [1028, 33] width 67 height 14
click at [1036, 76] on span "View analytic" at bounding box center [1079, 68] width 102 height 17
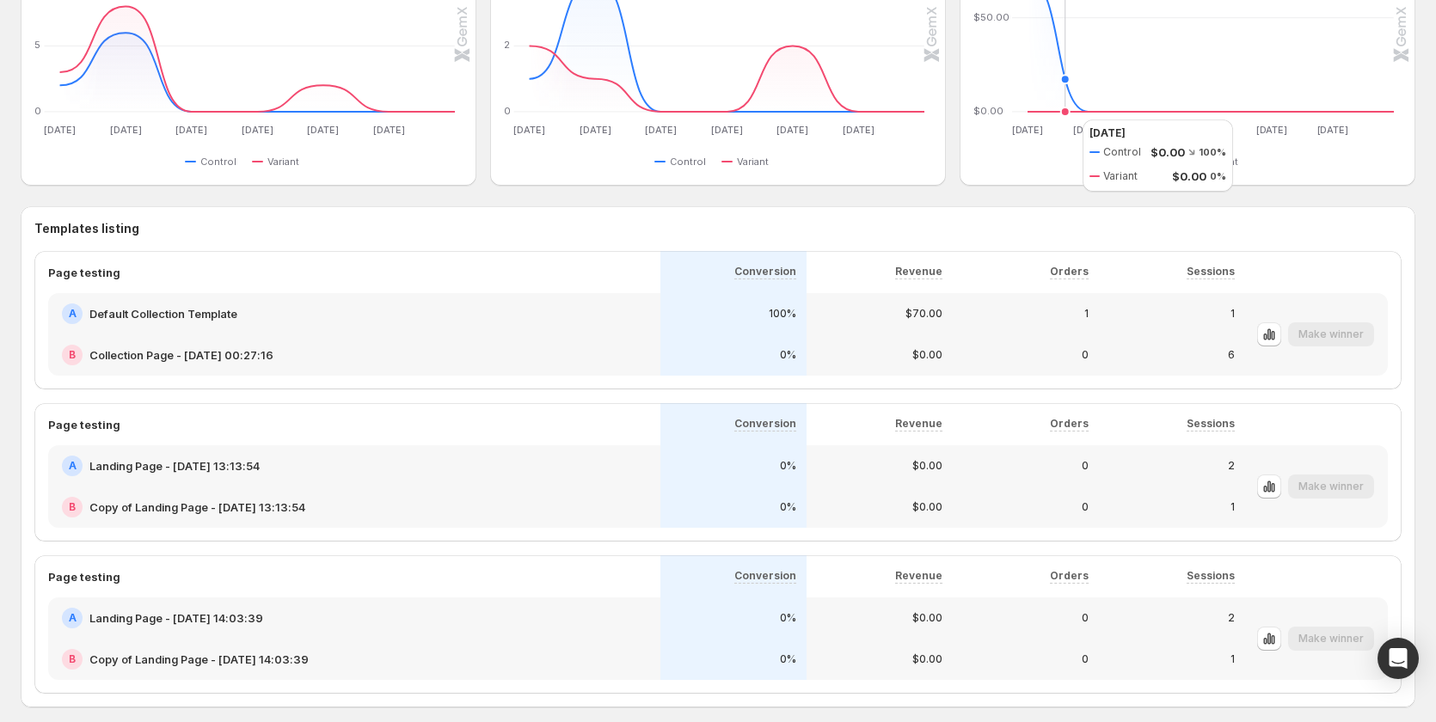
scroll to position [833, 0]
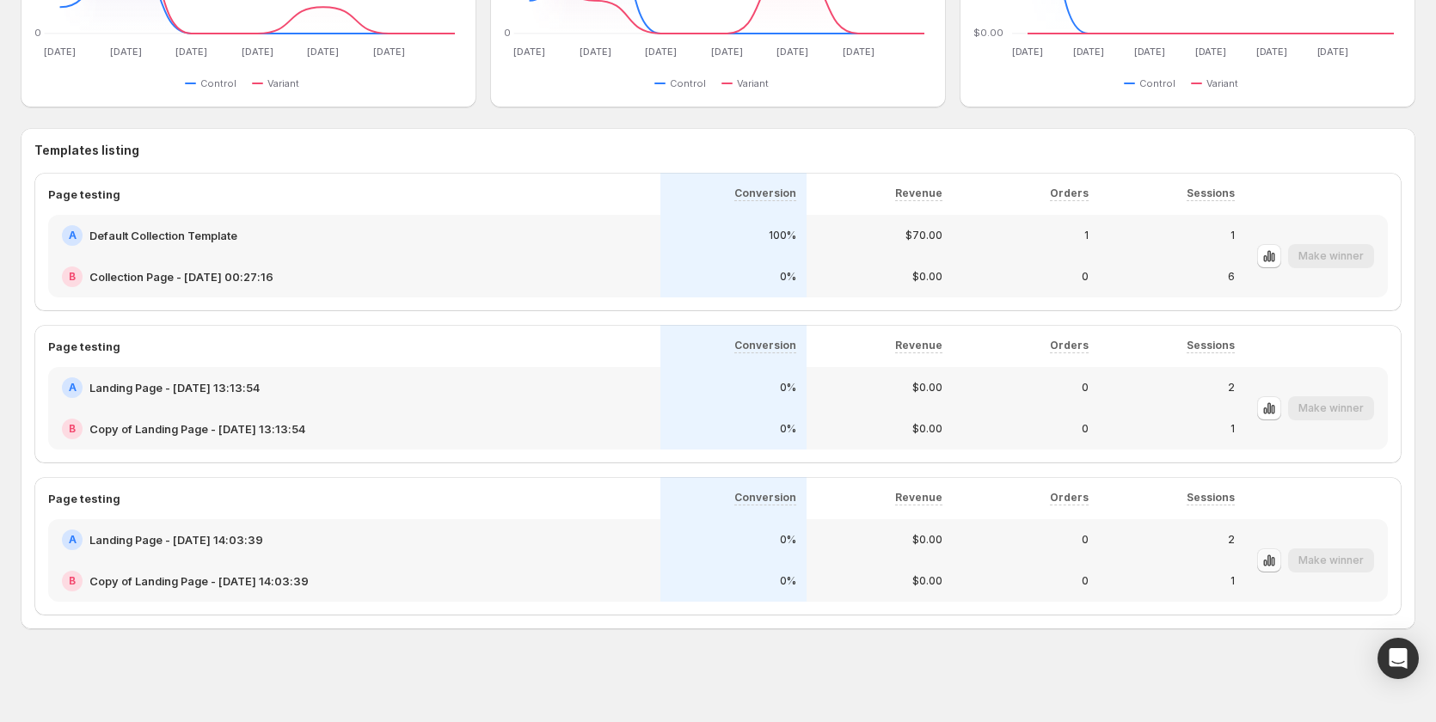
click at [1275, 562] on icon "button" at bounding box center [1272, 561] width 3 height 9
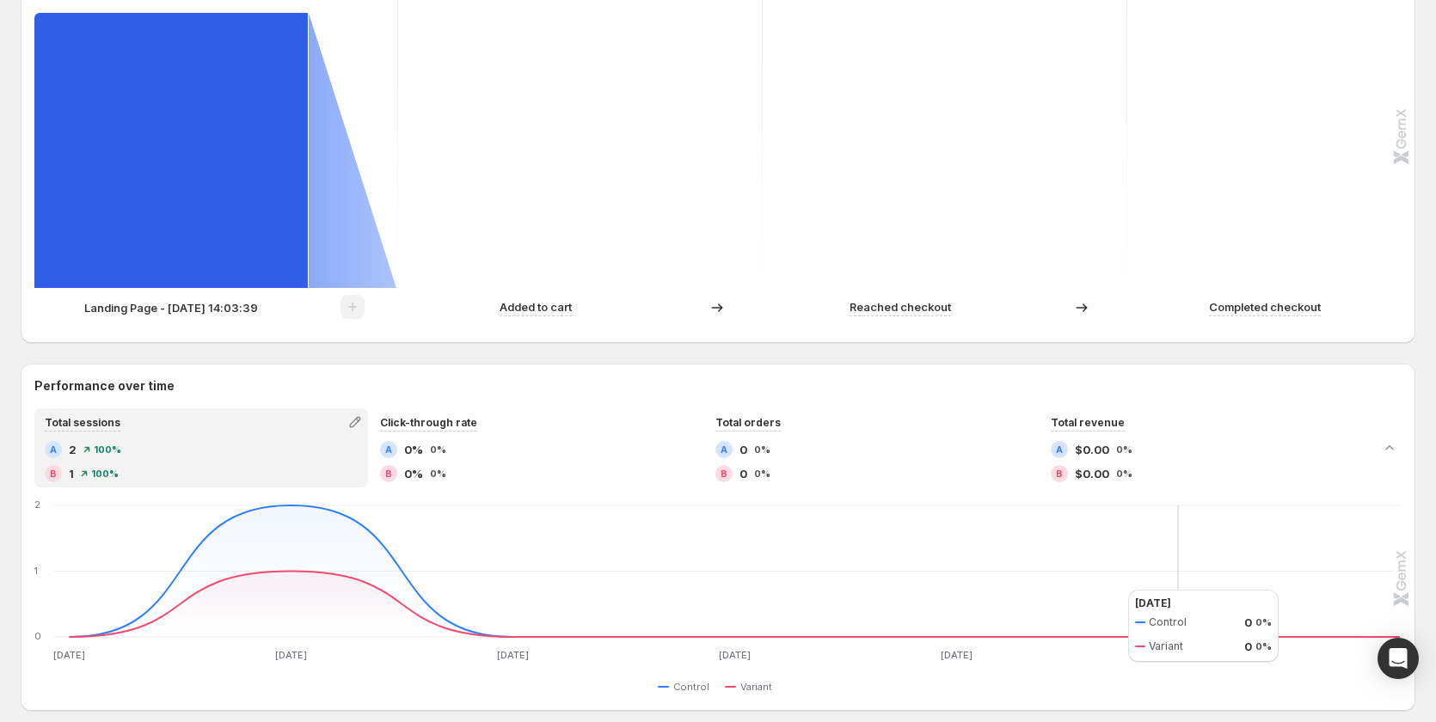
scroll to position [172, 0]
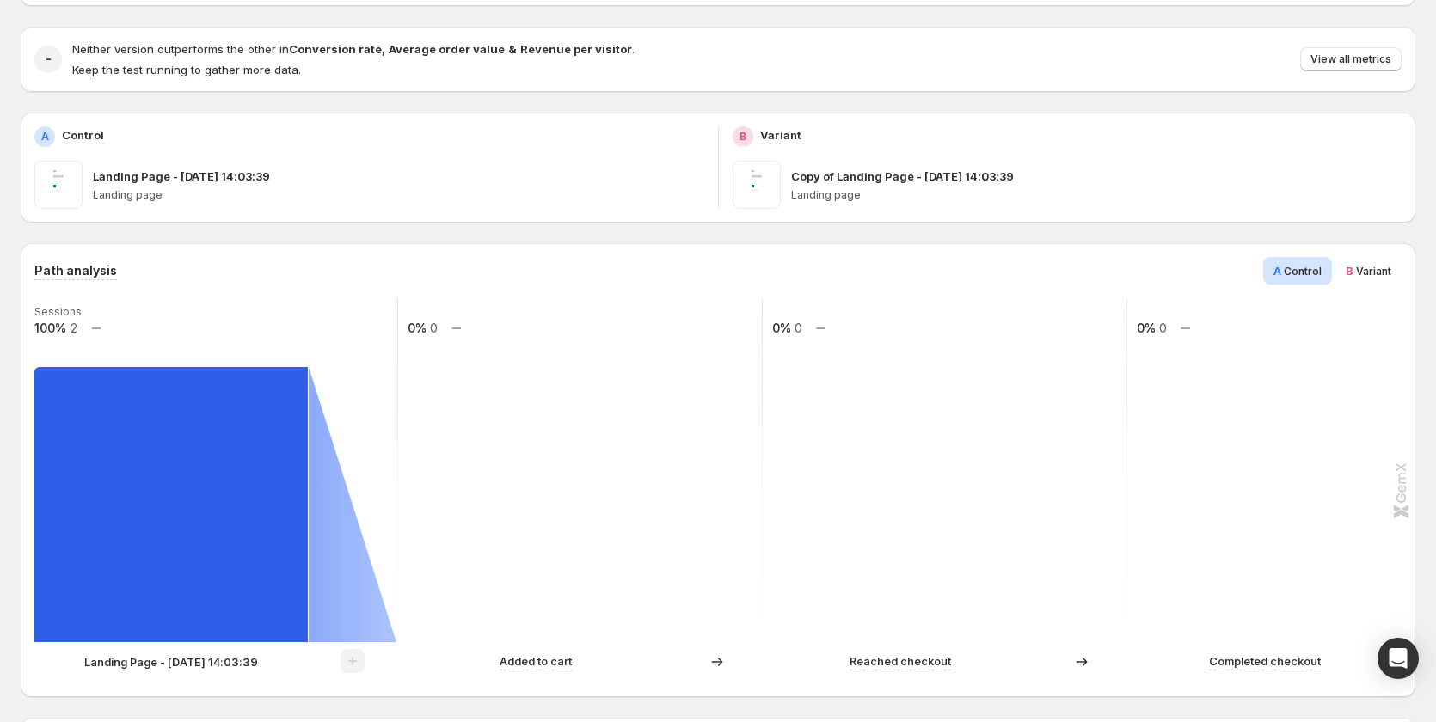
click at [1369, 266] on span "Variant" at bounding box center [1373, 271] width 35 height 13
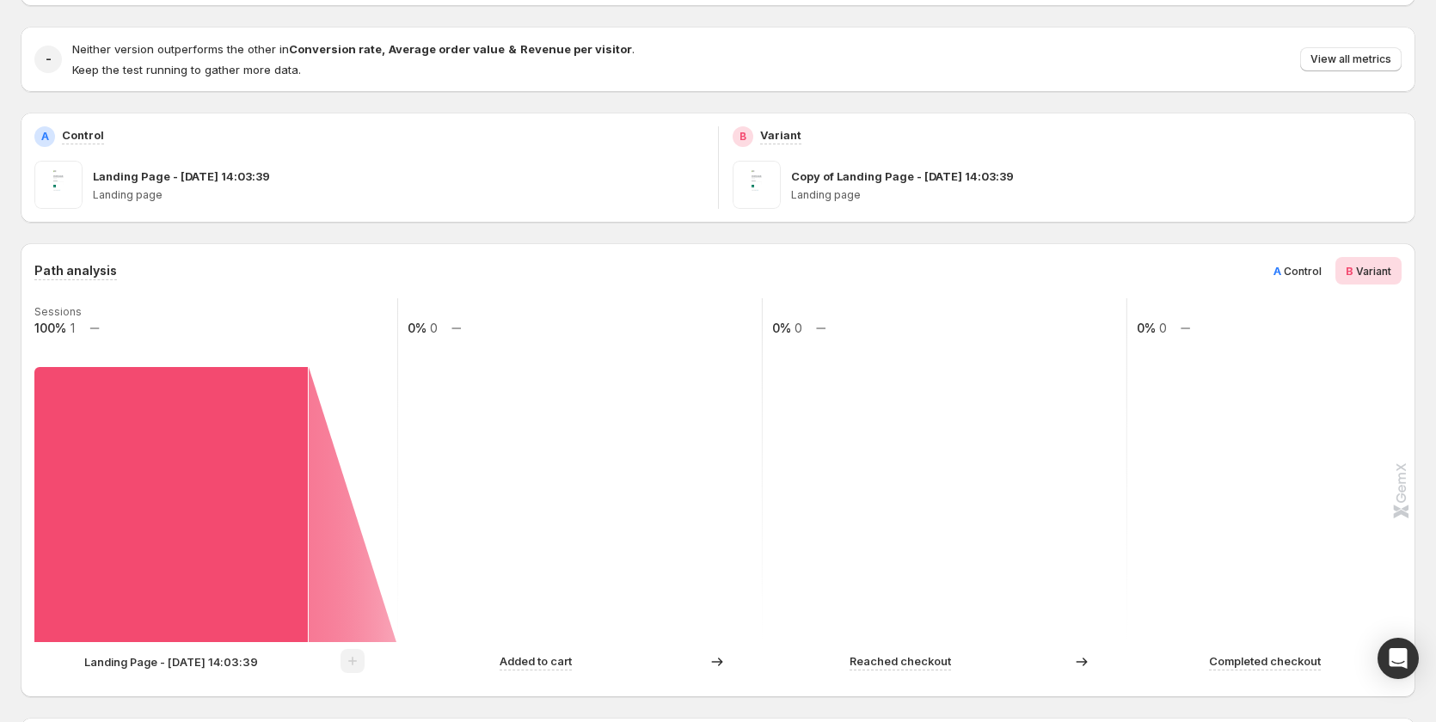
click at [1281, 267] on span "A" at bounding box center [1278, 271] width 8 height 14
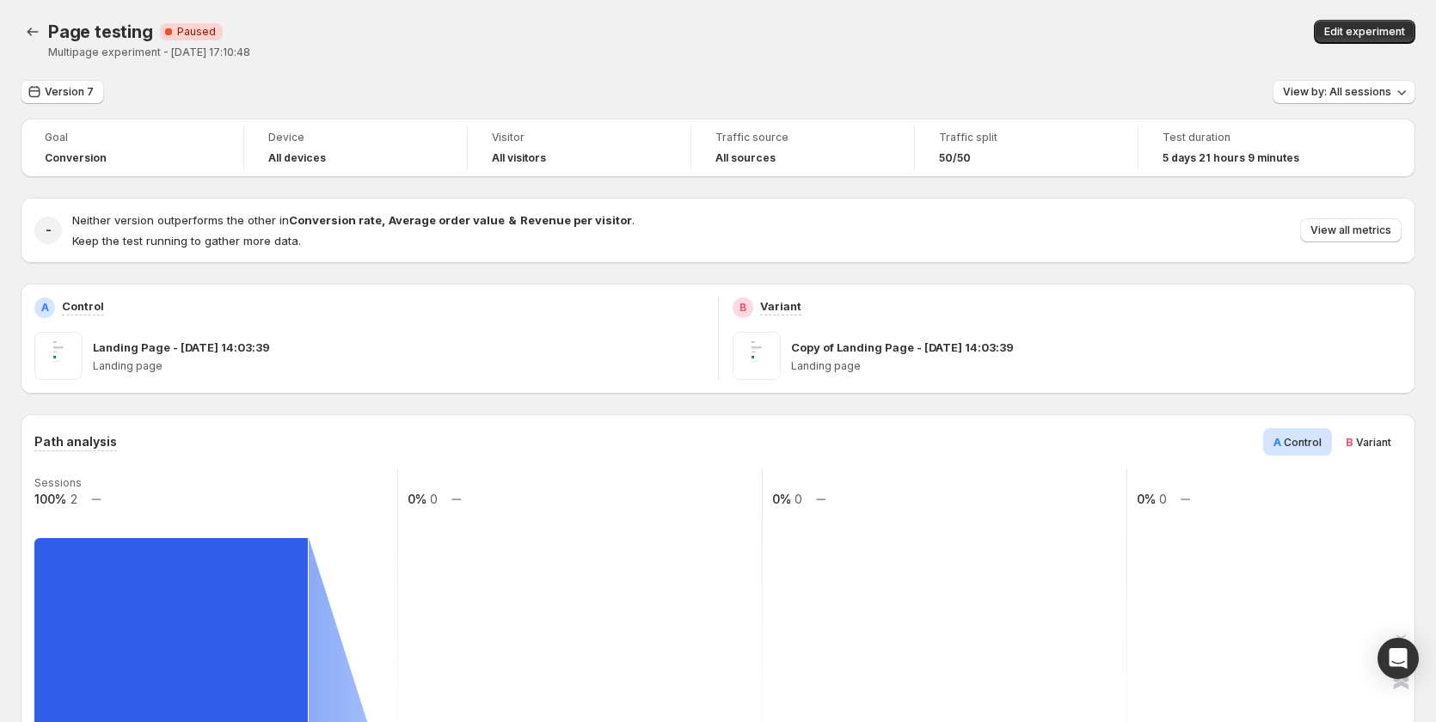
scroll to position [0, 0]
click at [1346, 97] on span "View by: All sessions" at bounding box center [1337, 93] width 108 height 14
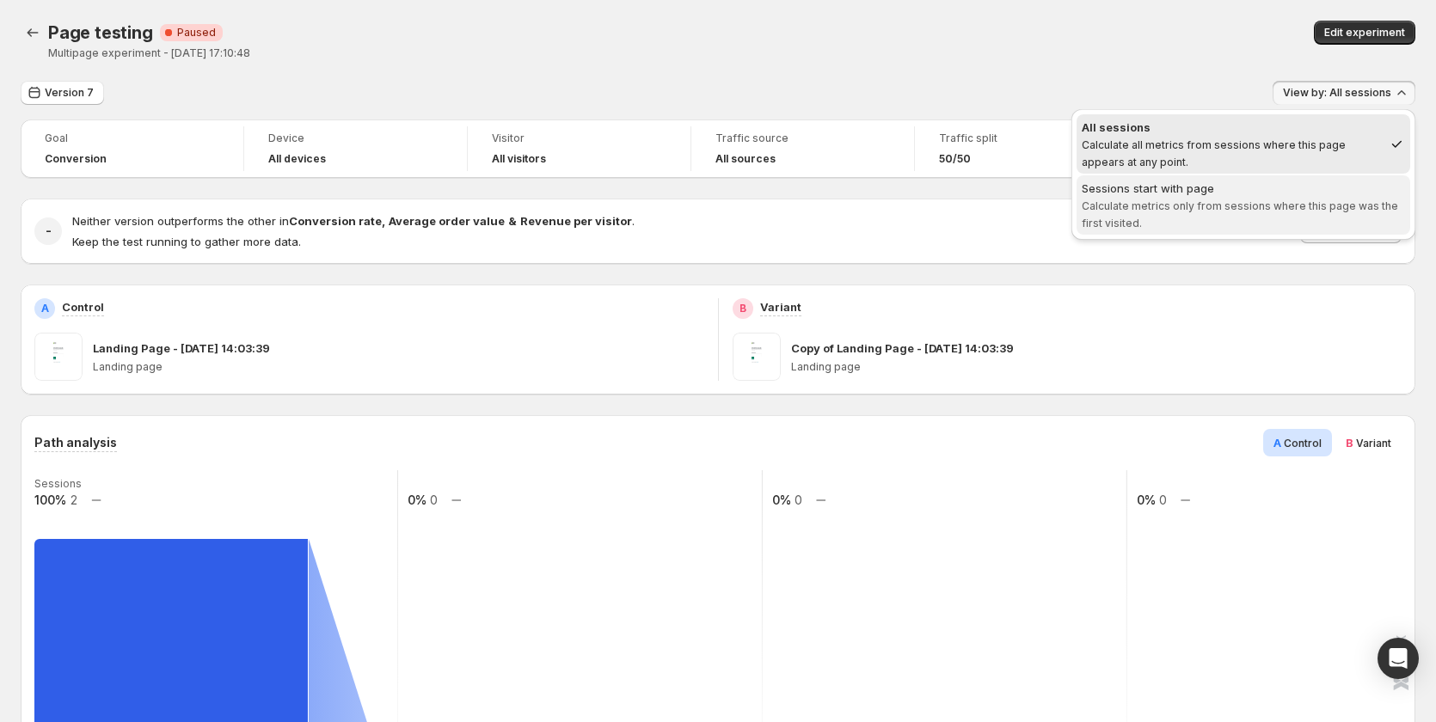
click at [1324, 206] on span "Calculate metrics only from sessions where this page was the first visited." at bounding box center [1240, 215] width 316 height 30
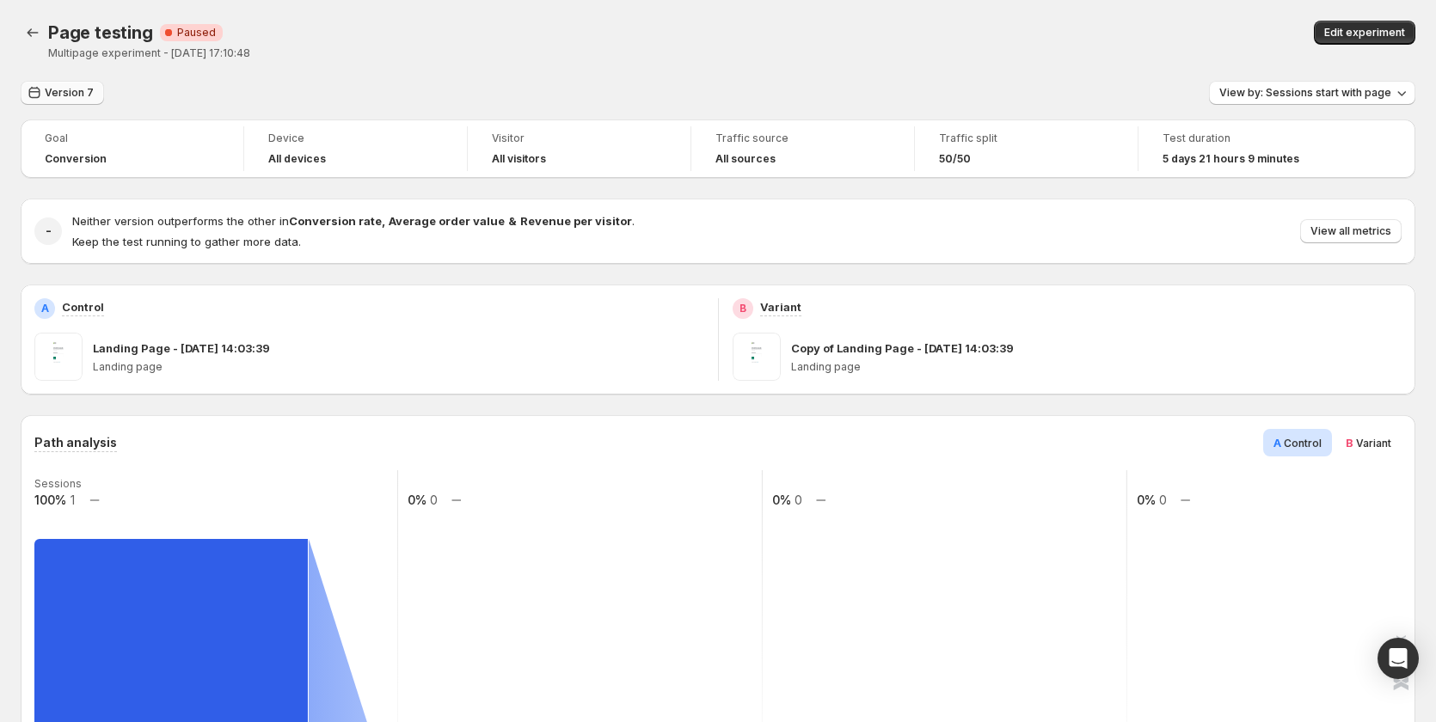
click at [38, 85] on icon "button" at bounding box center [34, 92] width 17 height 17
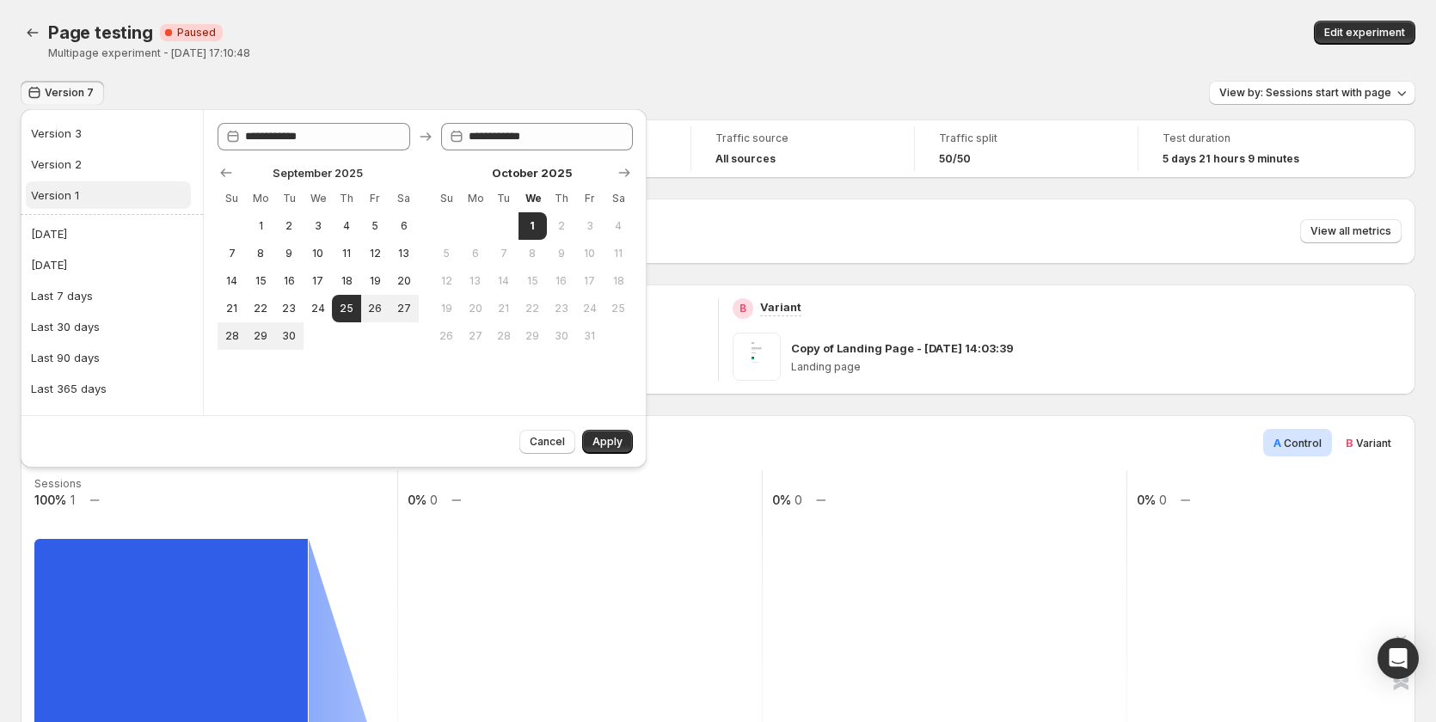
scroll to position [230, 0]
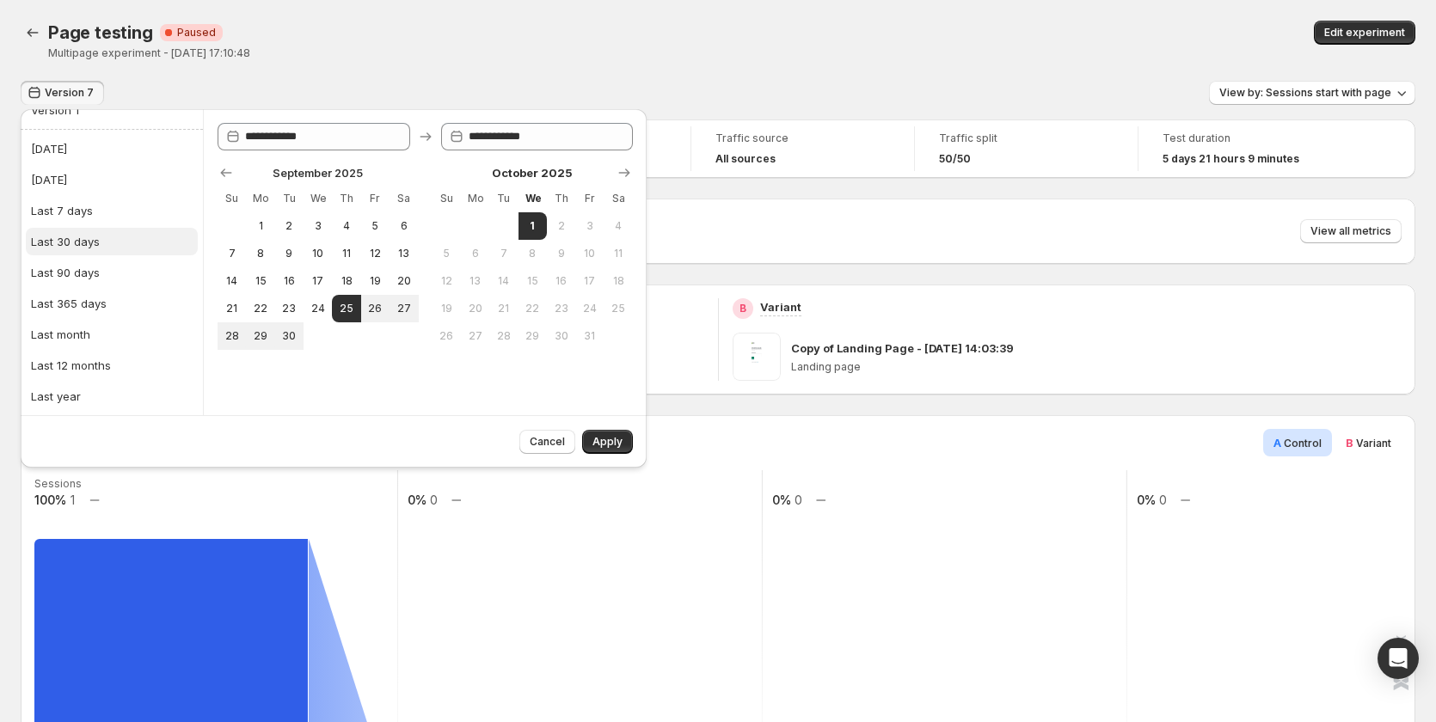
click at [118, 245] on button "Last 30 days" at bounding box center [112, 242] width 172 height 28
type input "**********"
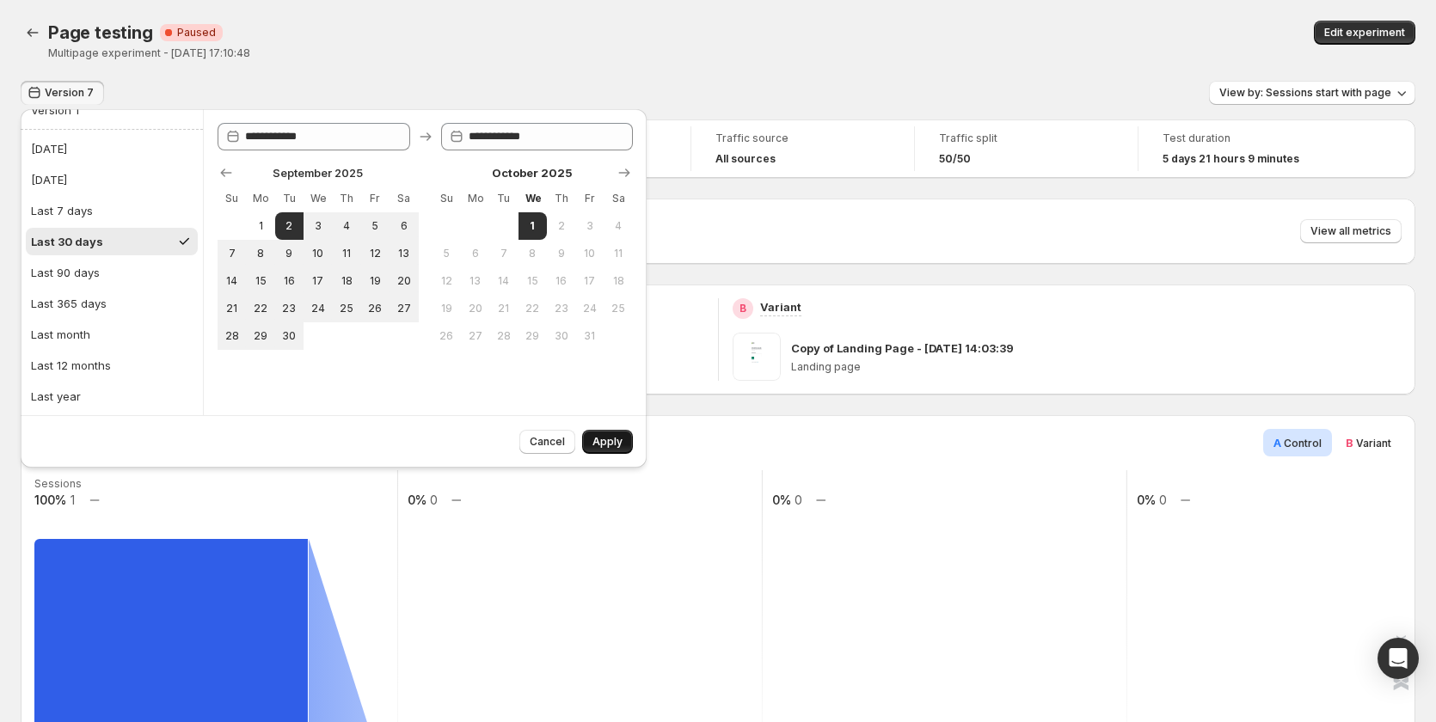
click at [592, 434] on button "Apply" at bounding box center [607, 442] width 51 height 24
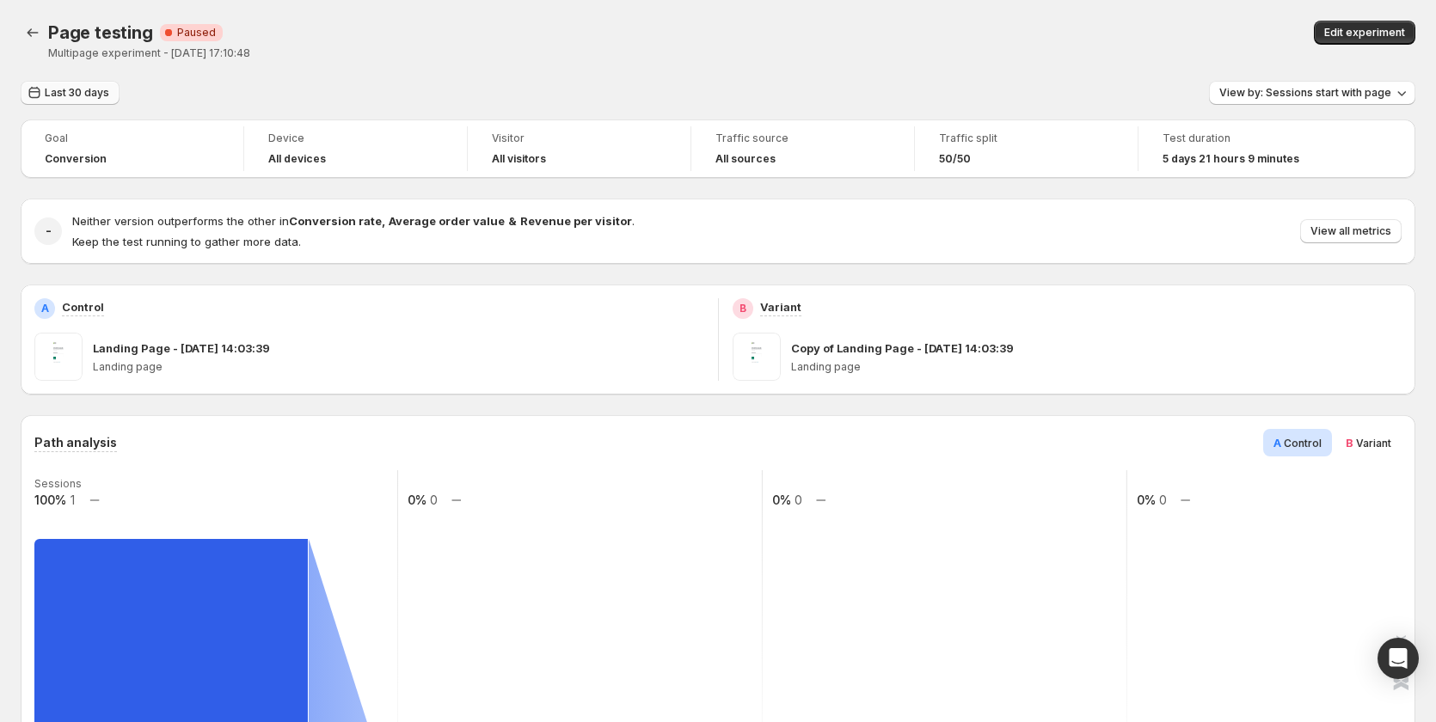
click at [85, 87] on span "Last 30 days" at bounding box center [77, 93] width 65 height 14
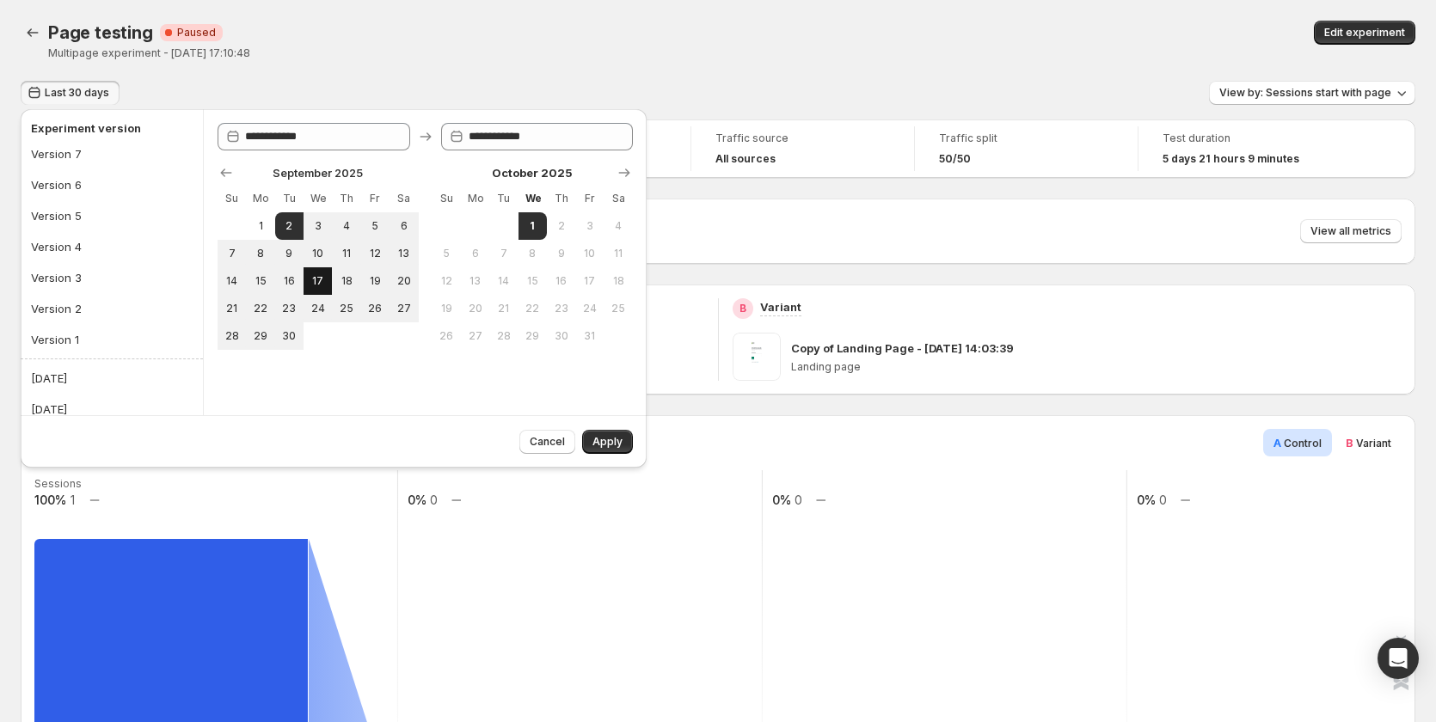
click at [324, 281] on span "17" at bounding box center [317, 281] width 15 height 14
type input "**********"
click at [533, 227] on span "1" at bounding box center [532, 226] width 15 height 14
type input "**********"
click at [605, 433] on button "Apply" at bounding box center [607, 442] width 51 height 24
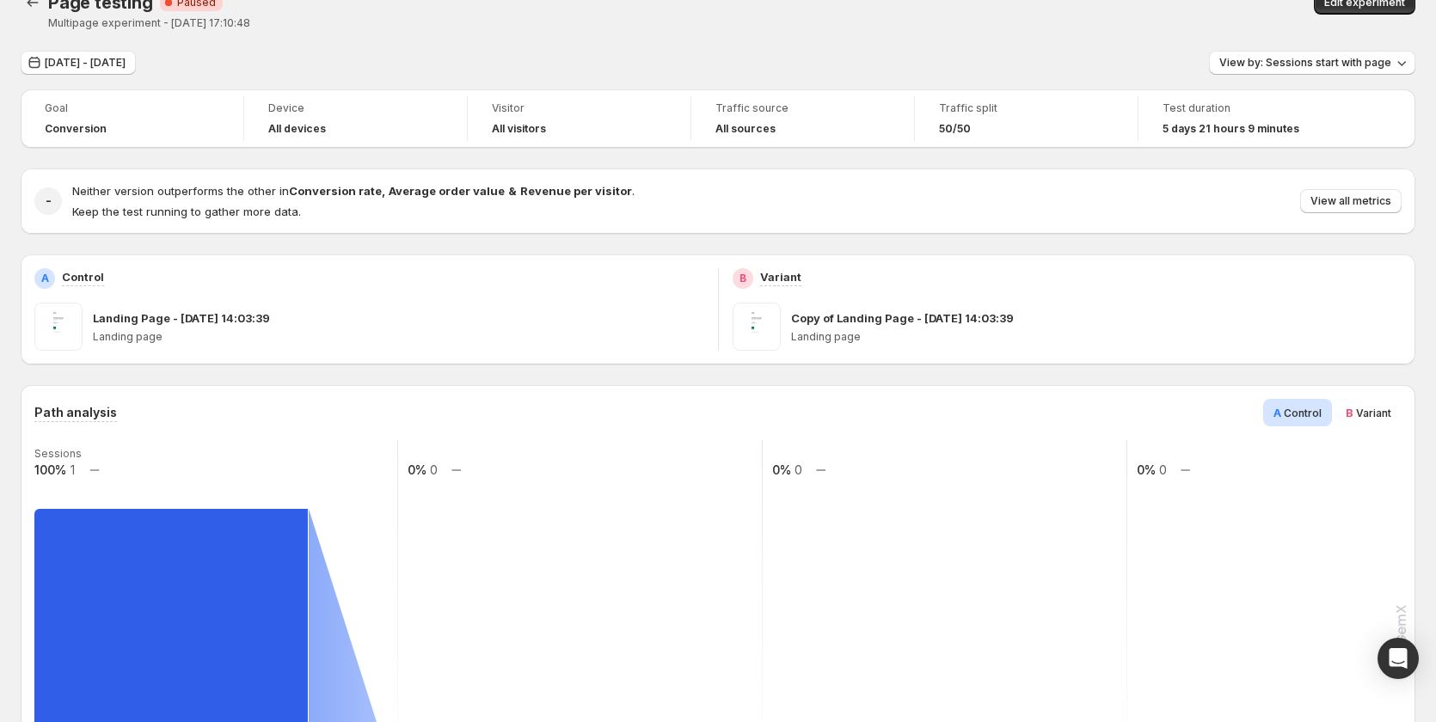
scroll to position [0, 0]
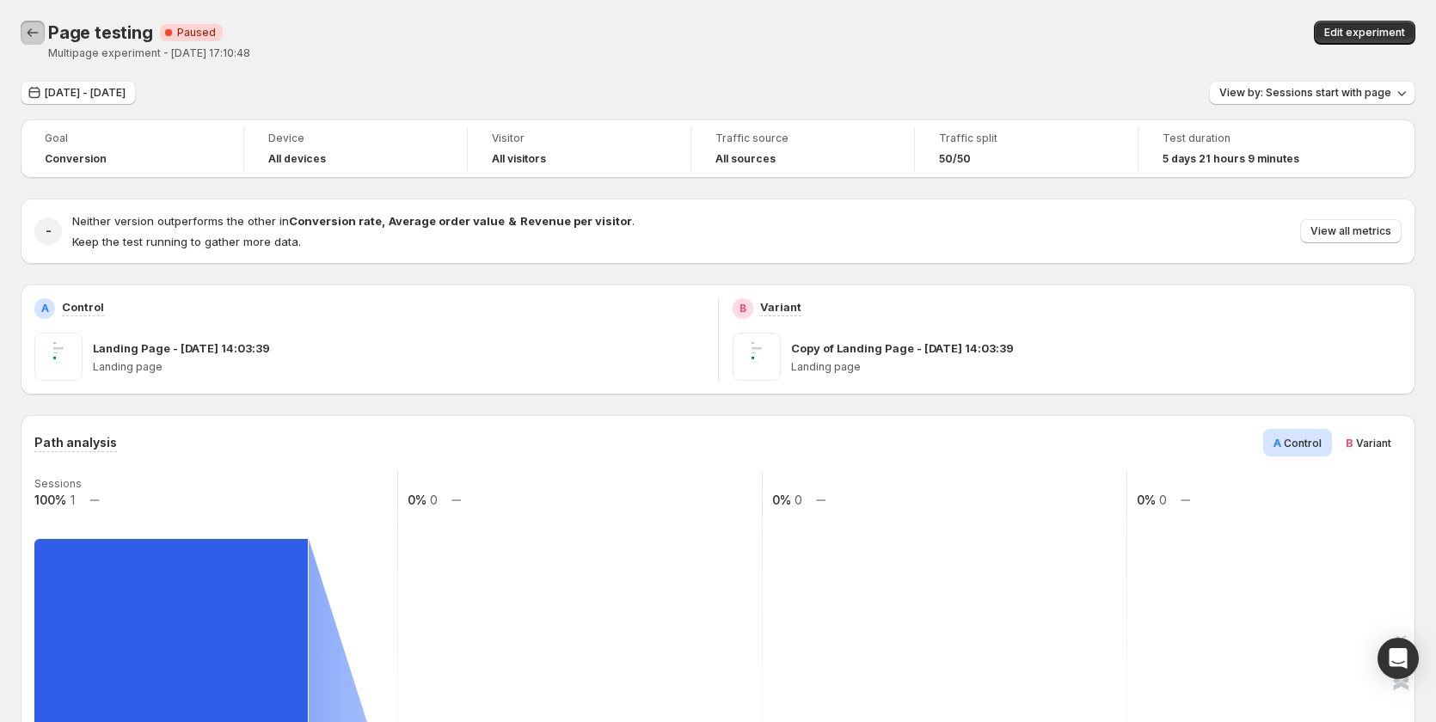
click at [24, 37] on icon "Back" at bounding box center [32, 32] width 17 height 17
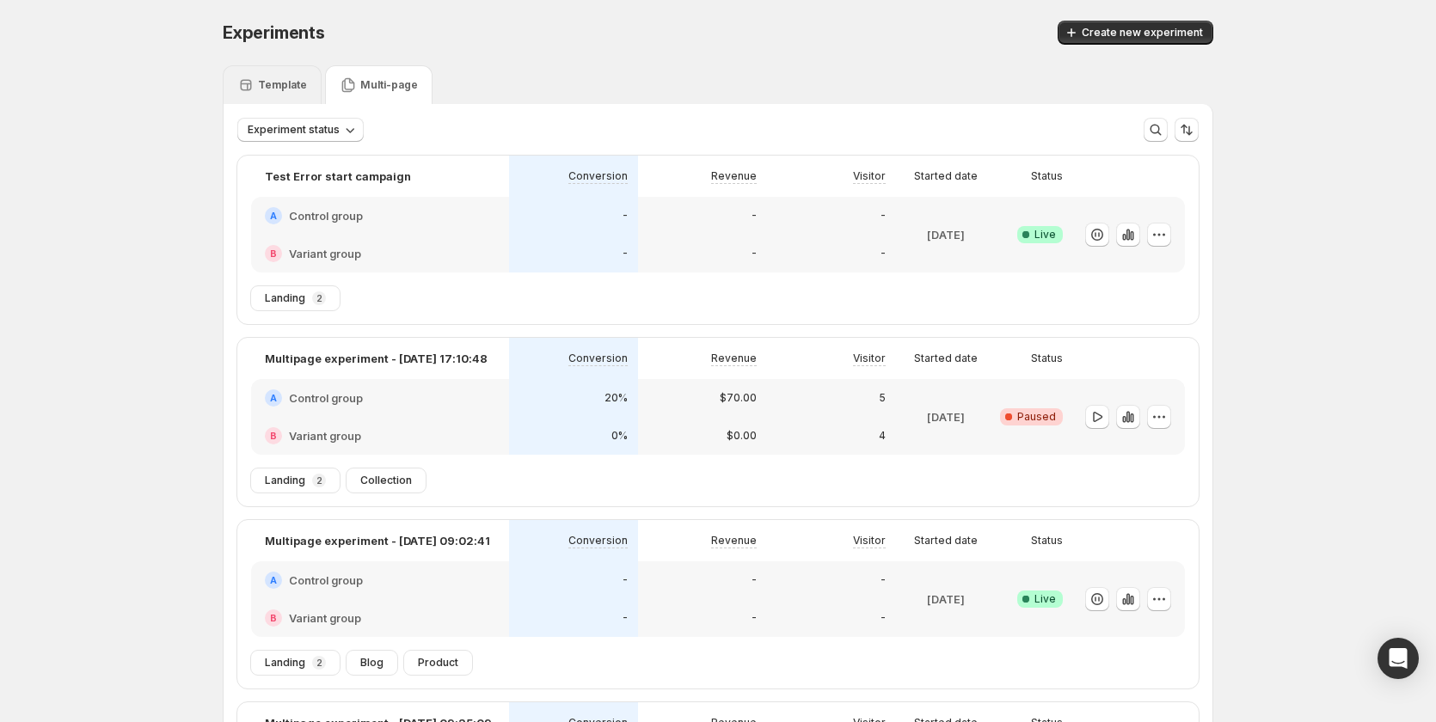
click at [301, 79] on p "Template" at bounding box center [282, 85] width 49 height 14
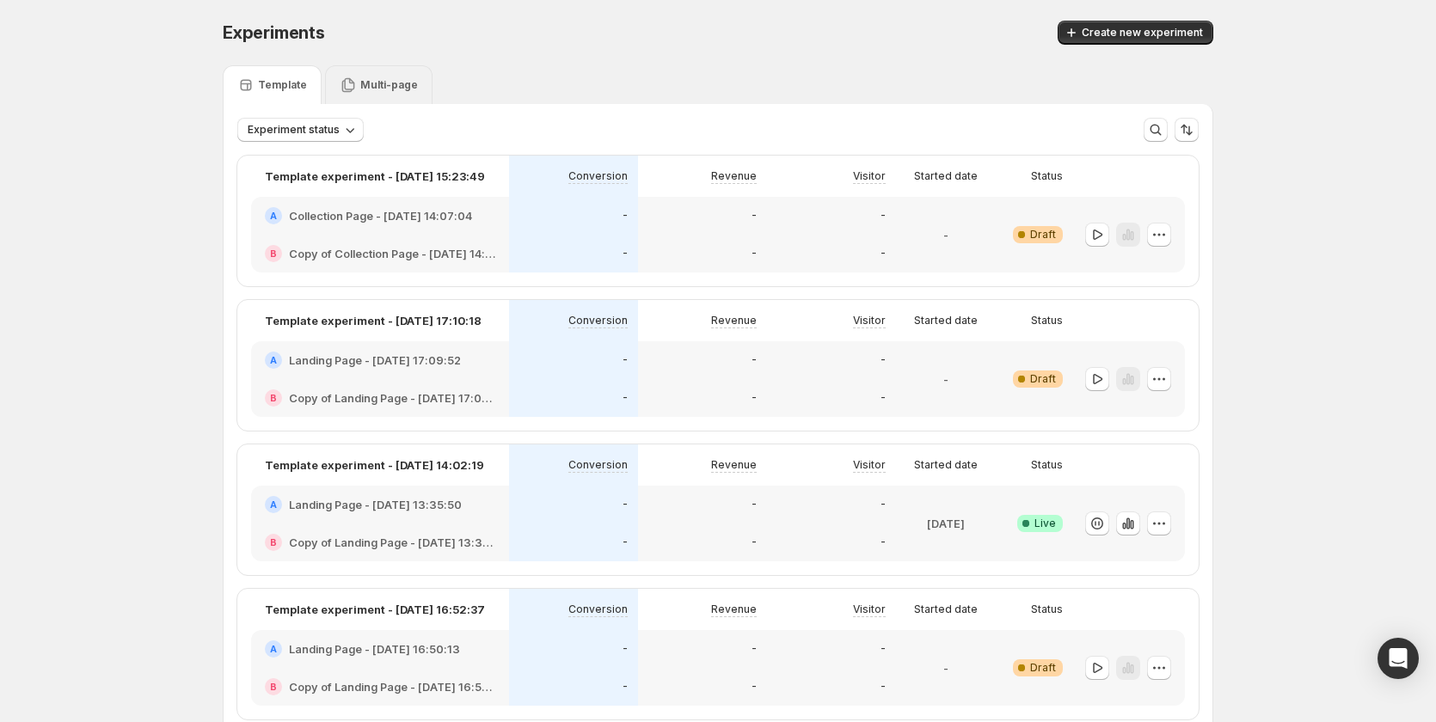
click at [393, 82] on p "Multi-page" at bounding box center [389, 85] width 58 height 14
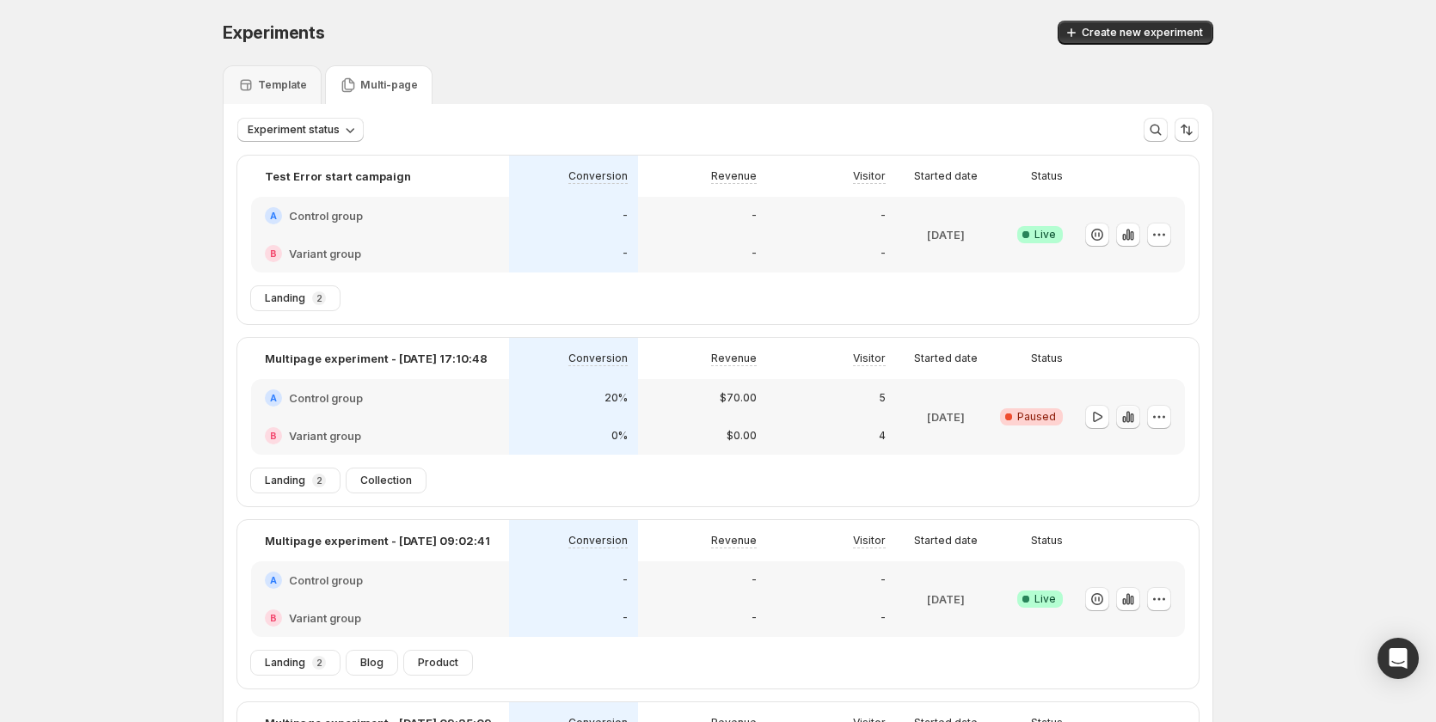
click at [1126, 420] on icon "button" at bounding box center [1123, 419] width 3 height 7
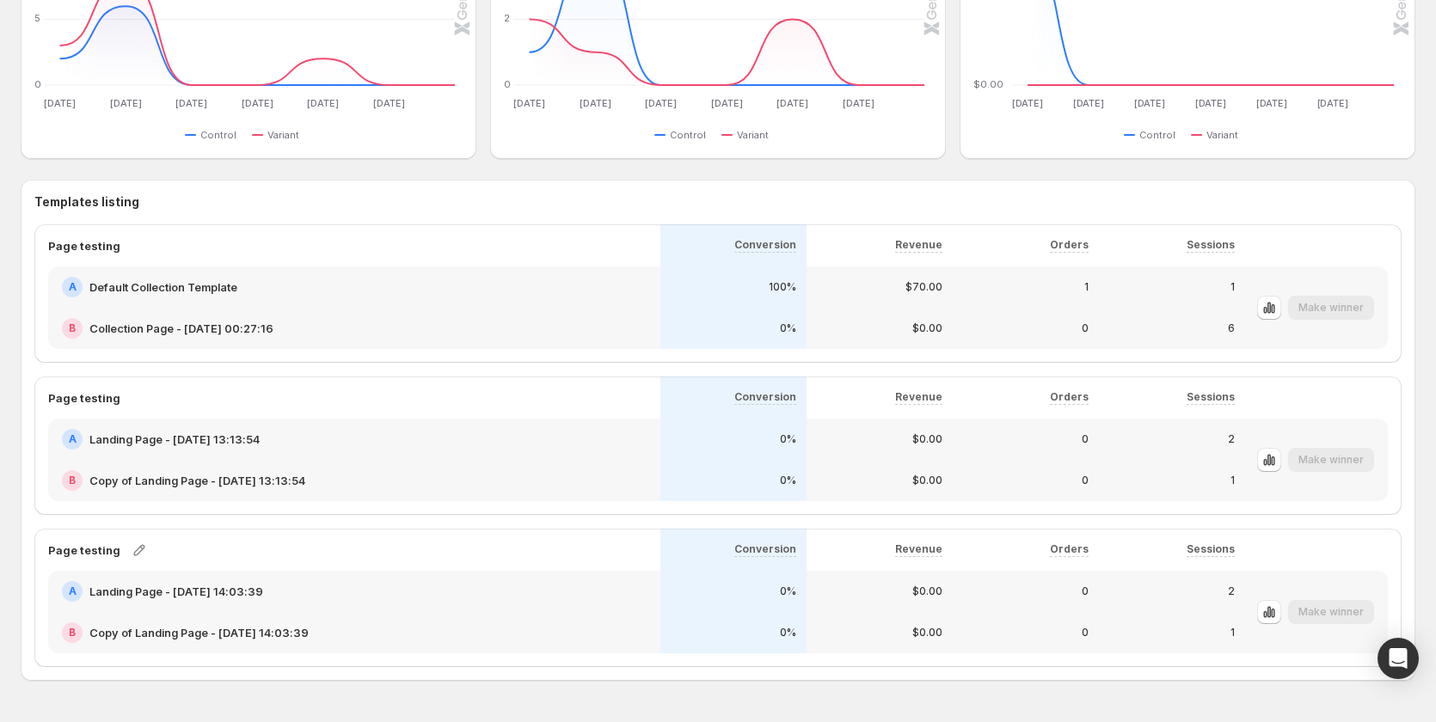
scroll to position [833, 0]
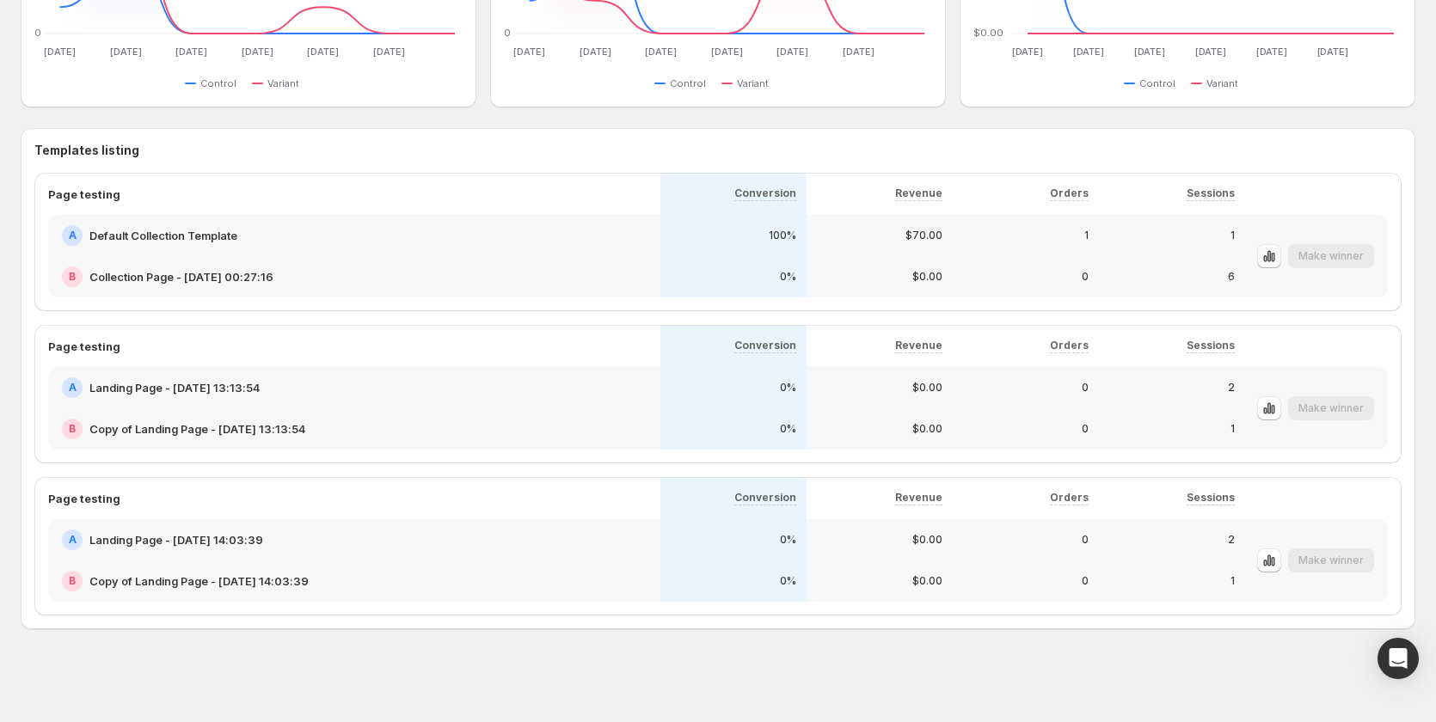
click at [1277, 251] on icon "button" at bounding box center [1269, 256] width 17 height 17
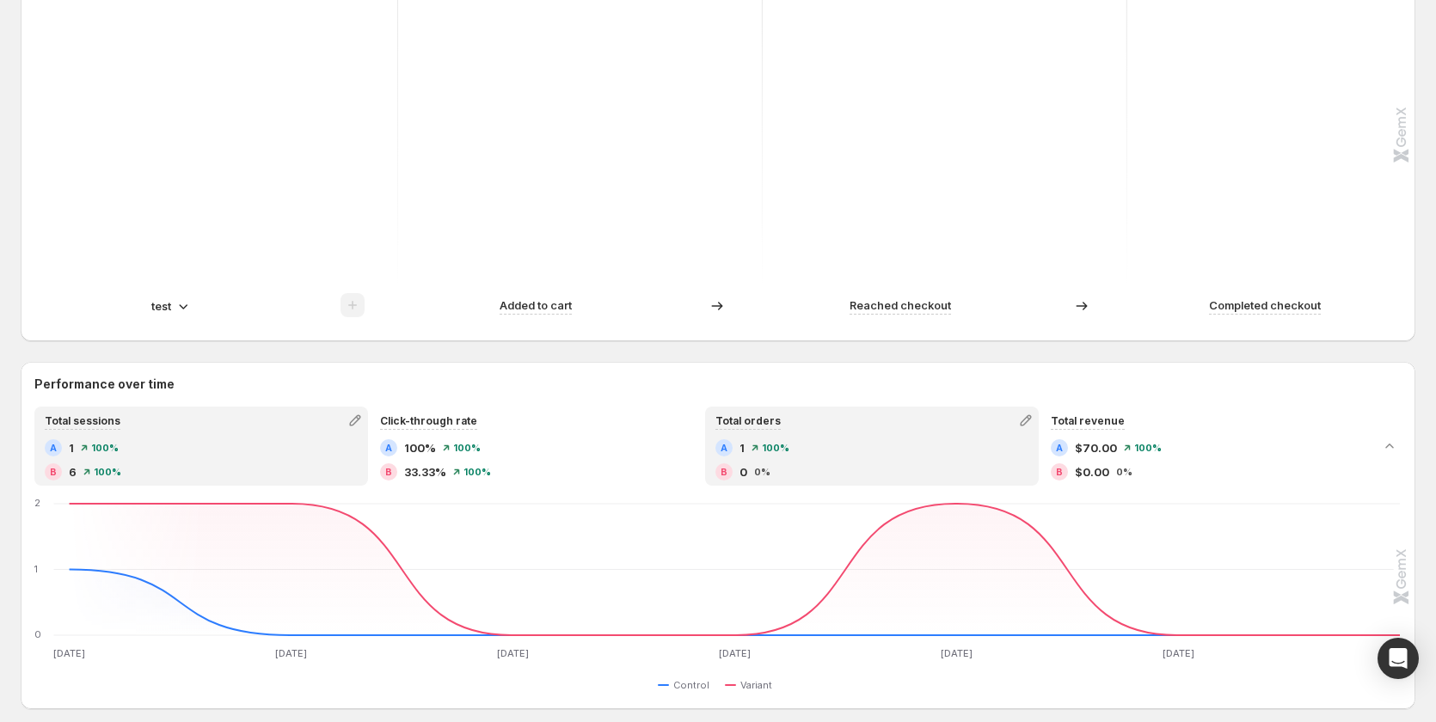
scroll to position [516, 0]
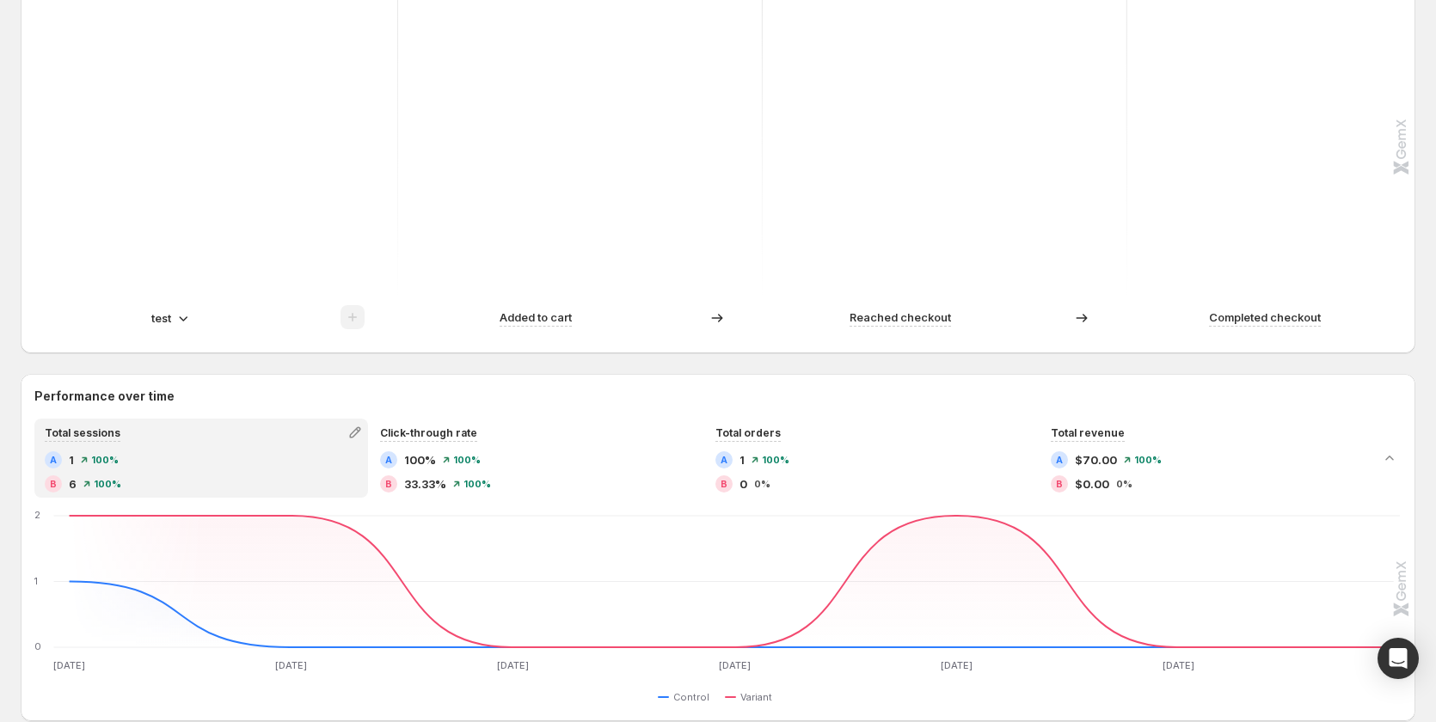
click at [172, 316] on div "test" at bounding box center [171, 318] width 40 height 17
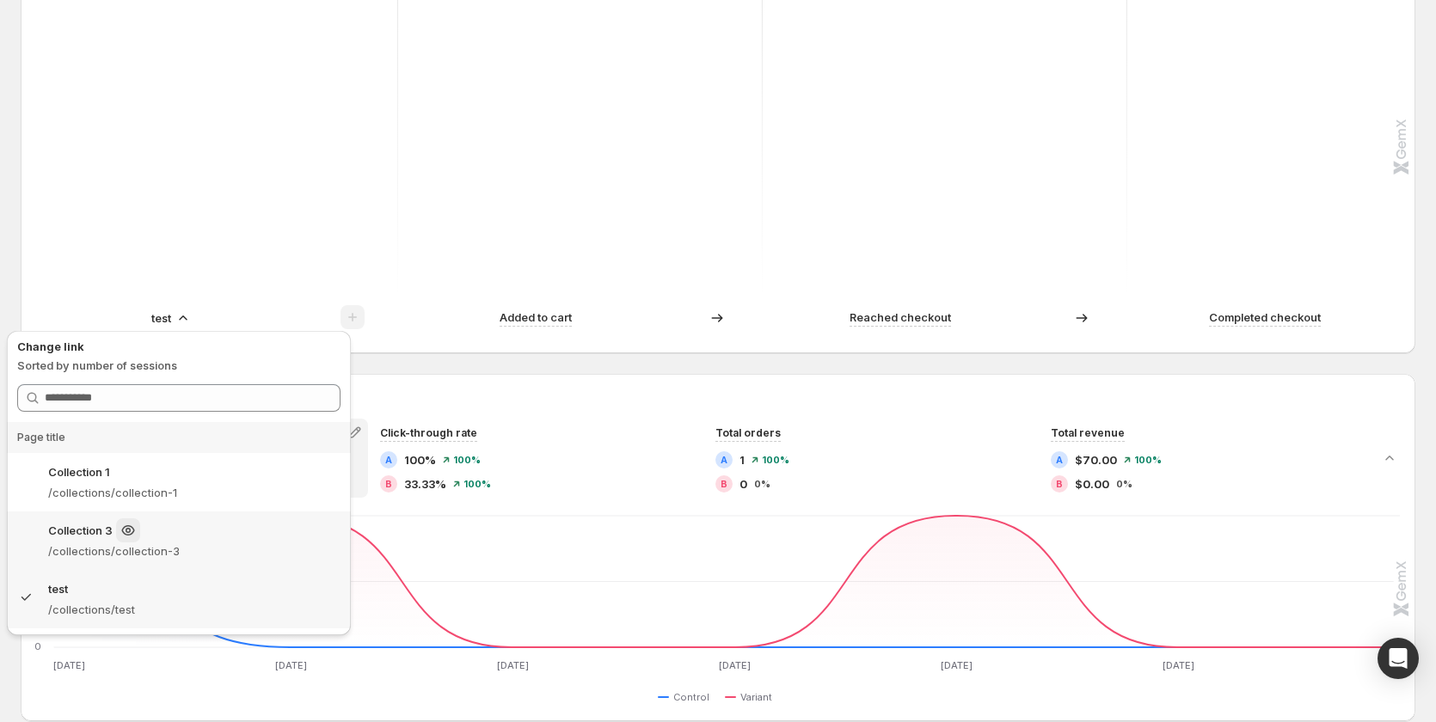
click at [239, 514] on div "Collection 3 /collections/collection-3" at bounding box center [179, 541] width 344 height 58
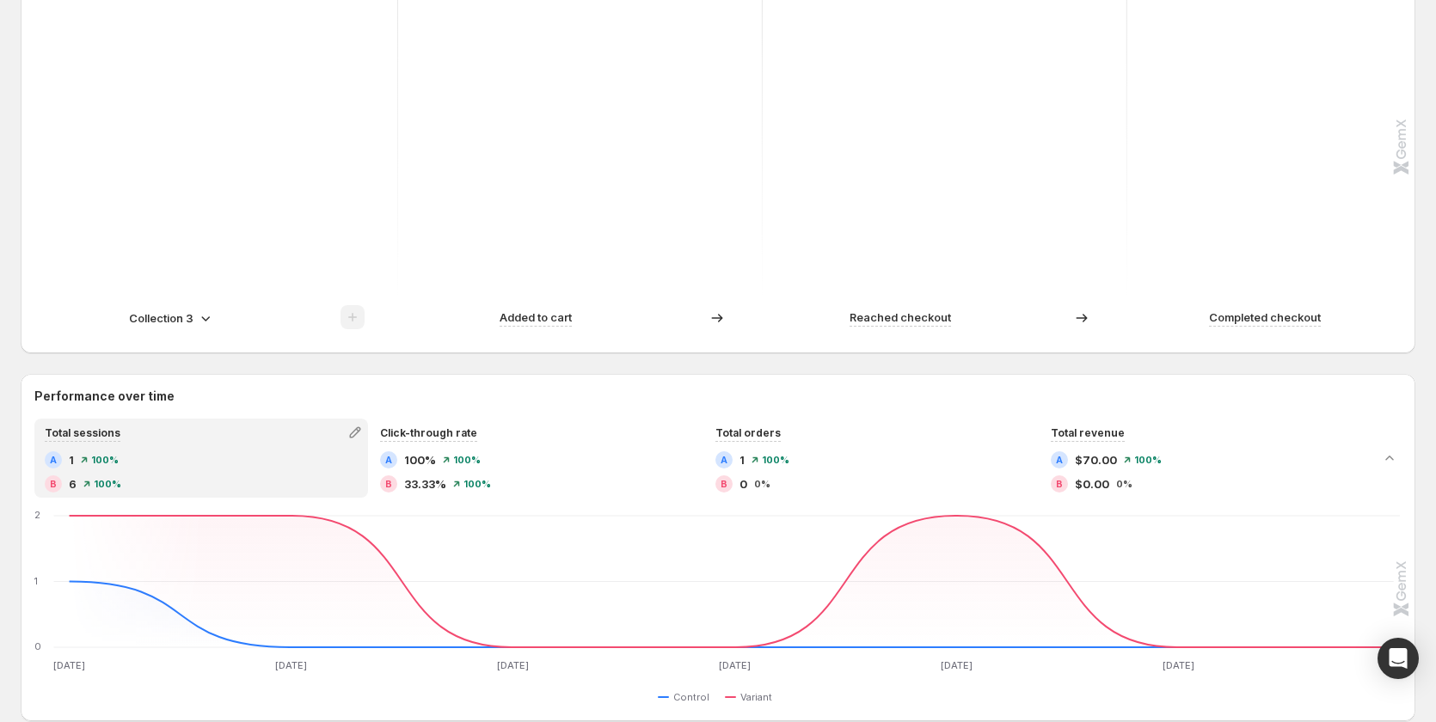
click at [172, 316] on p "Collection 3" at bounding box center [161, 318] width 65 height 17
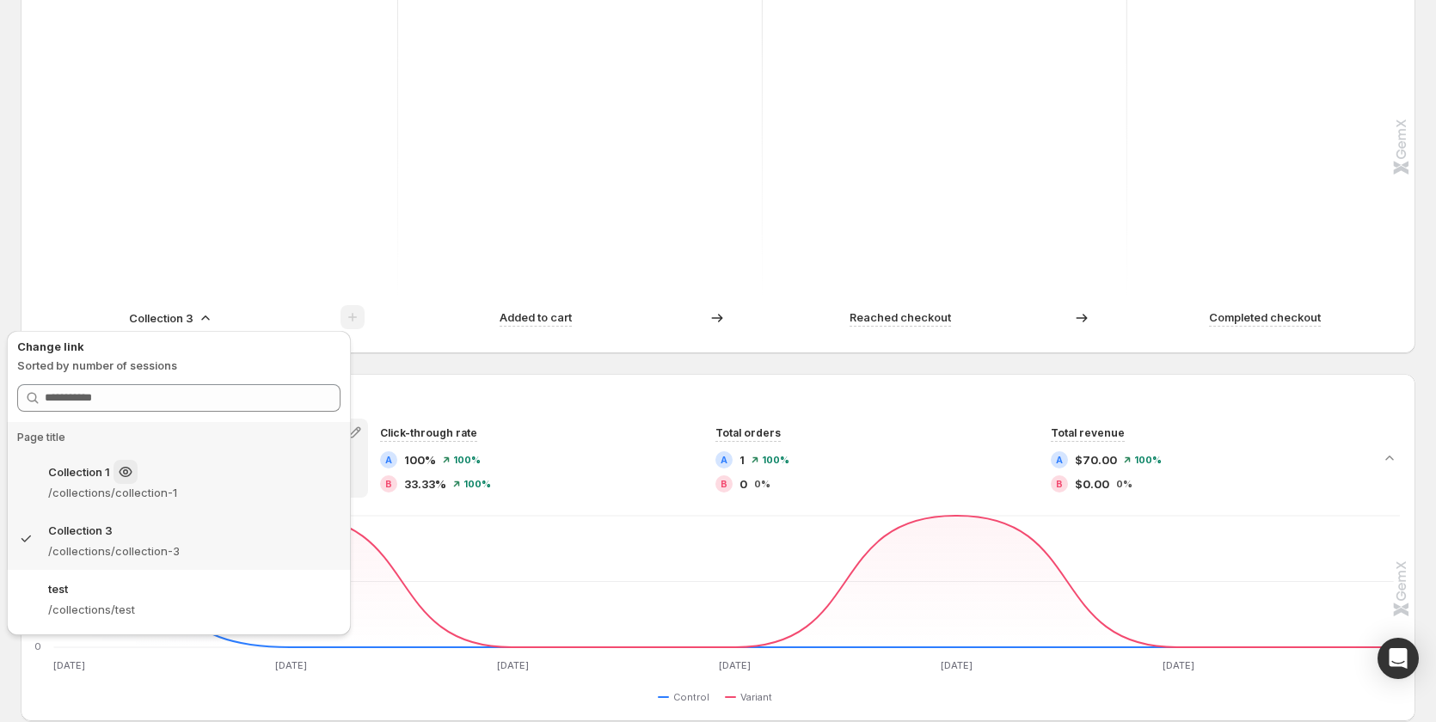
click at [209, 464] on div "Collection 1" at bounding box center [194, 472] width 292 height 24
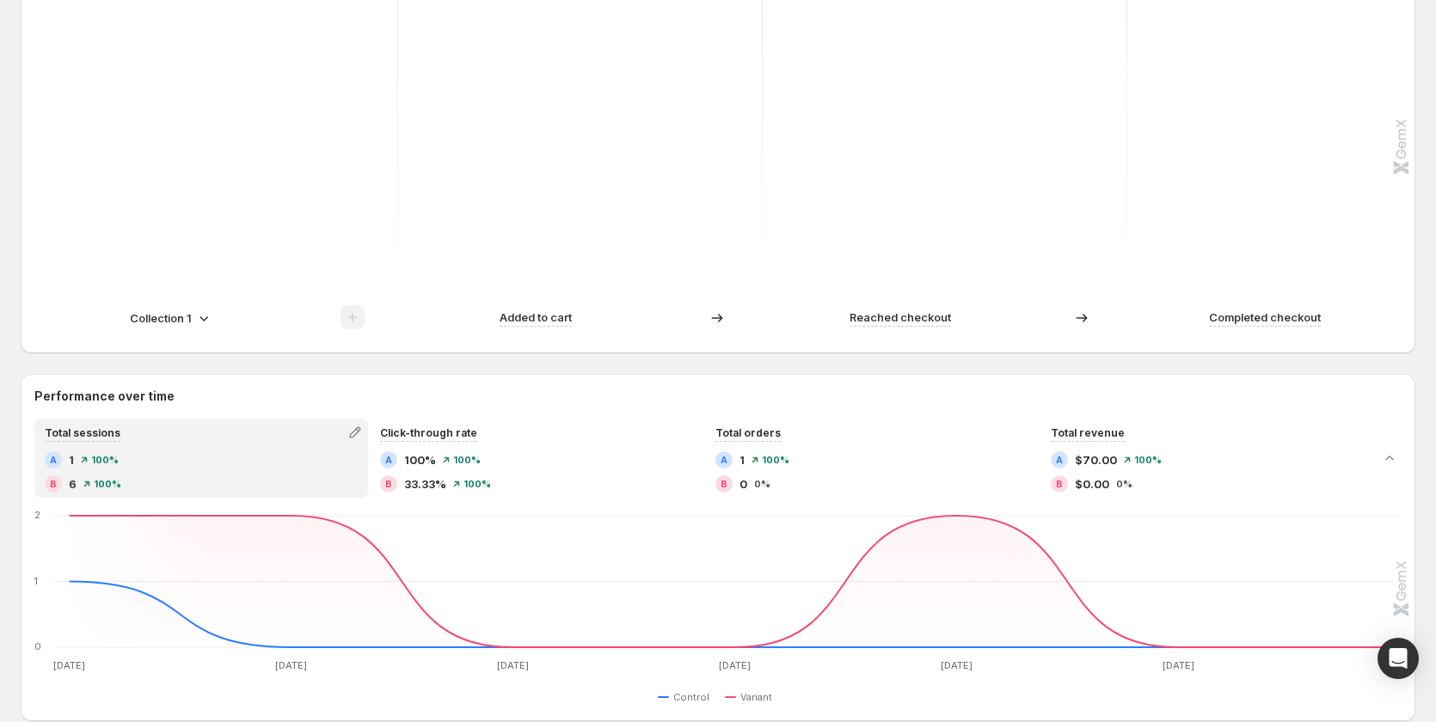
click at [173, 311] on p "Collection 1" at bounding box center [161, 318] width 62 height 17
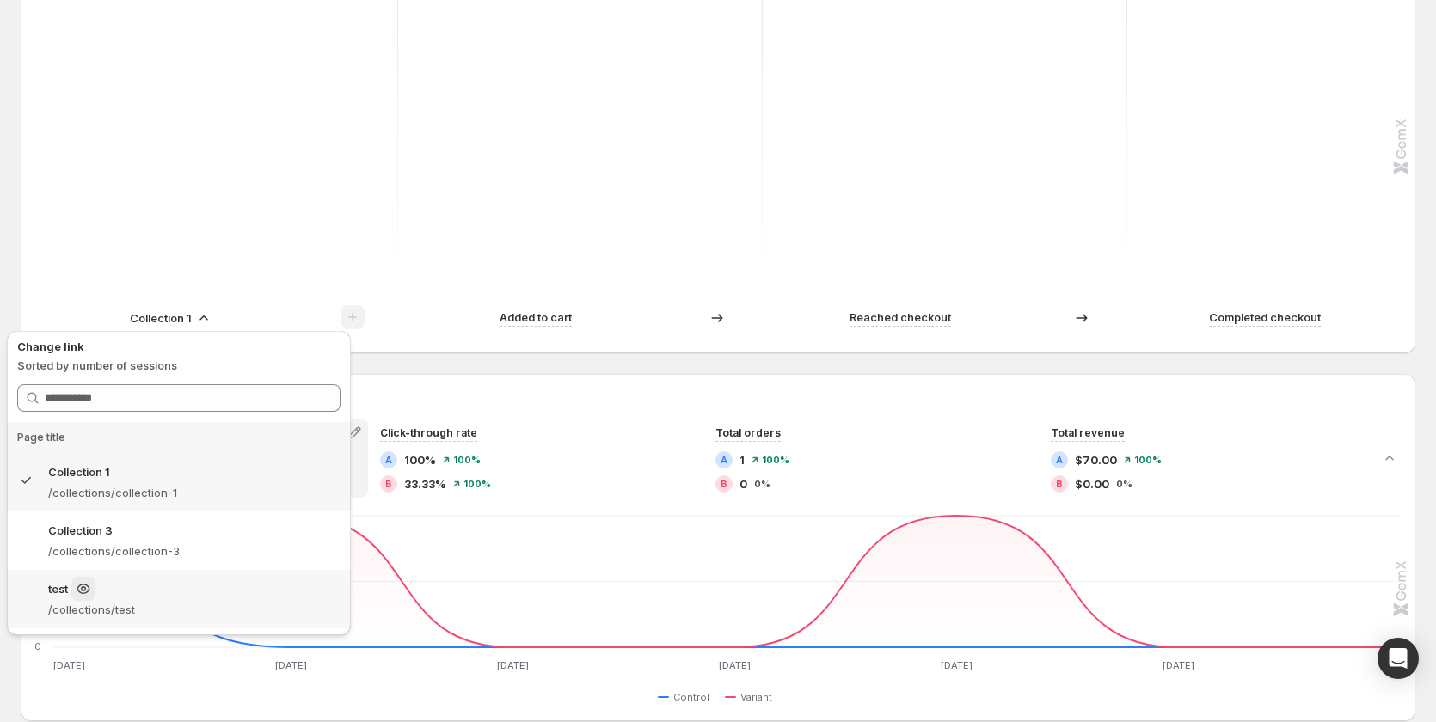
click at [201, 597] on div "test" at bounding box center [194, 589] width 292 height 24
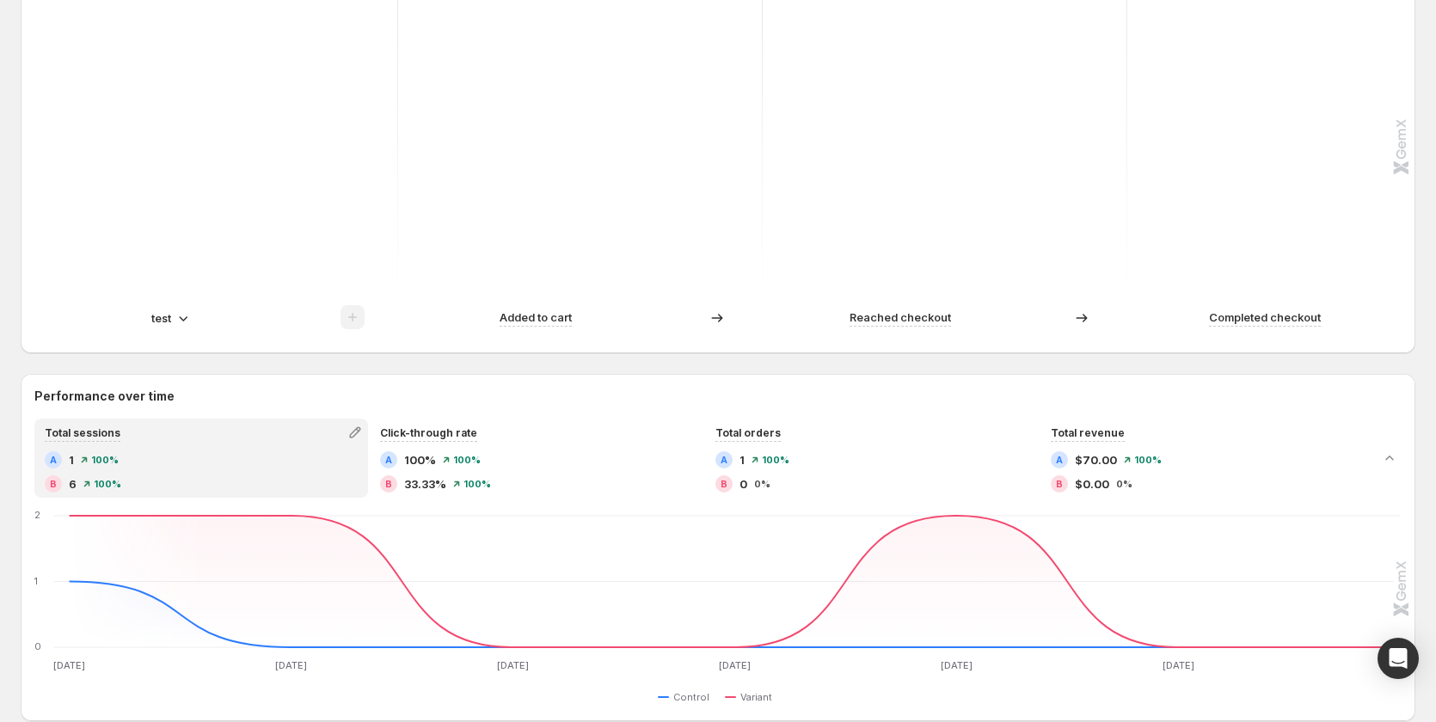
click at [169, 323] on p "test" at bounding box center [161, 318] width 20 height 17
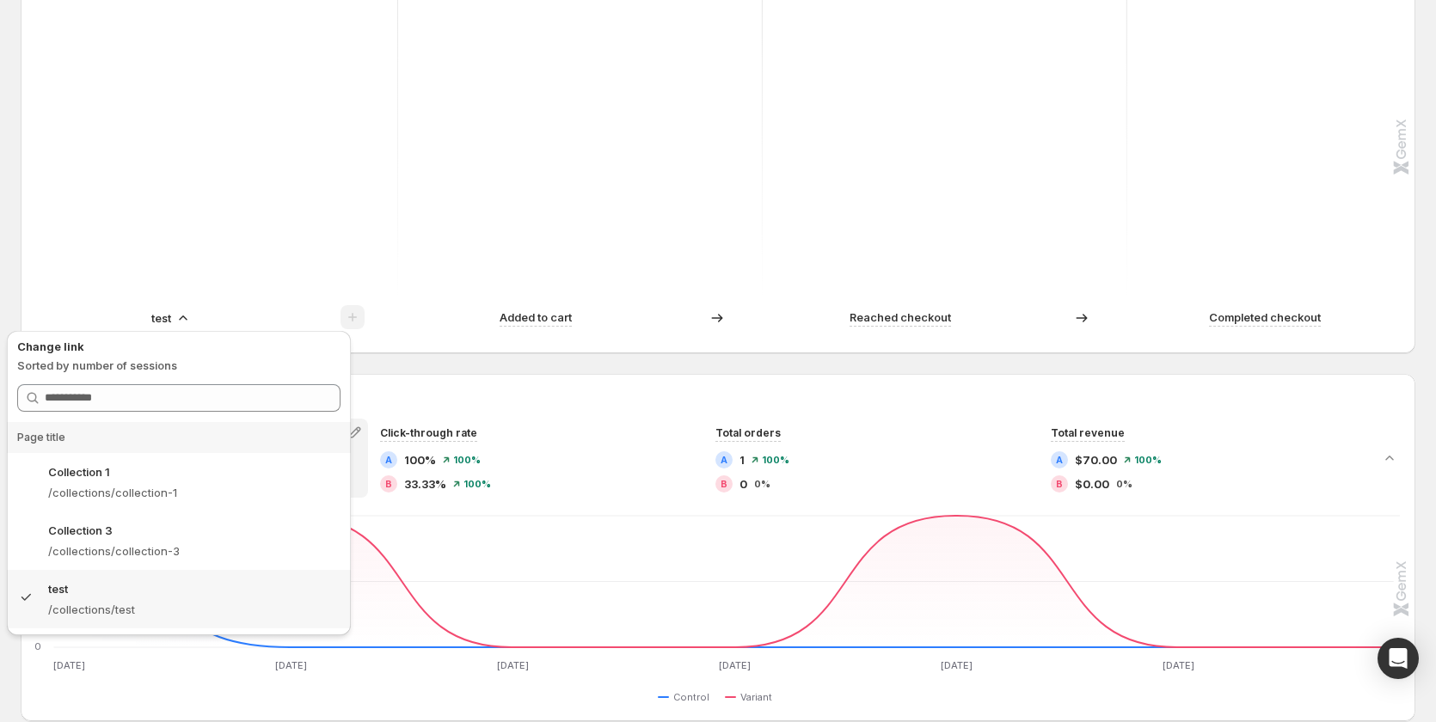
click at [205, 485] on p "/collections/collection-1" at bounding box center [194, 492] width 292 height 17
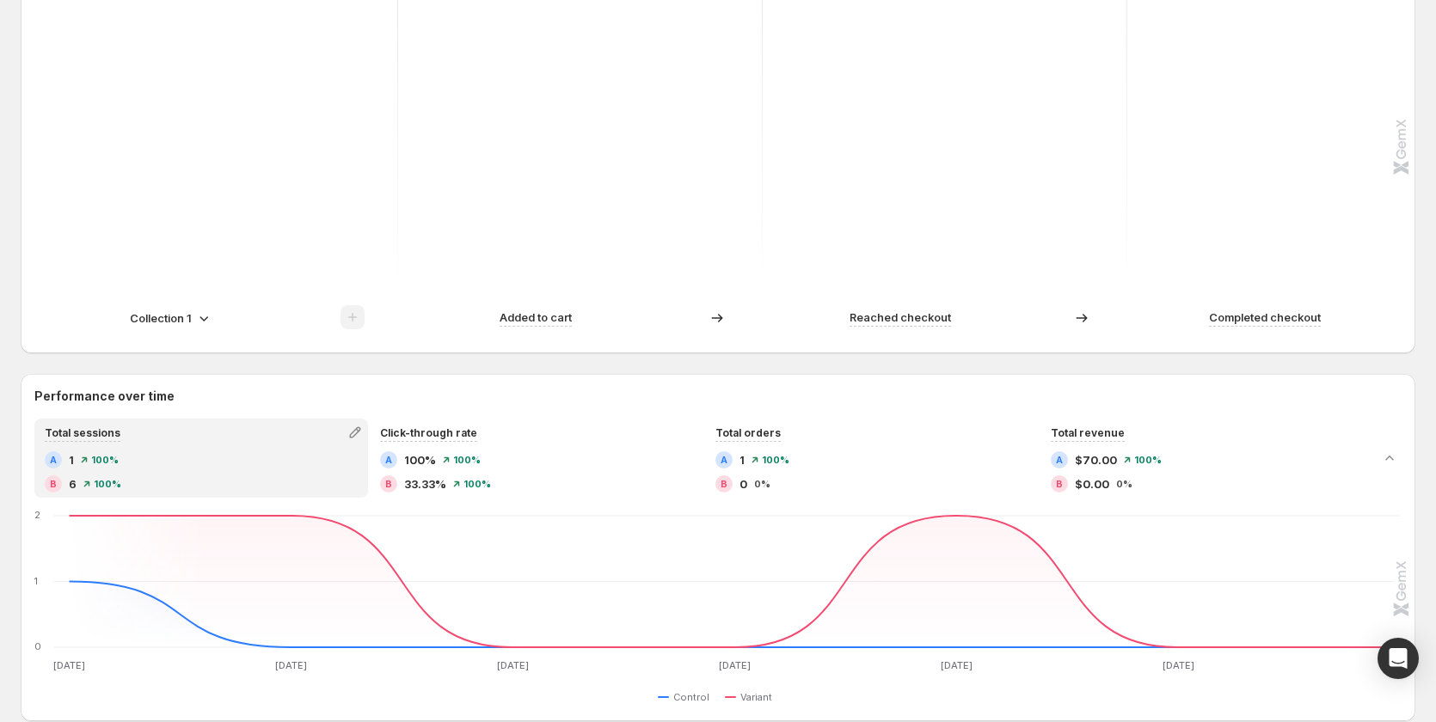
click at [194, 325] on div "Collection 1" at bounding box center [171, 318] width 83 height 17
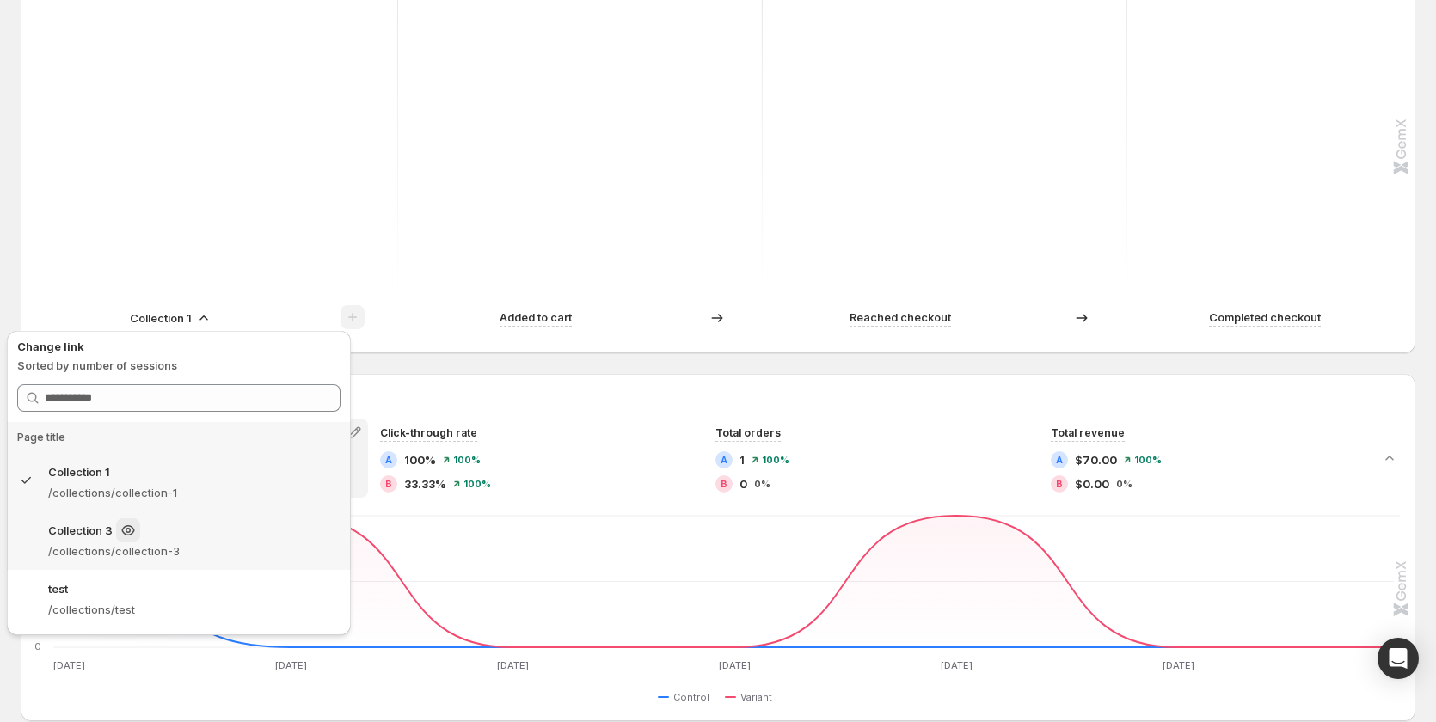
click at [194, 543] on p "/collections/collection-3" at bounding box center [194, 551] width 292 height 17
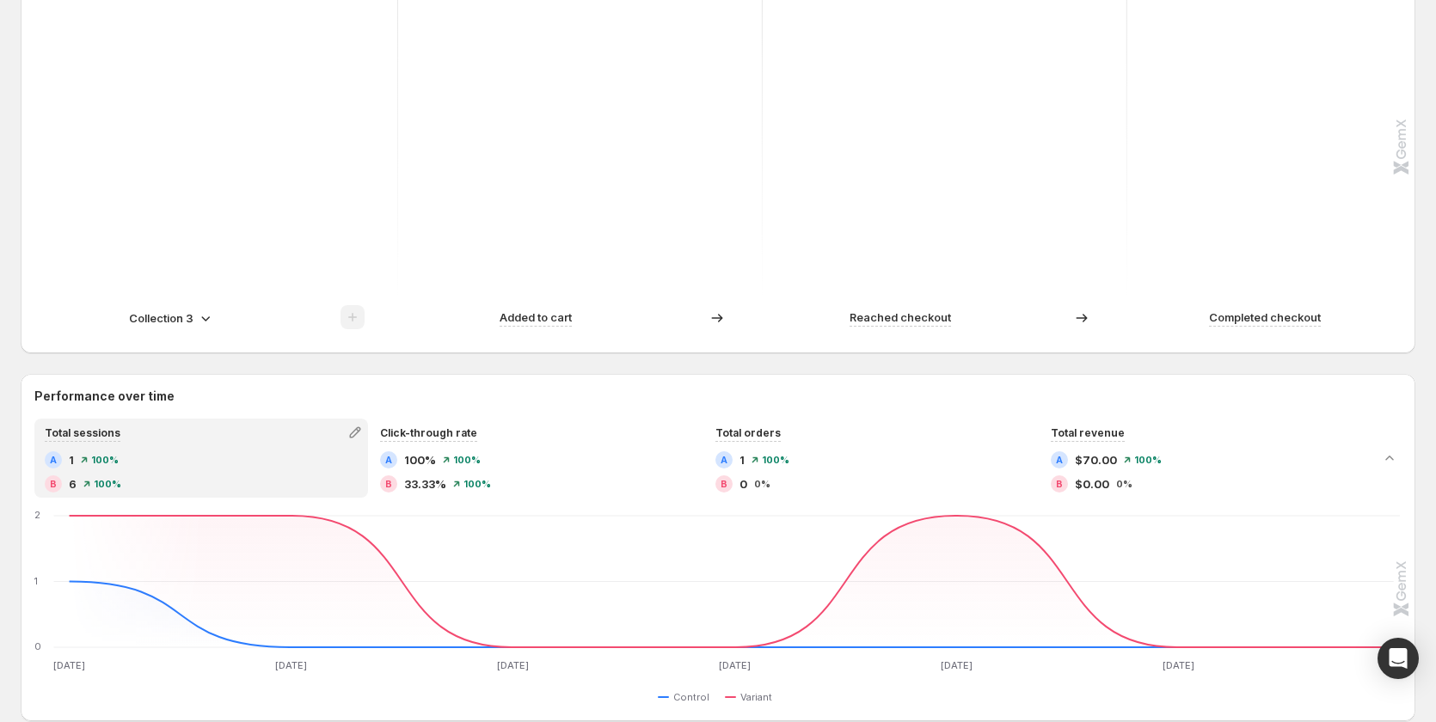
click at [187, 316] on p "Collection 3" at bounding box center [161, 318] width 65 height 17
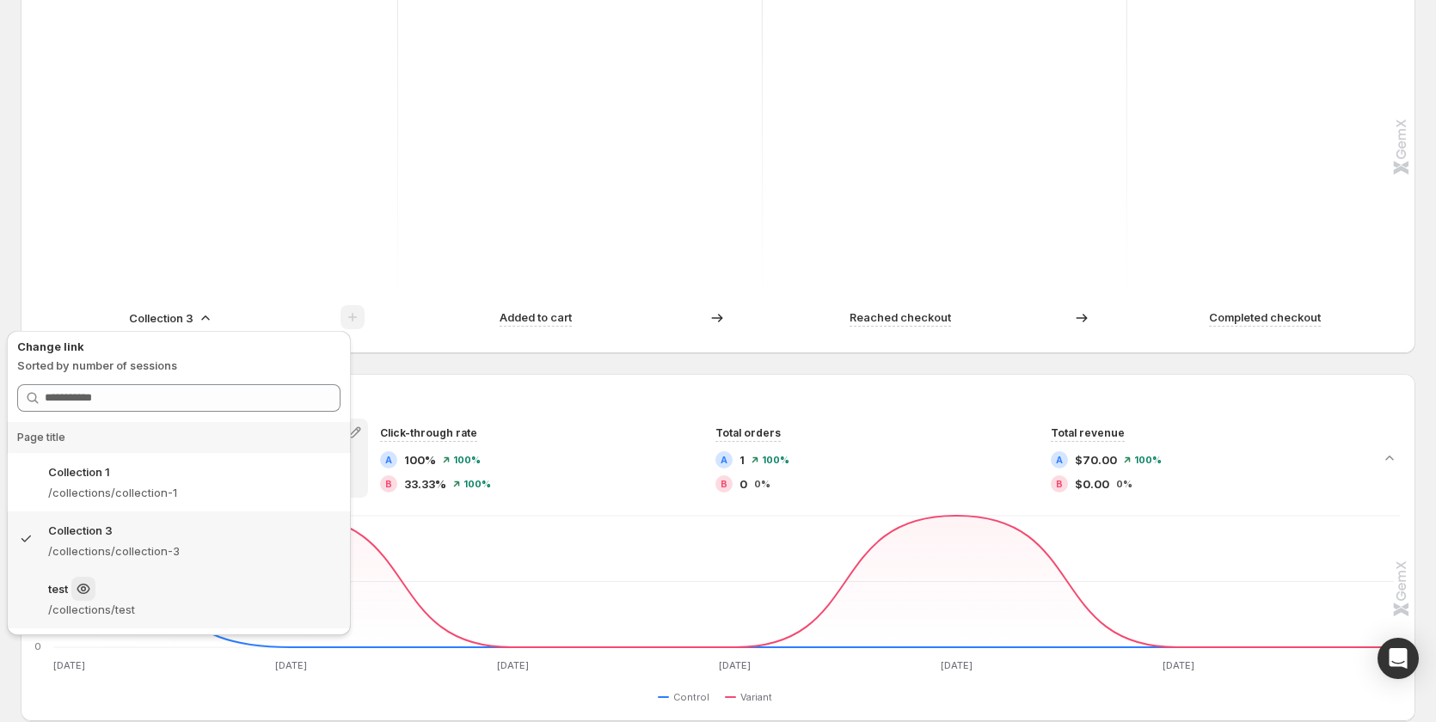
click at [140, 593] on div "test" at bounding box center [194, 589] width 292 height 24
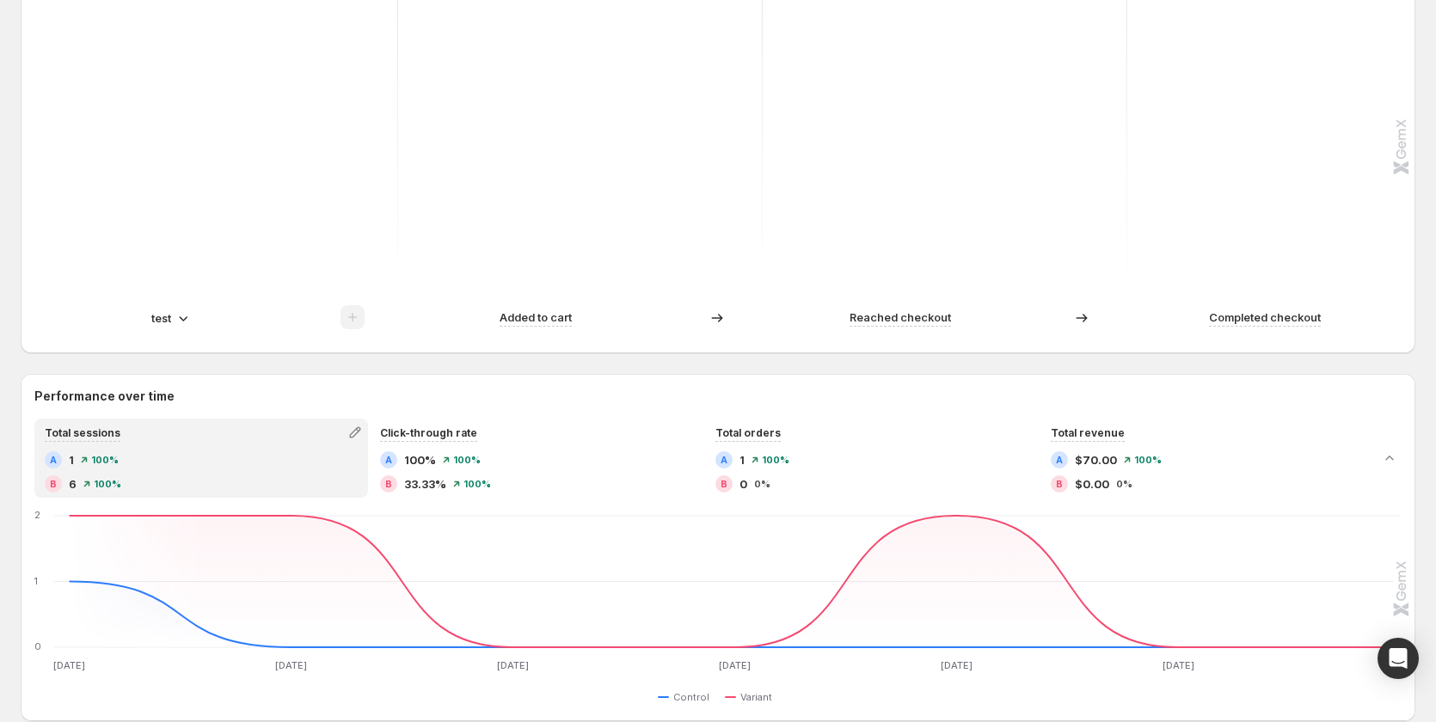
click at [169, 317] on p "test" at bounding box center [161, 318] width 20 height 17
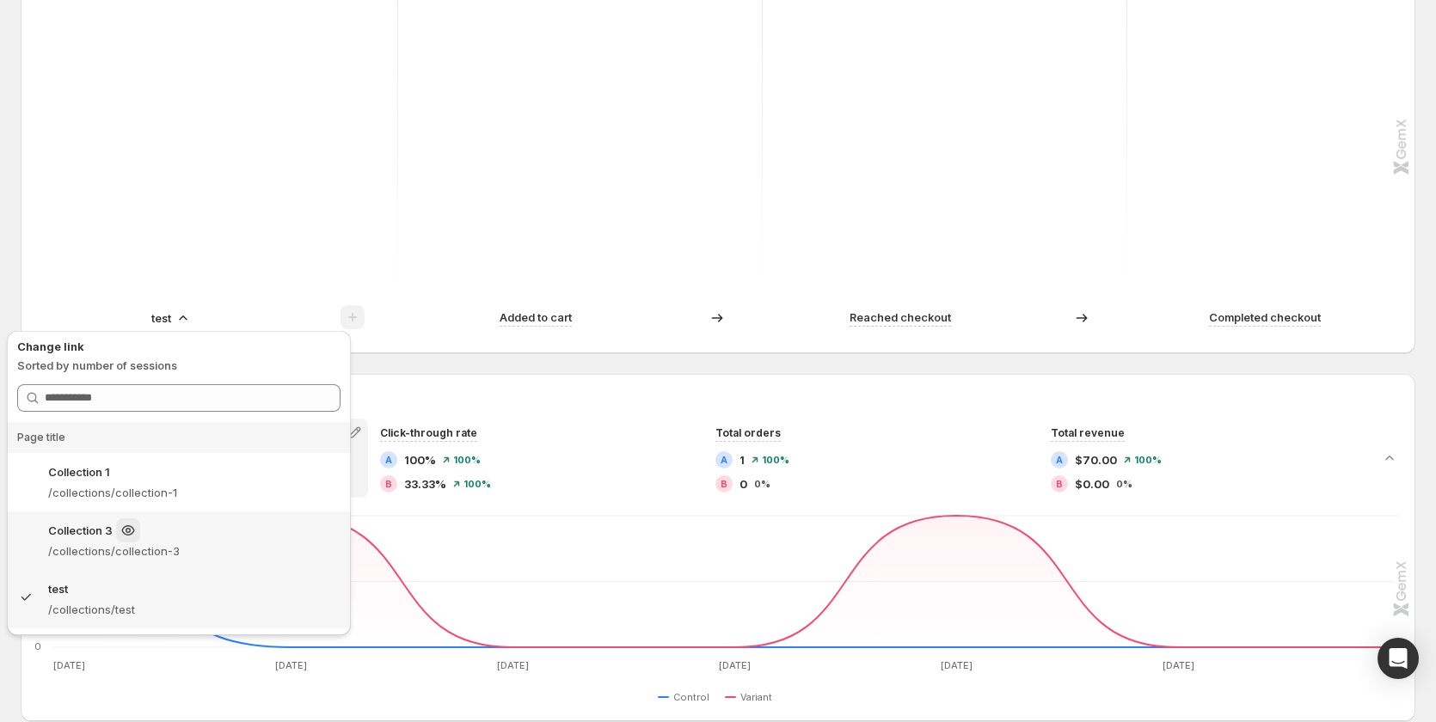
click at [187, 530] on div "Collection 3" at bounding box center [194, 531] width 292 height 24
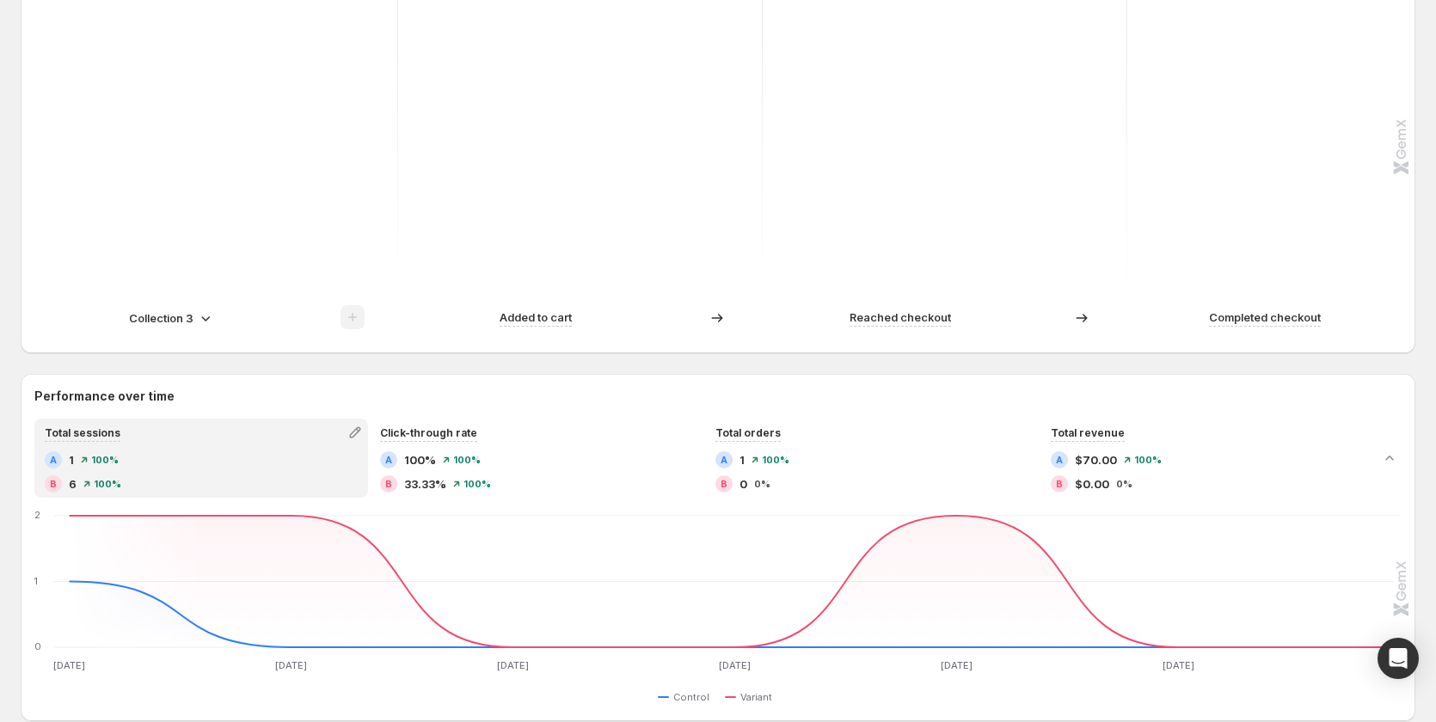
click at [180, 323] on p "Collection 3" at bounding box center [161, 318] width 65 height 17
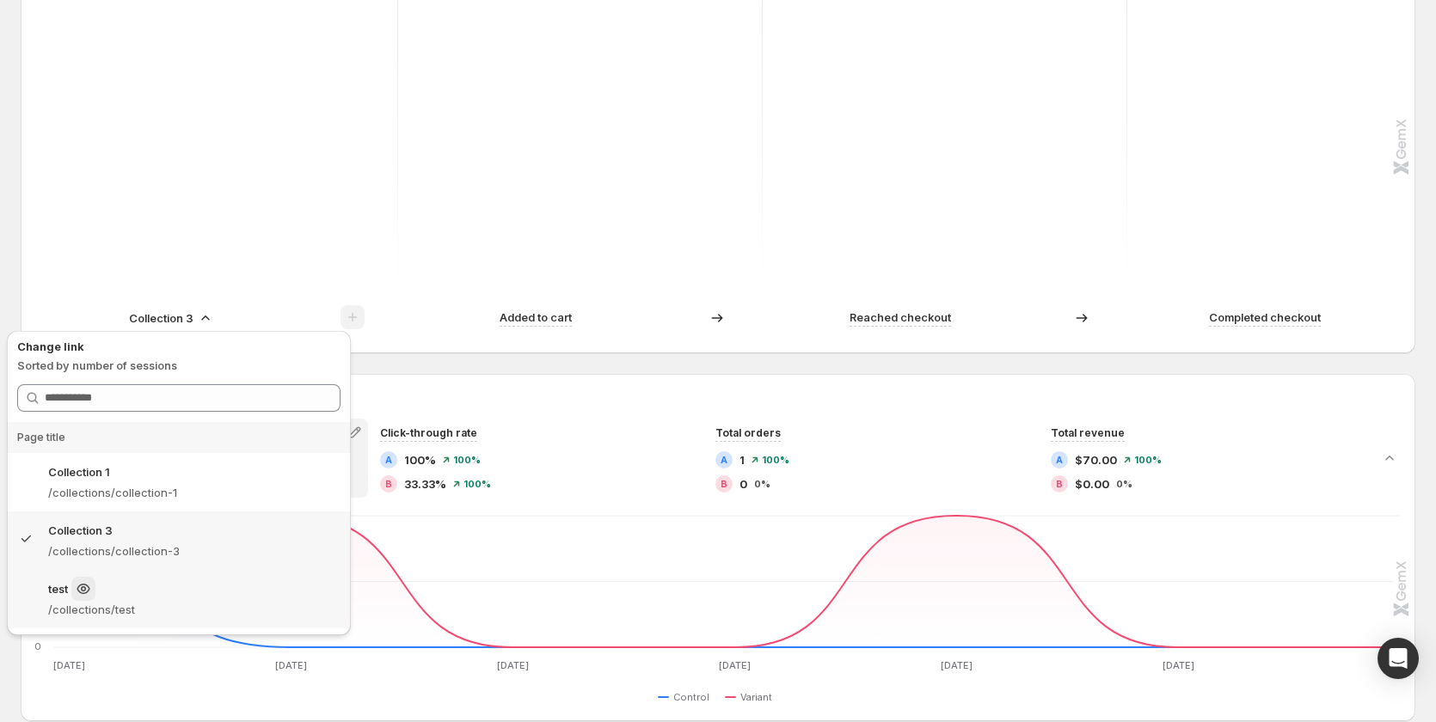
click at [198, 589] on div "test" at bounding box center [194, 589] width 292 height 24
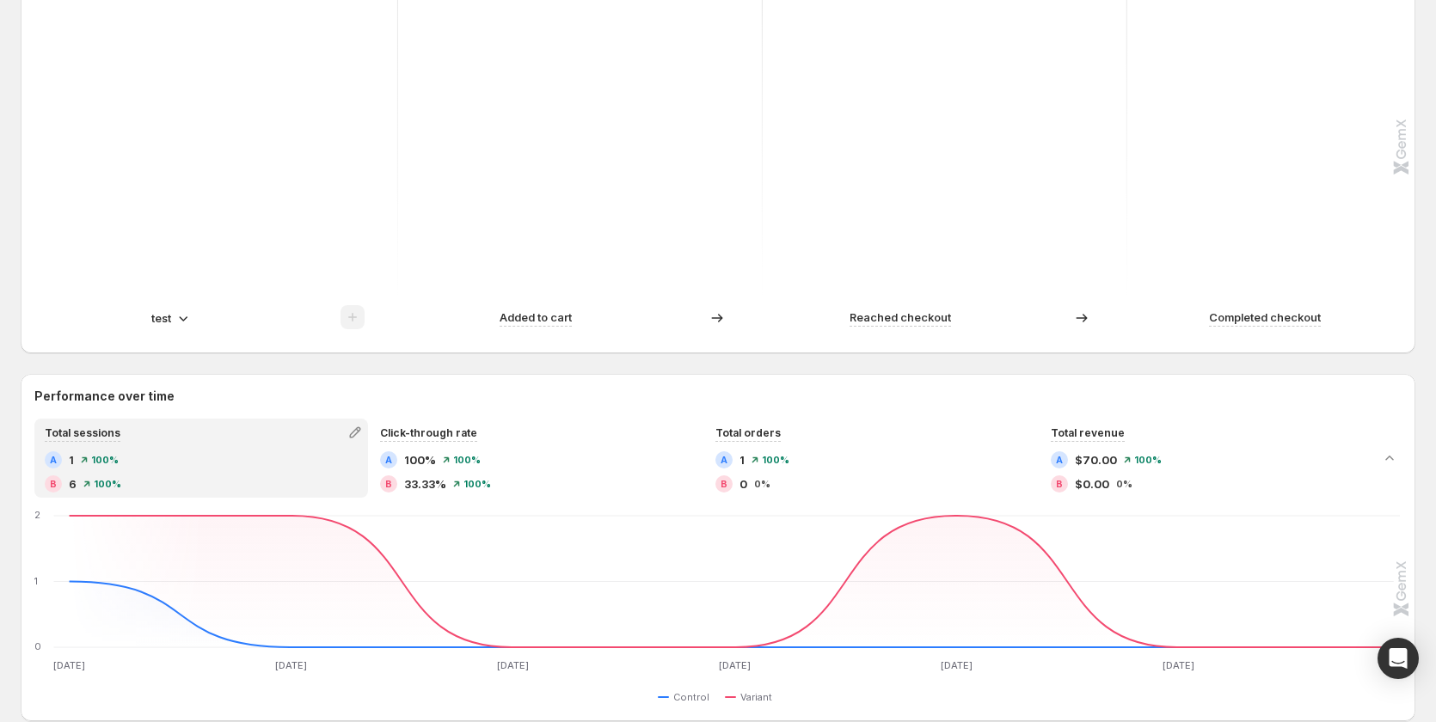
click at [349, 321] on span at bounding box center [353, 322] width 24 height 14
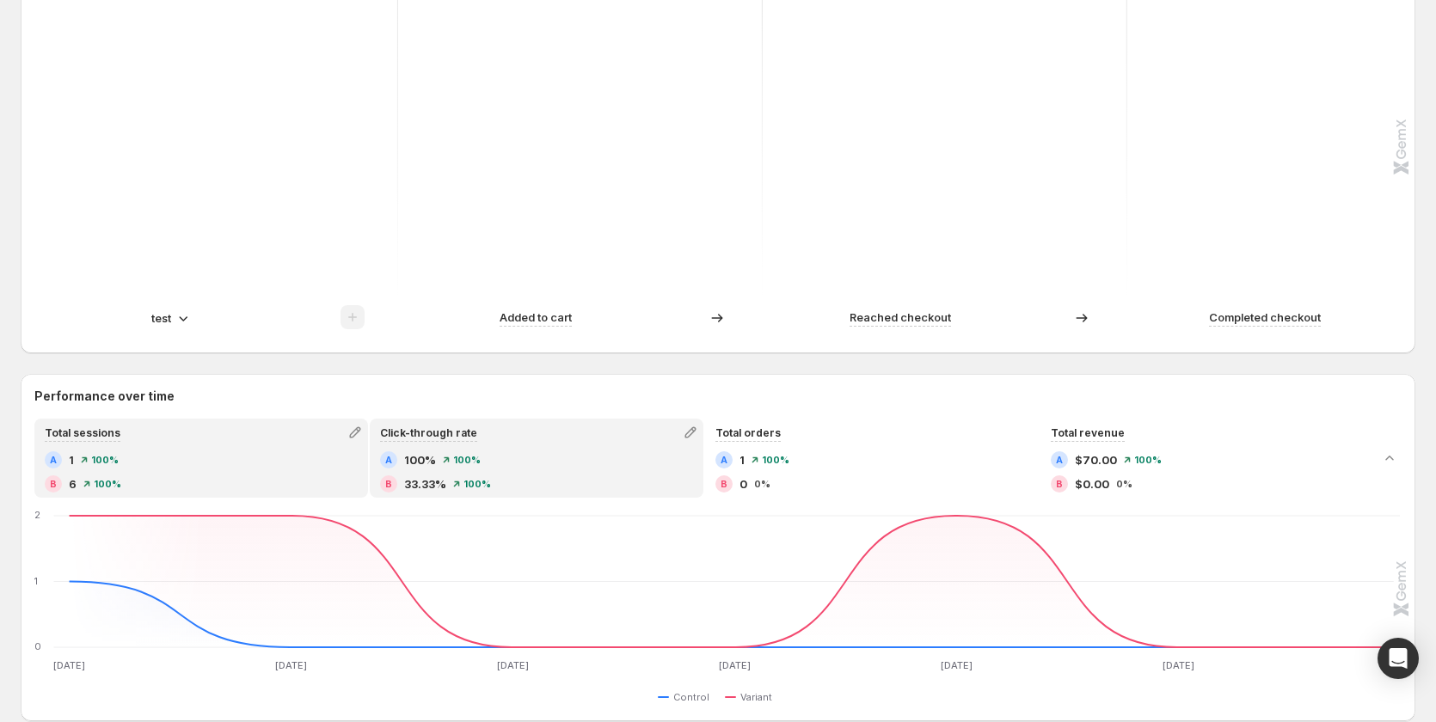
click at [425, 467] on span "100%" at bounding box center [420, 460] width 32 height 17
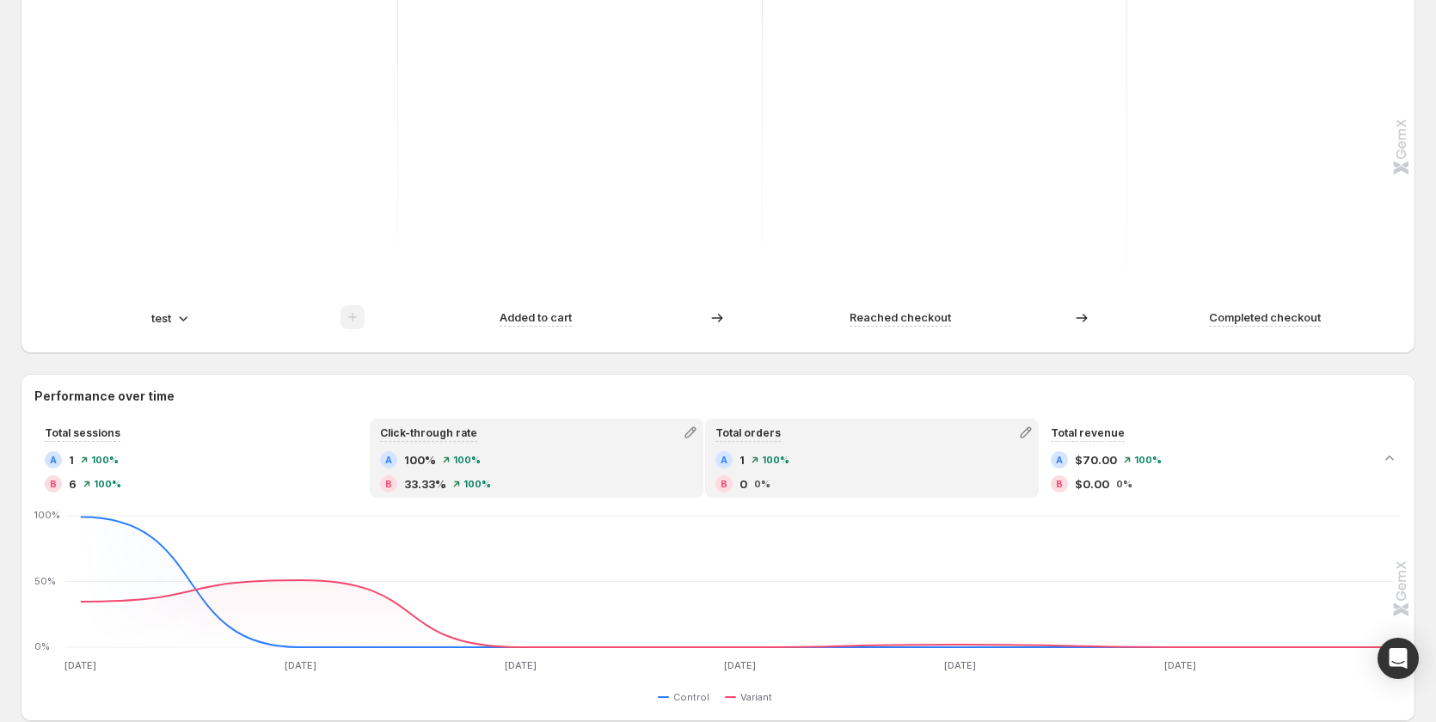
click at [794, 445] on div "Total orders A 1 100% B 0 0%" at bounding box center [872, 459] width 330 height 76
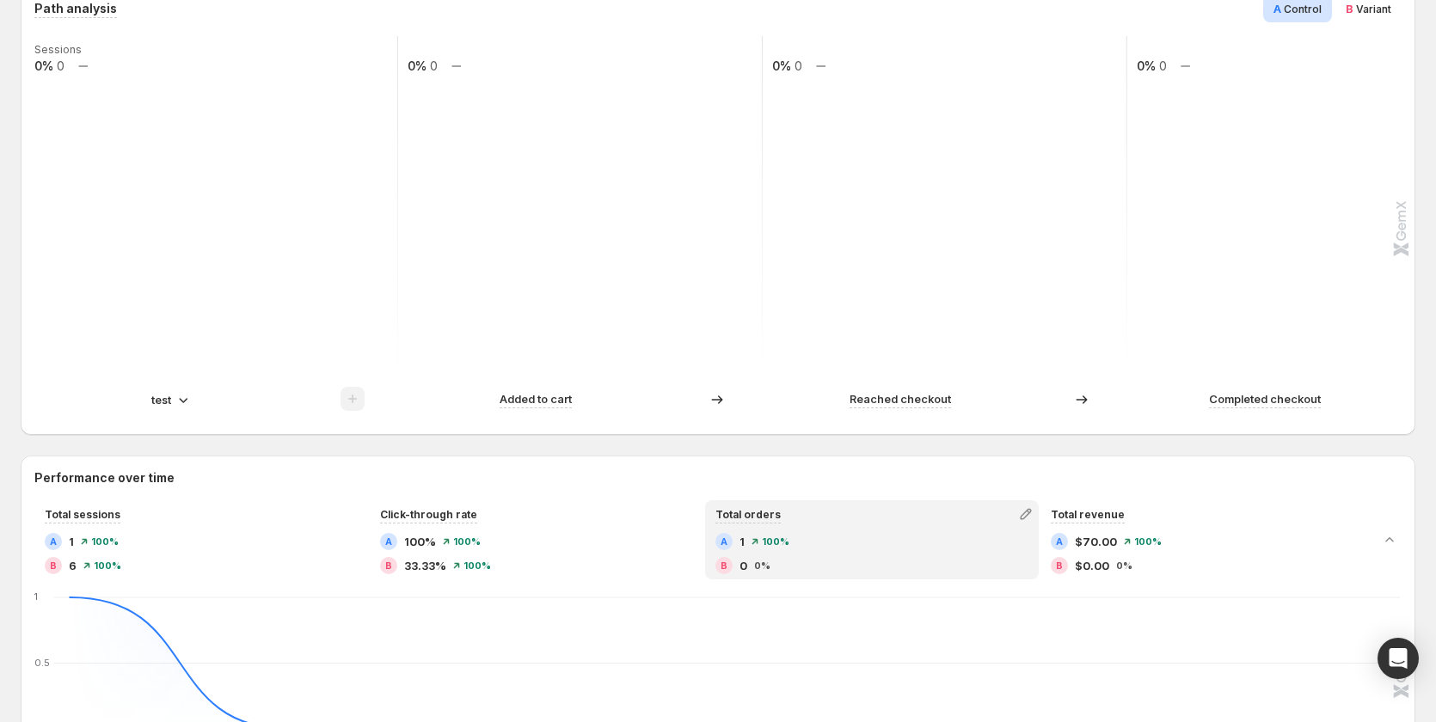
scroll to position [344, 0]
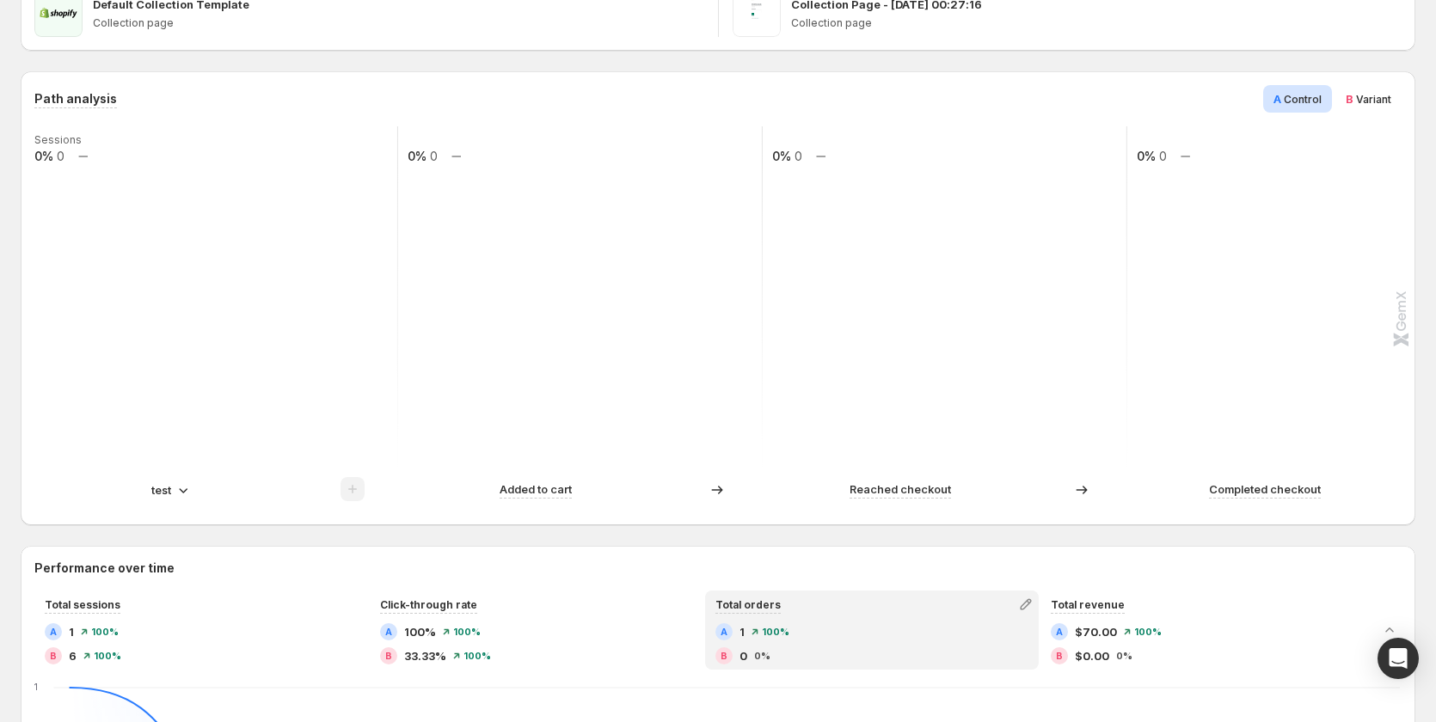
click at [1391, 96] on span "Variant" at bounding box center [1373, 99] width 35 height 13
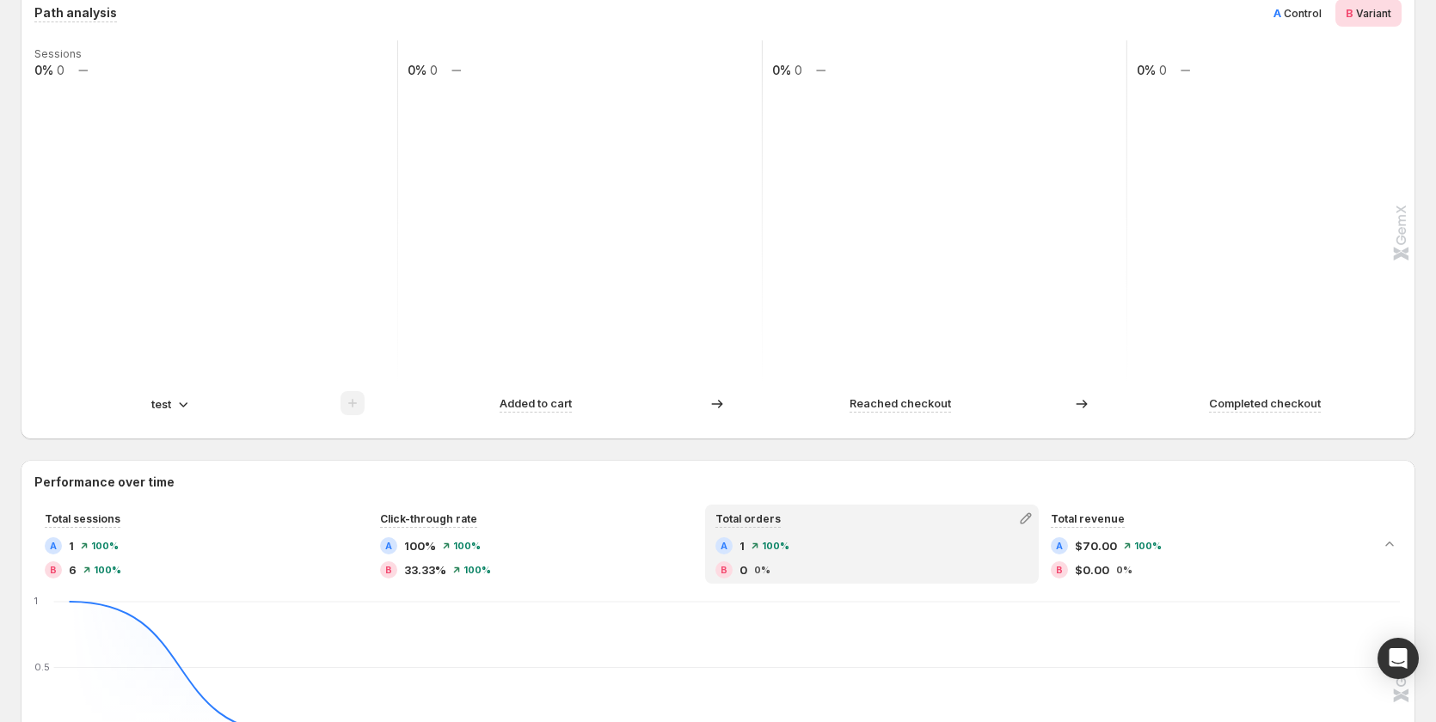
click at [179, 412] on icon at bounding box center [183, 404] width 17 height 17
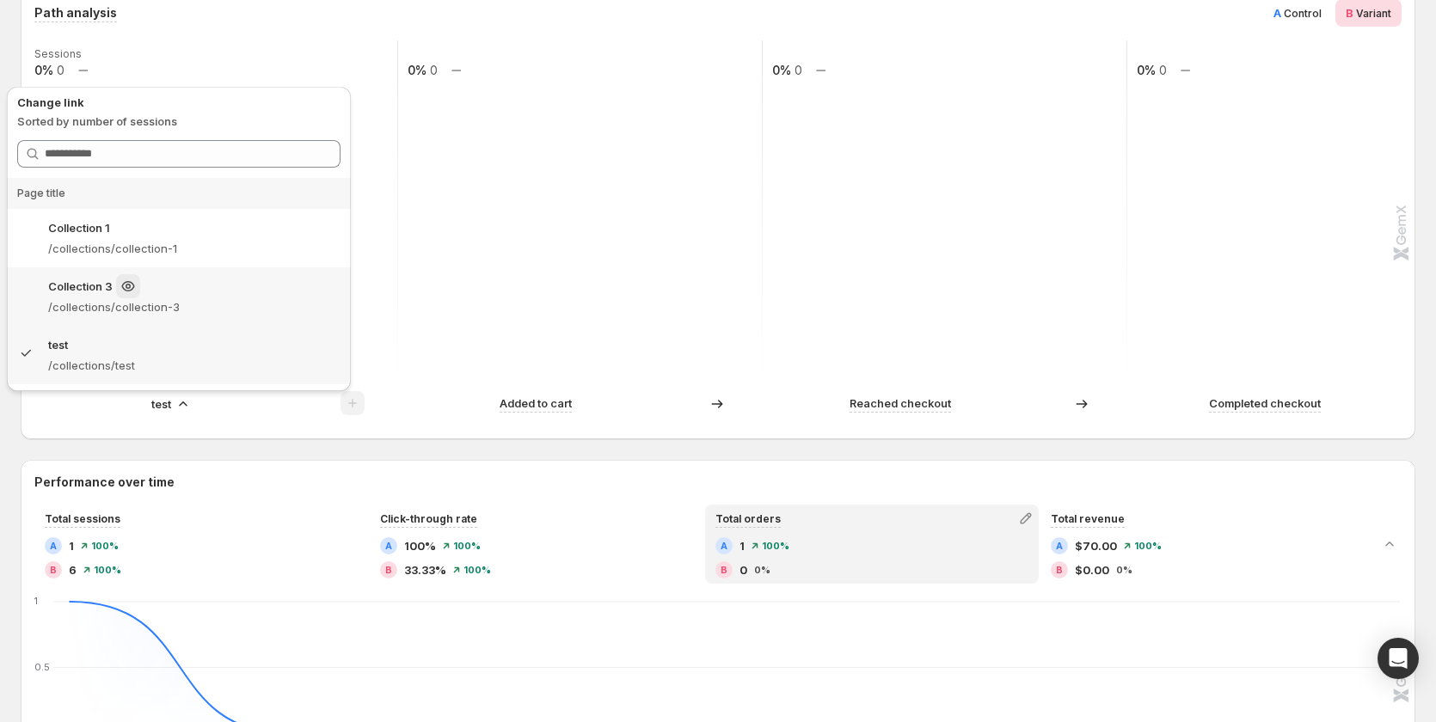
click at [174, 308] on p "/collections/collection-3" at bounding box center [194, 306] width 292 height 17
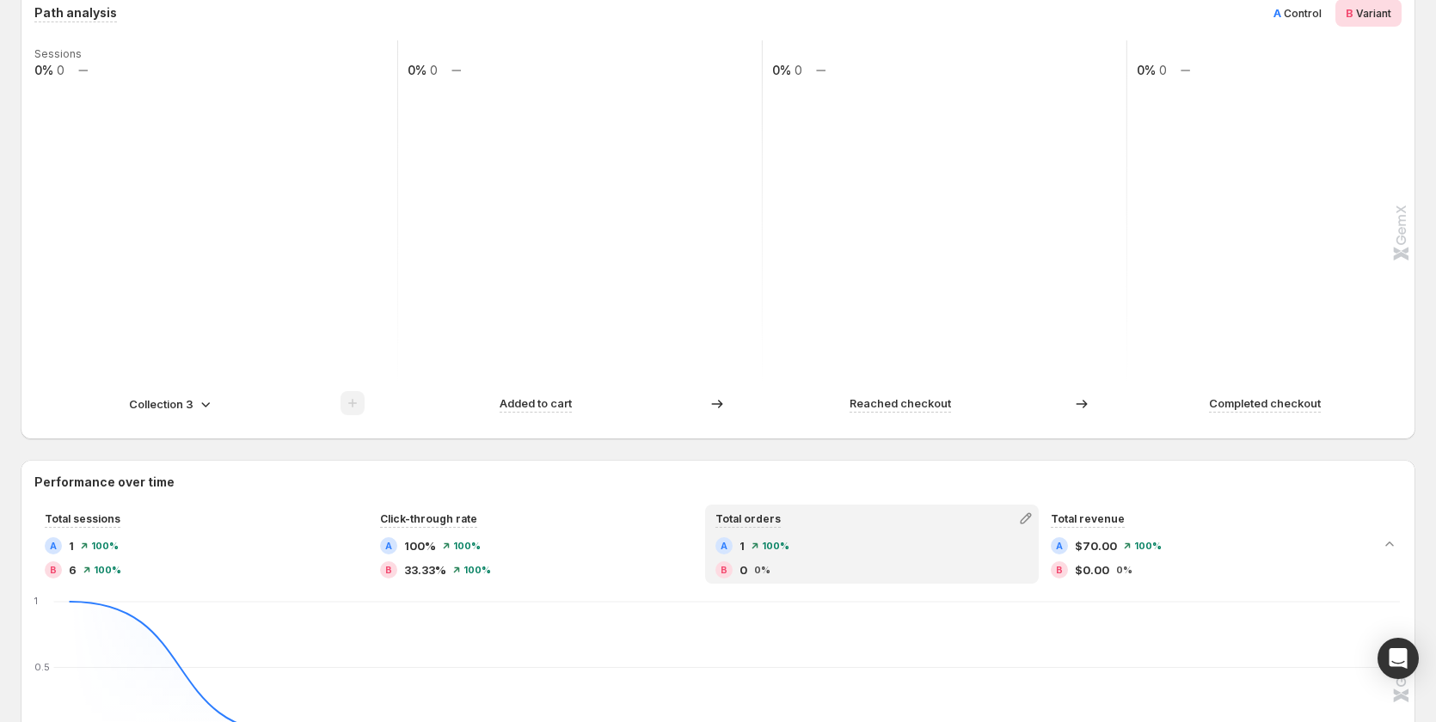
click at [181, 403] on p "Collection 3" at bounding box center [161, 404] width 65 height 17
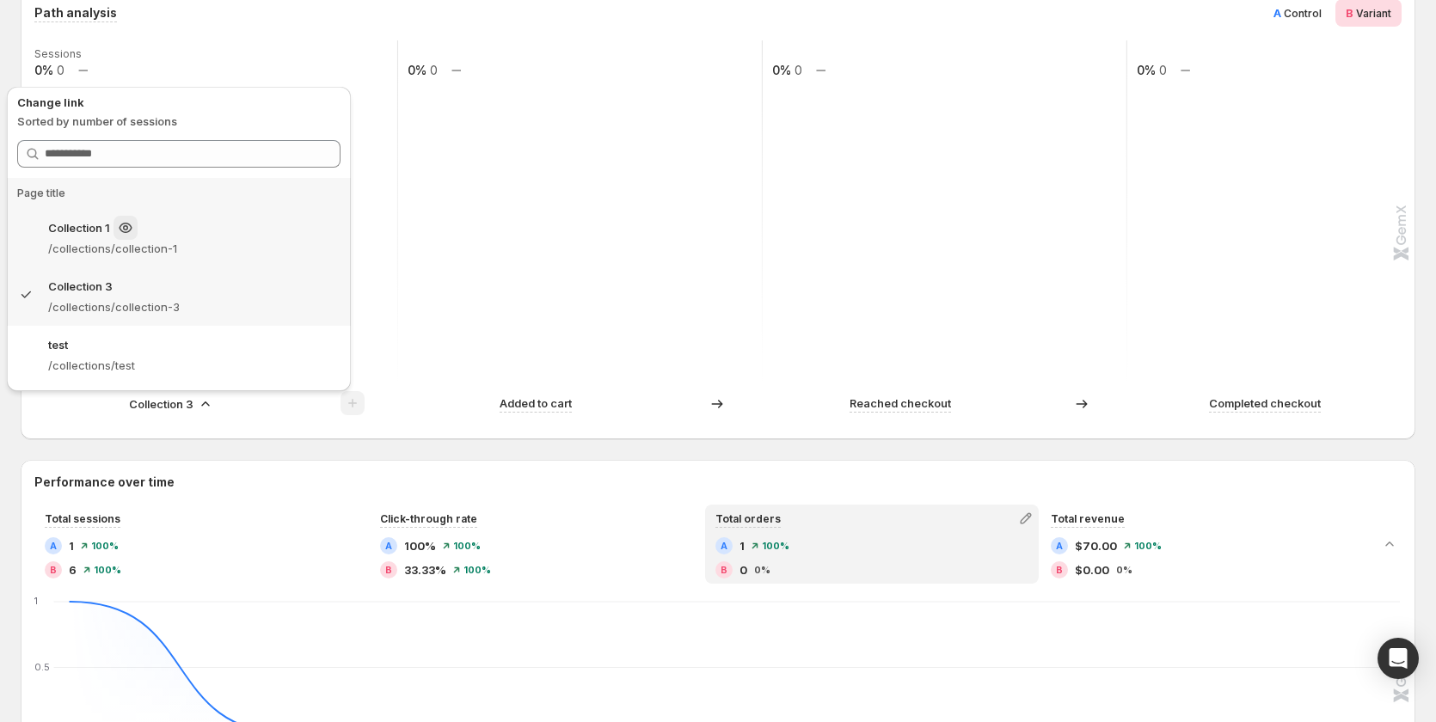
click at [208, 242] on p "/collections/collection-1" at bounding box center [194, 248] width 292 height 17
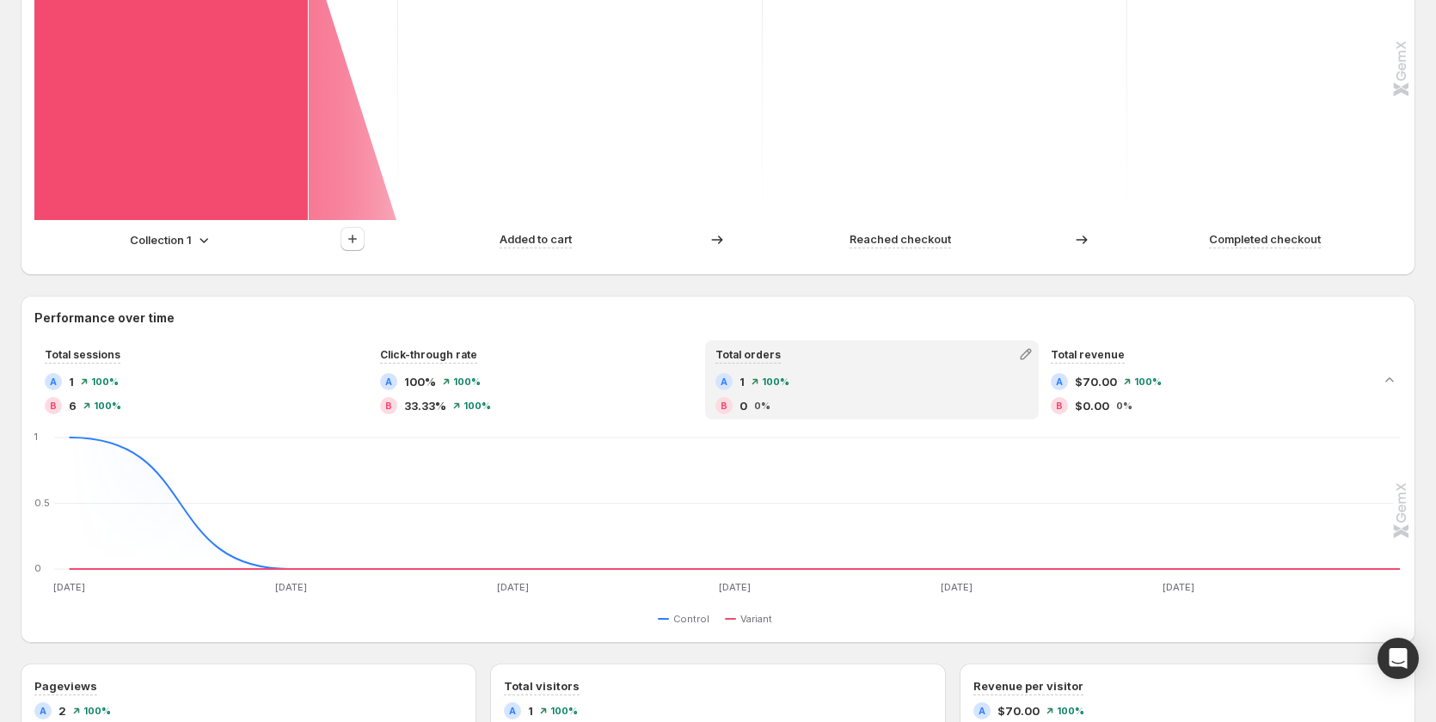
scroll to position [516, 0]
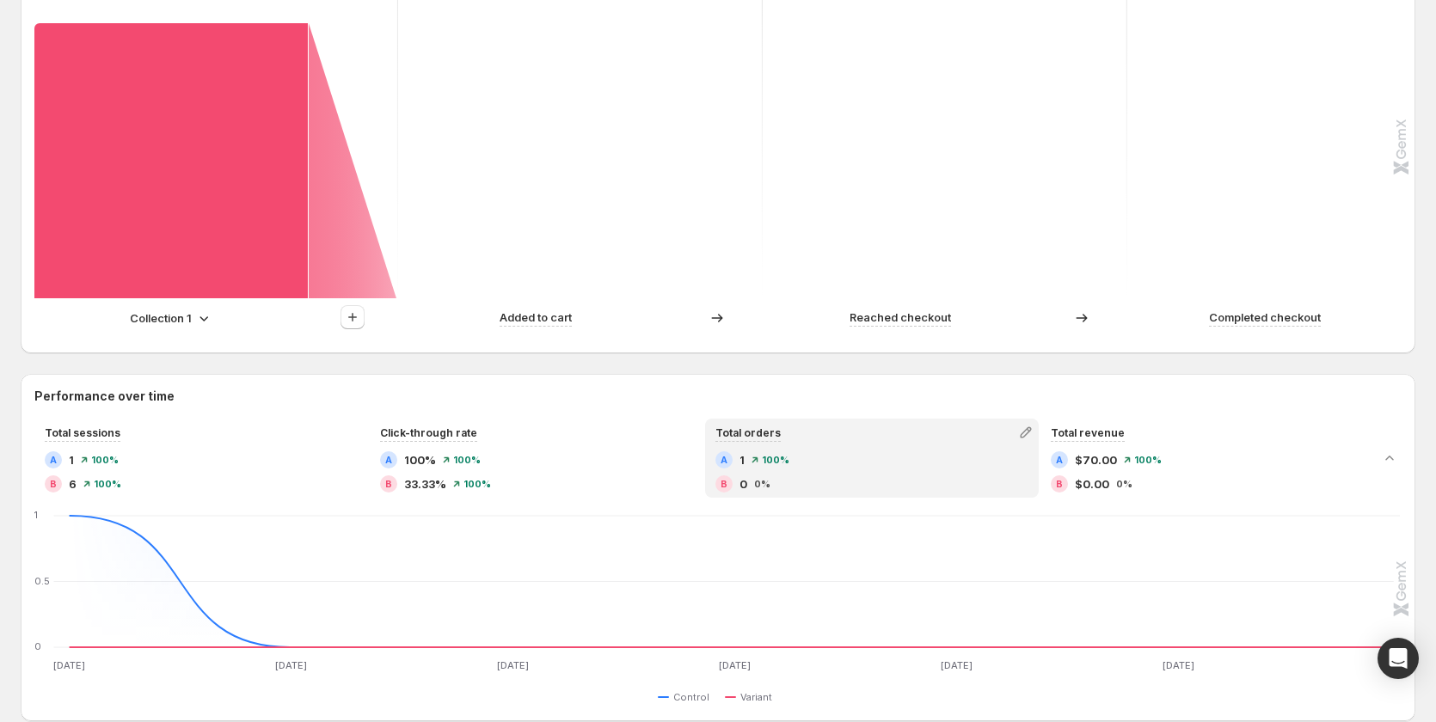
click at [190, 311] on p "Collection 1" at bounding box center [161, 318] width 62 height 17
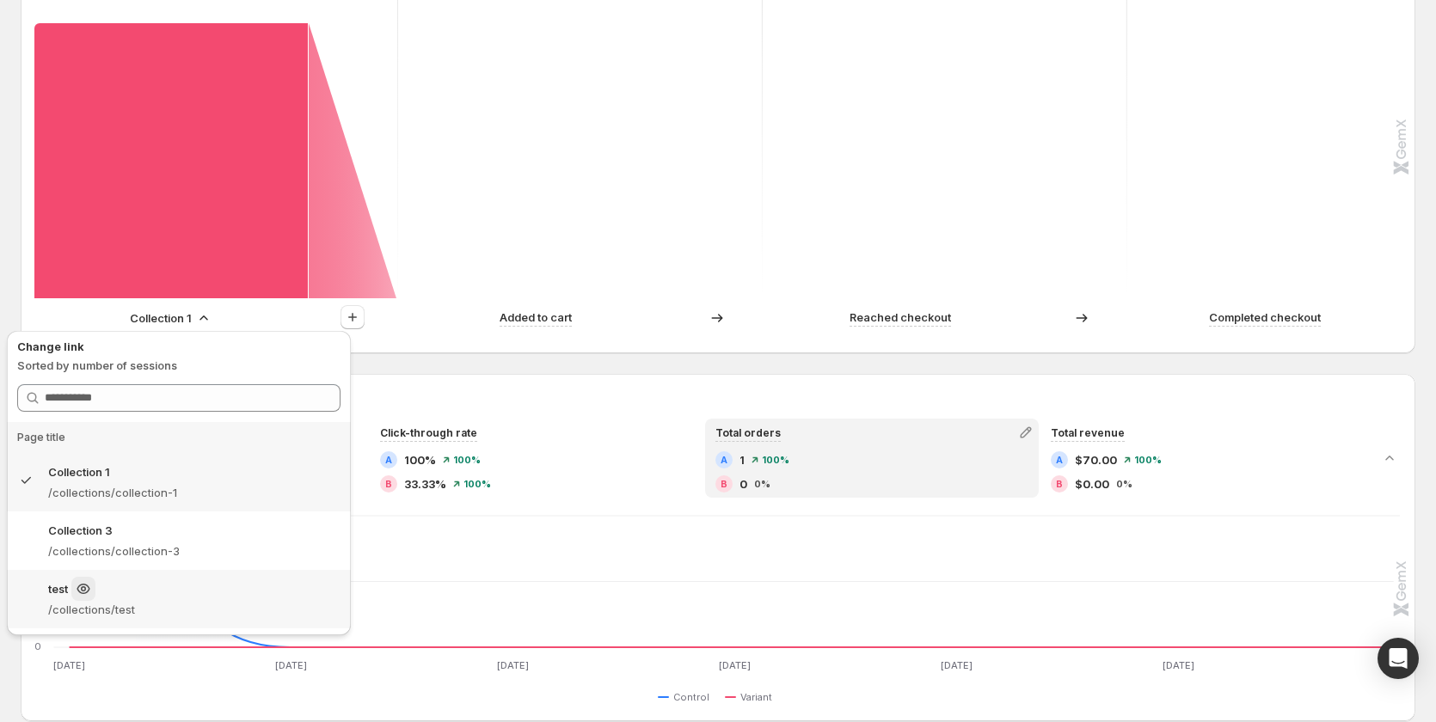
click at [217, 593] on div "test" at bounding box center [194, 589] width 292 height 24
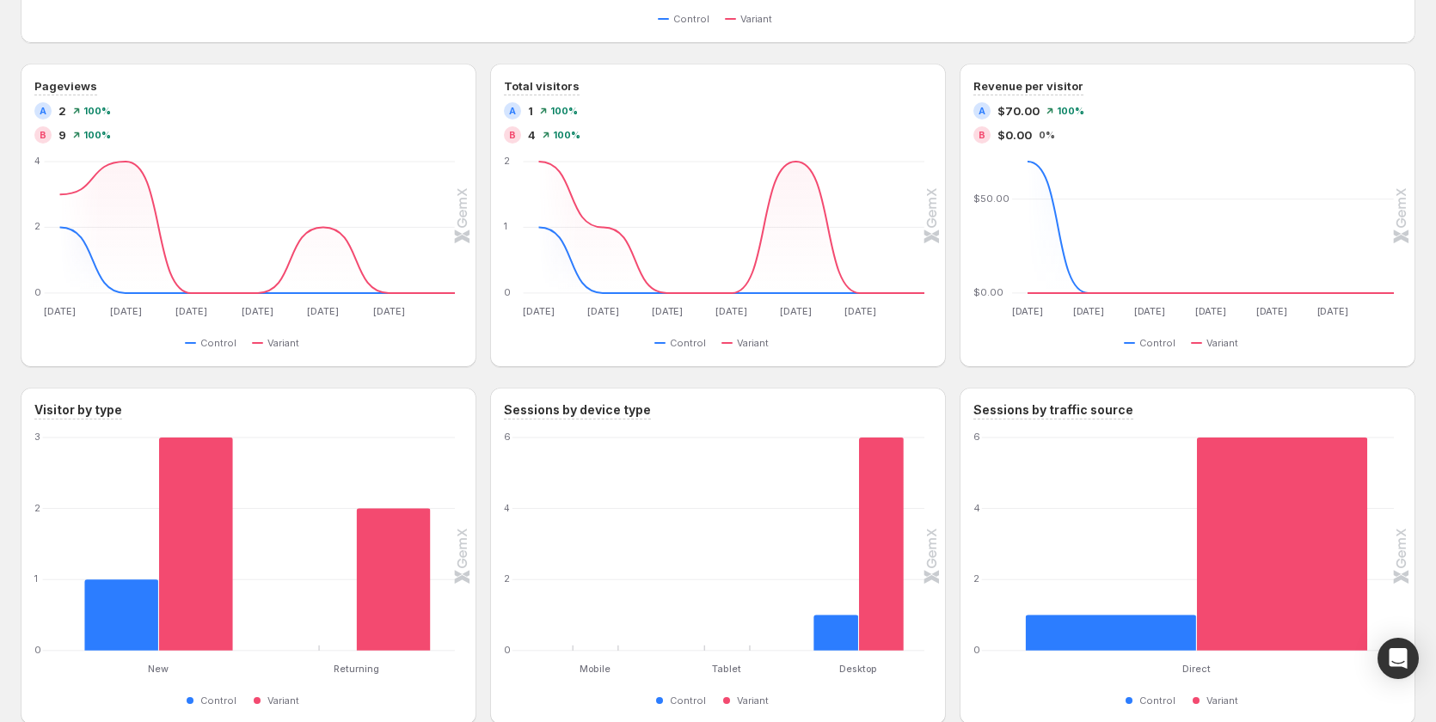
scroll to position [946, 0]
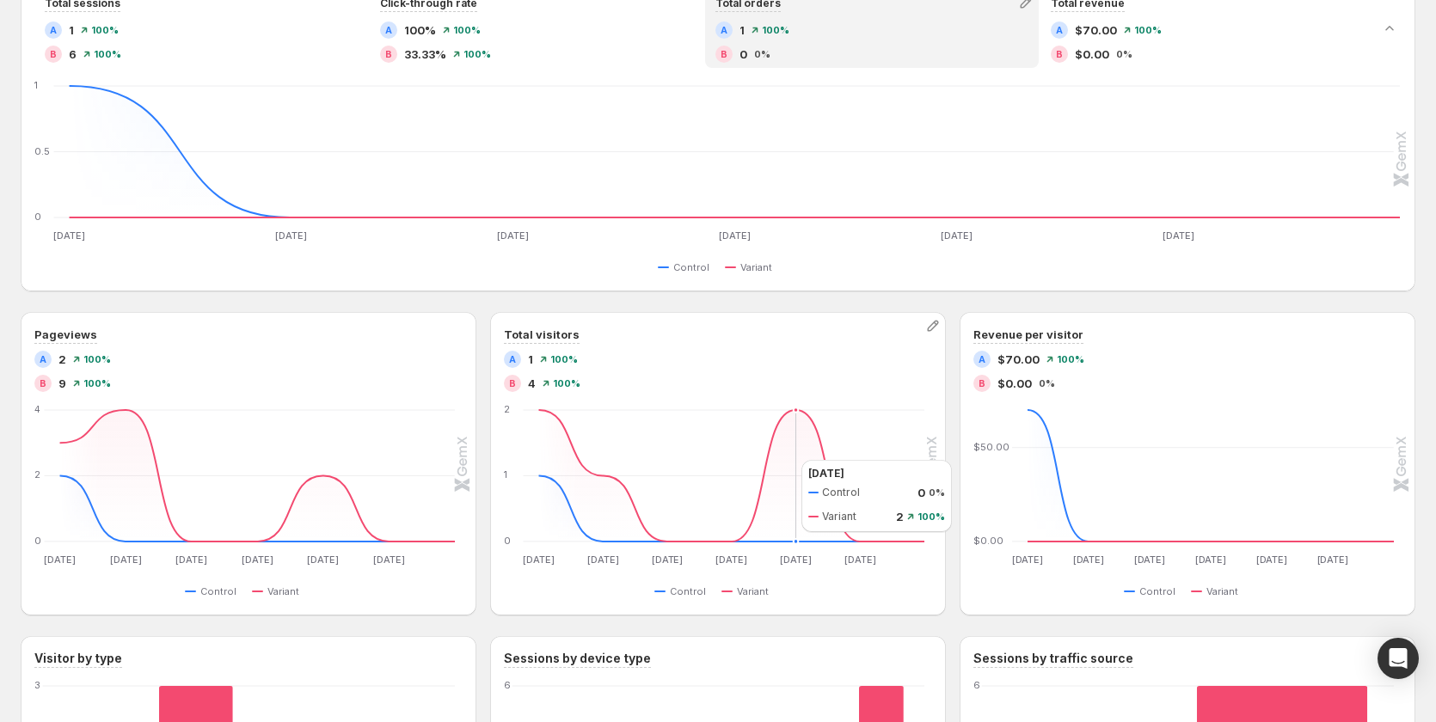
click at [784, 458] on icon "[DATE] Sep [DATE] Sep [DATE] Sep [DATE] Sep [DATE] Sep [DATE] Sep 30 0 1 [DATE]…" at bounding box center [715, 487] width 419 height 162
click at [1172, 427] on icon "[DATE] Sep [DATE] Sep [DATE] Sep [DATE] Sep [DATE] Sep [DATE] Sep 30 $0.00 $50.…" at bounding box center [1184, 487] width 419 height 162
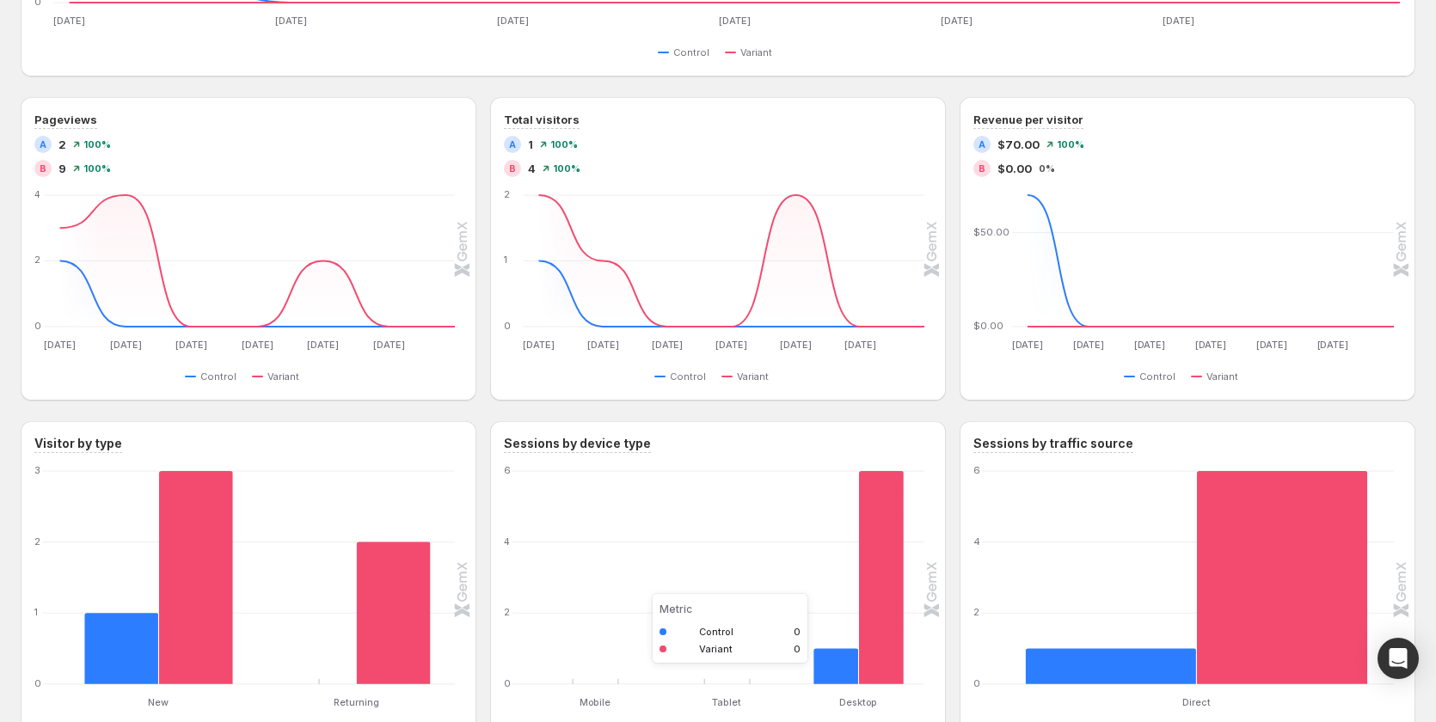
scroll to position [1290, 0]
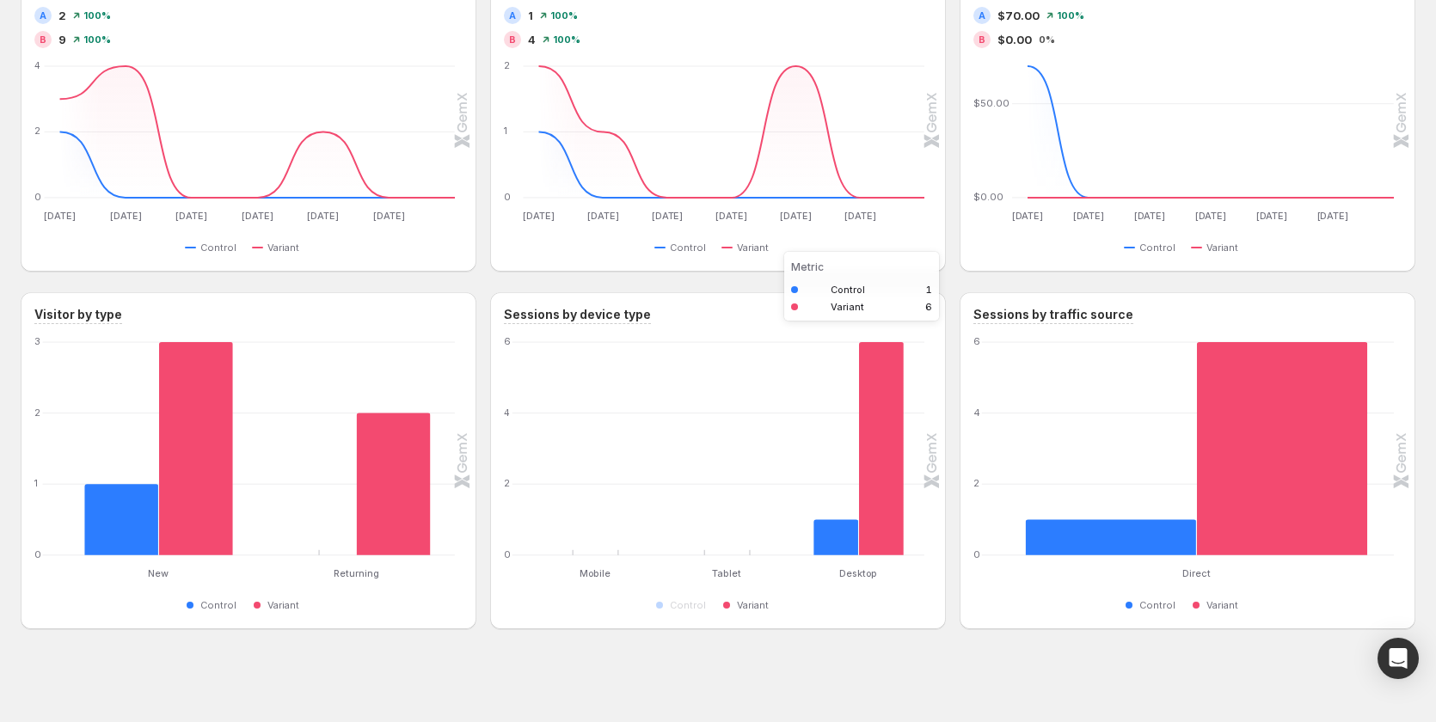
click at [863, 470] on rect "Variant 6" at bounding box center [881, 448] width 45 height 213
click at [146, 517] on rect "Control 1" at bounding box center [121, 499] width 74 height 113
click at [195, 513] on rect "Variant 3" at bounding box center [195, 448] width 74 height 213
click at [393, 480] on rect "Variant 2" at bounding box center [393, 463] width 74 height 183
click at [1395, 431] on rect "Direct: Control 1,Variant 6" at bounding box center [1197, 448] width 396 height 213
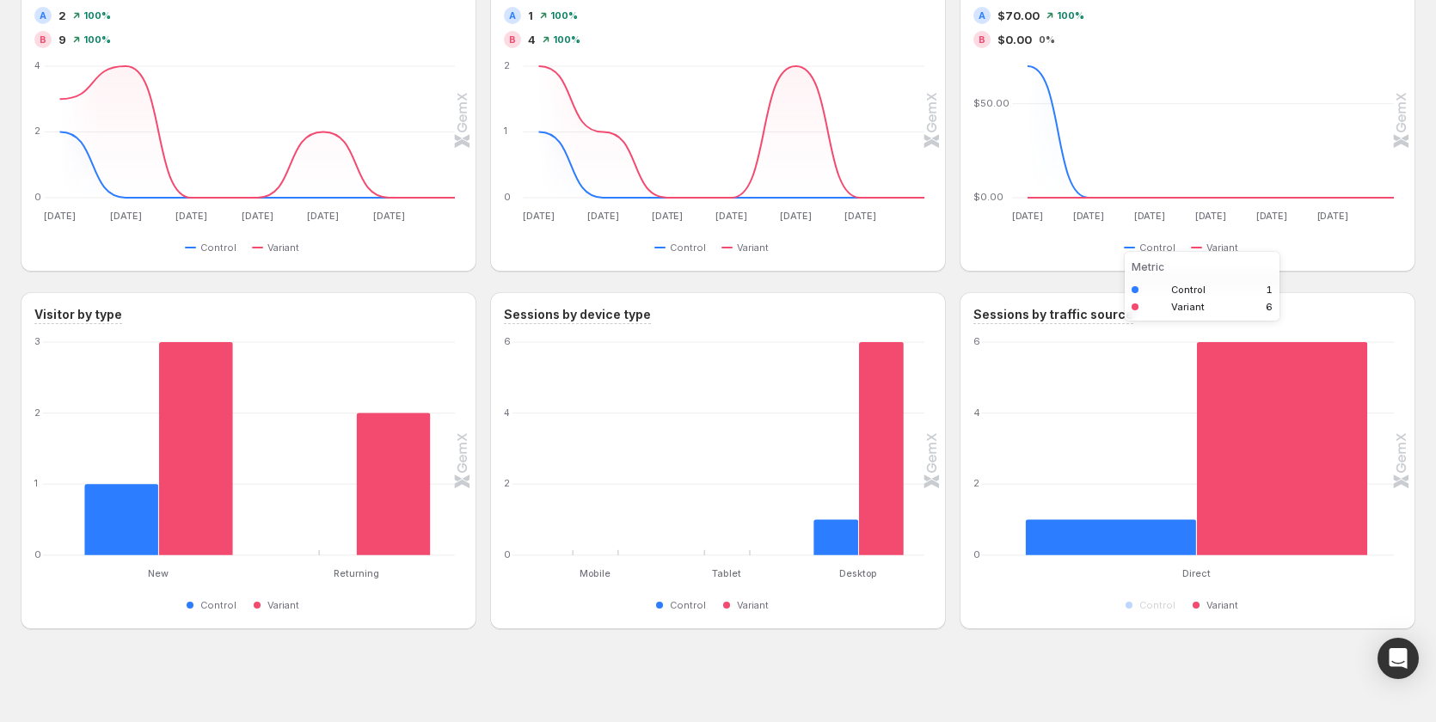
click at [1287, 465] on rect "Variant 6" at bounding box center [1282, 448] width 171 height 213
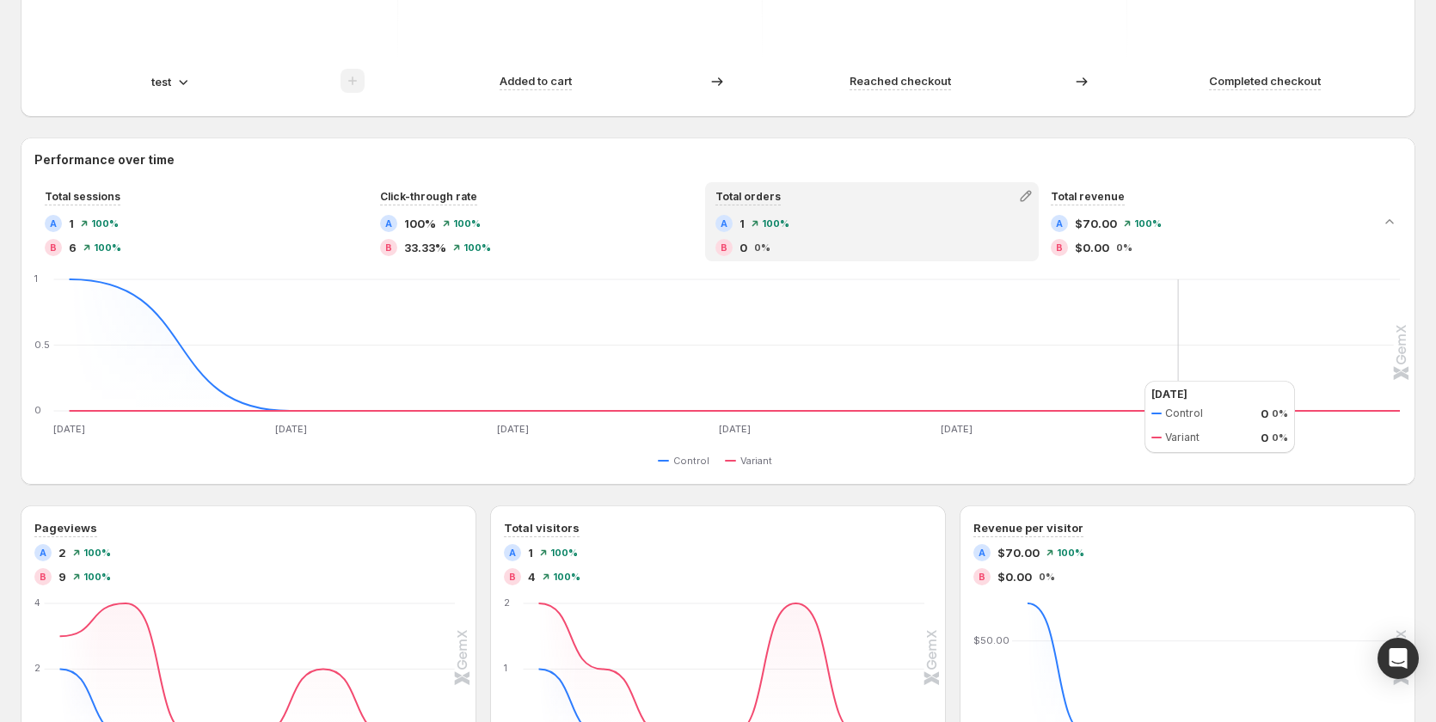
scroll to position [774, 0]
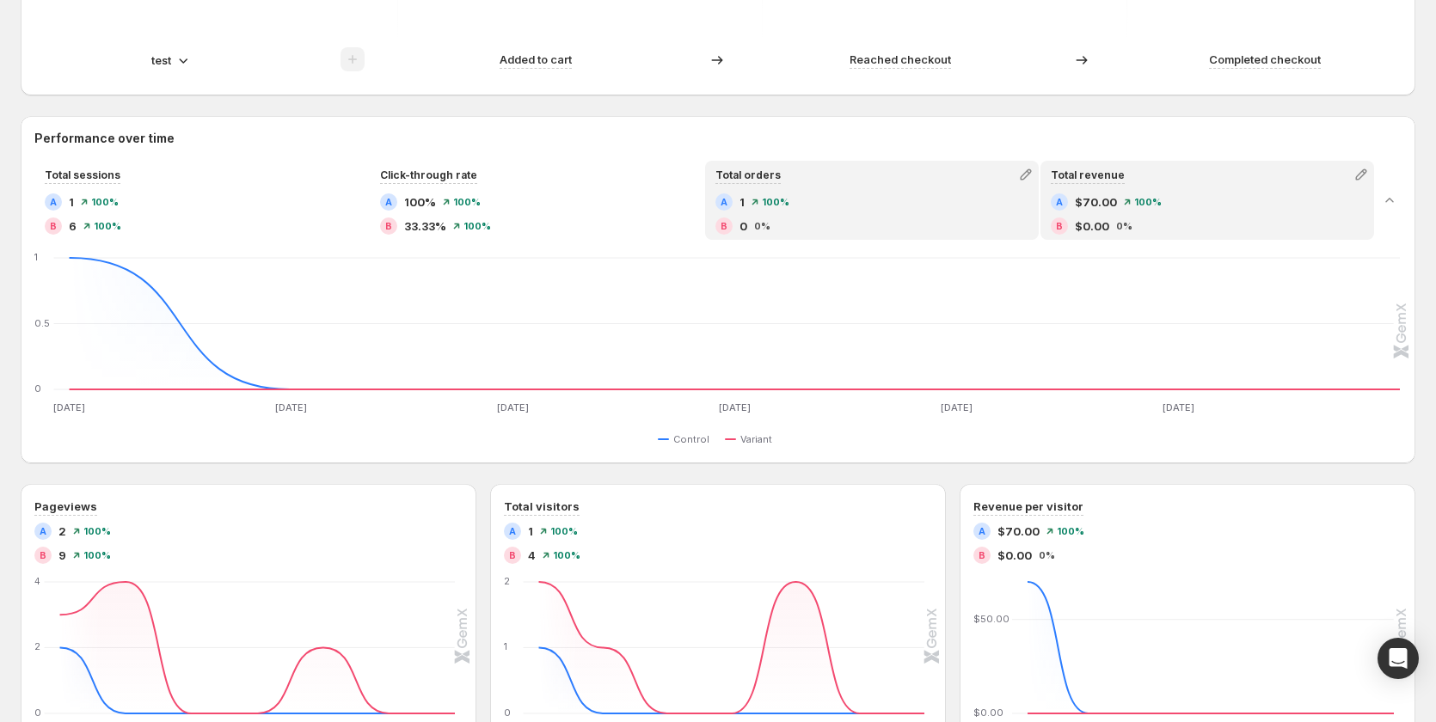
click at [1183, 203] on div "A $70.00 100%" at bounding box center [1207, 202] width 313 height 17
click at [903, 217] on div "A 1 100% B 0 0%" at bounding box center [872, 214] width 313 height 41
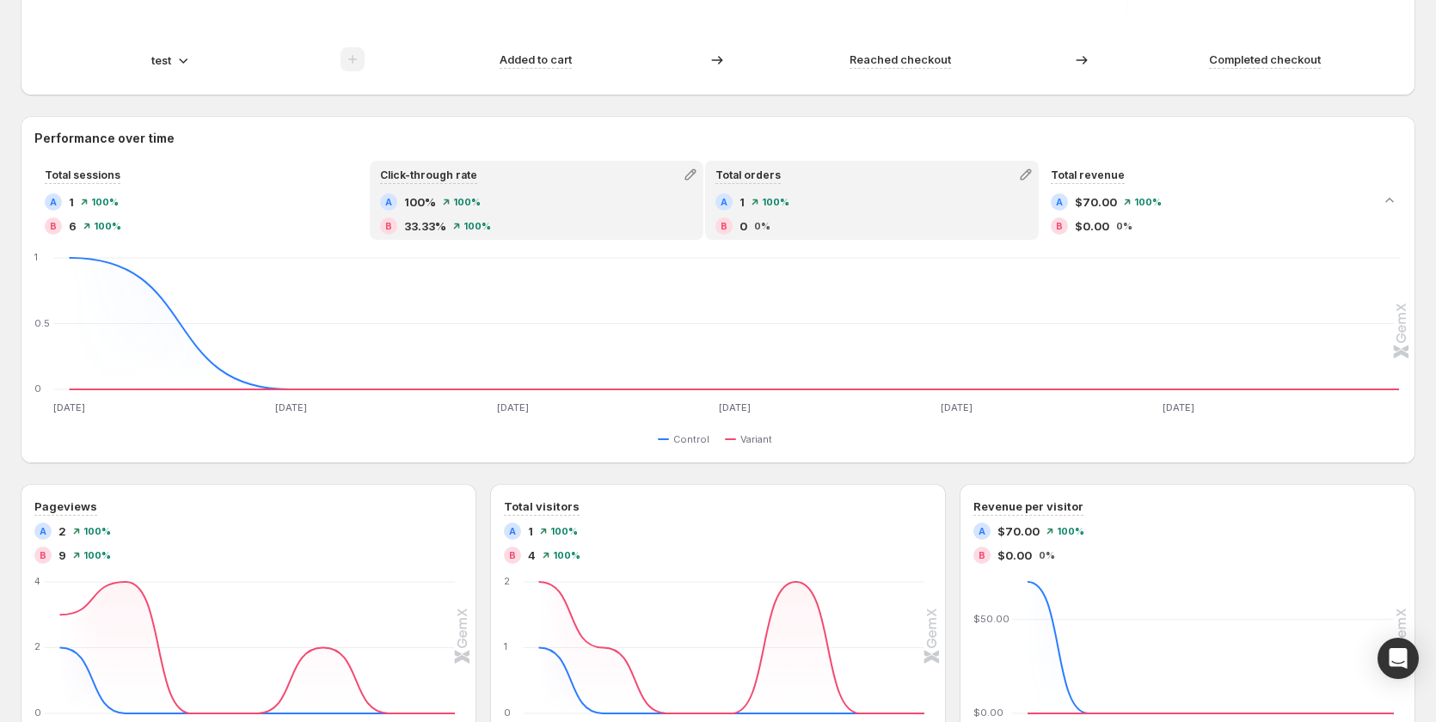
click at [576, 217] on div "A 100% 100% B 33.33% 100%" at bounding box center [536, 214] width 313 height 41
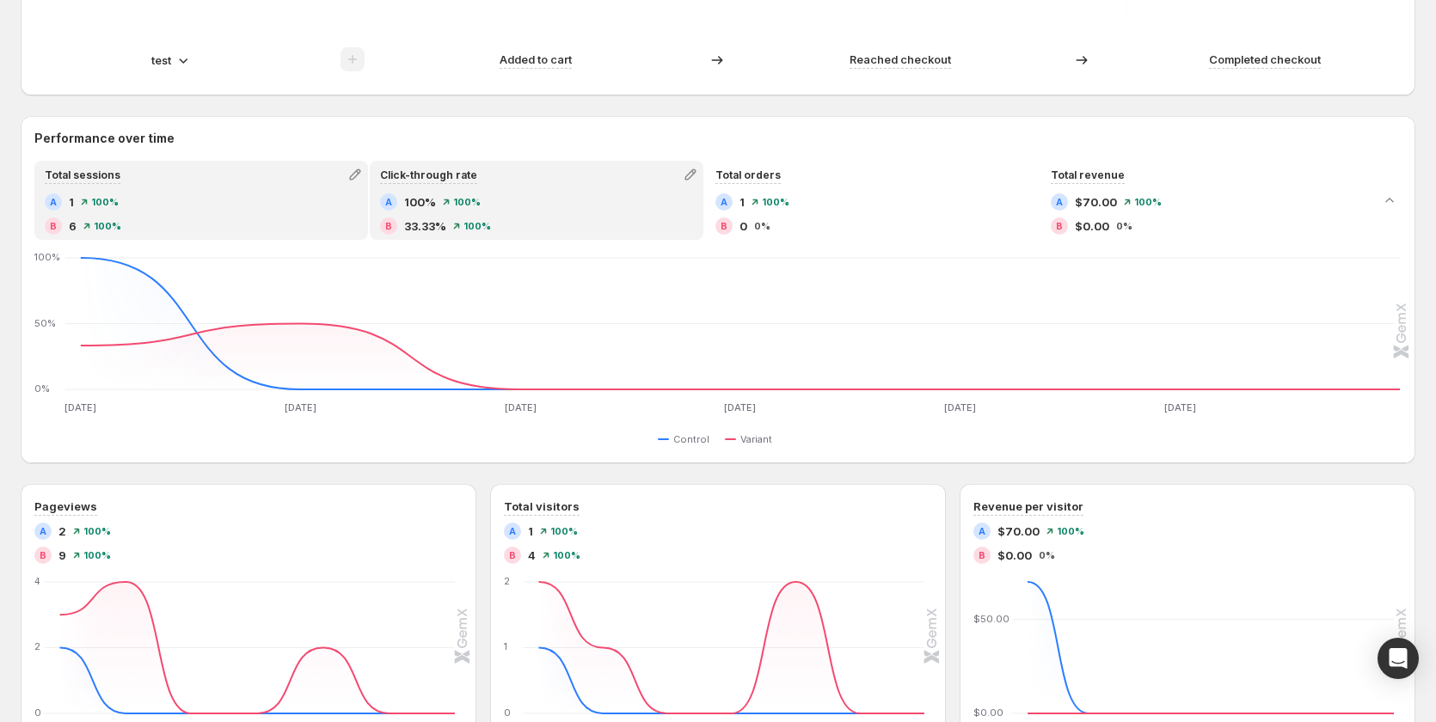
click at [210, 210] on div "A 1 100%" at bounding box center [201, 202] width 313 height 17
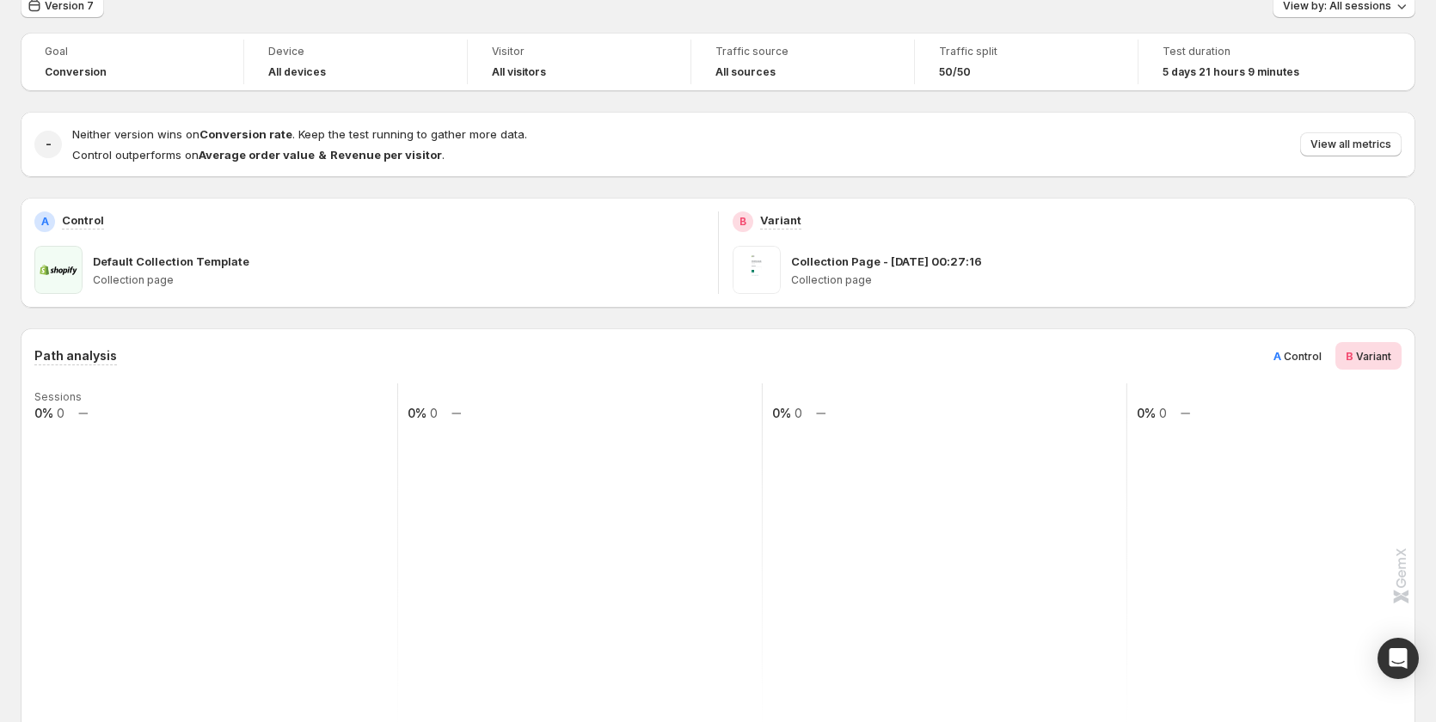
scroll to position [86, 0]
click at [1367, 144] on span "View all metrics" at bounding box center [1351, 145] width 81 height 14
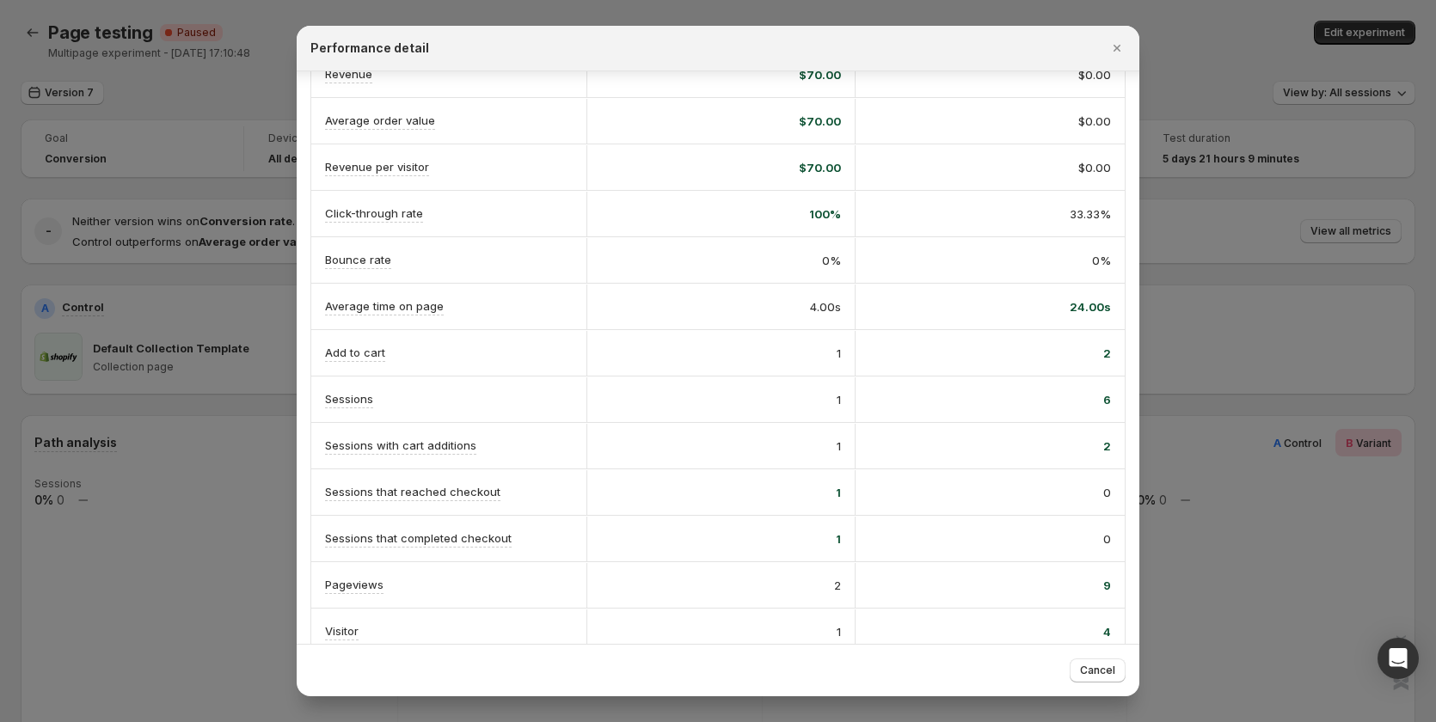
scroll to position [198, 0]
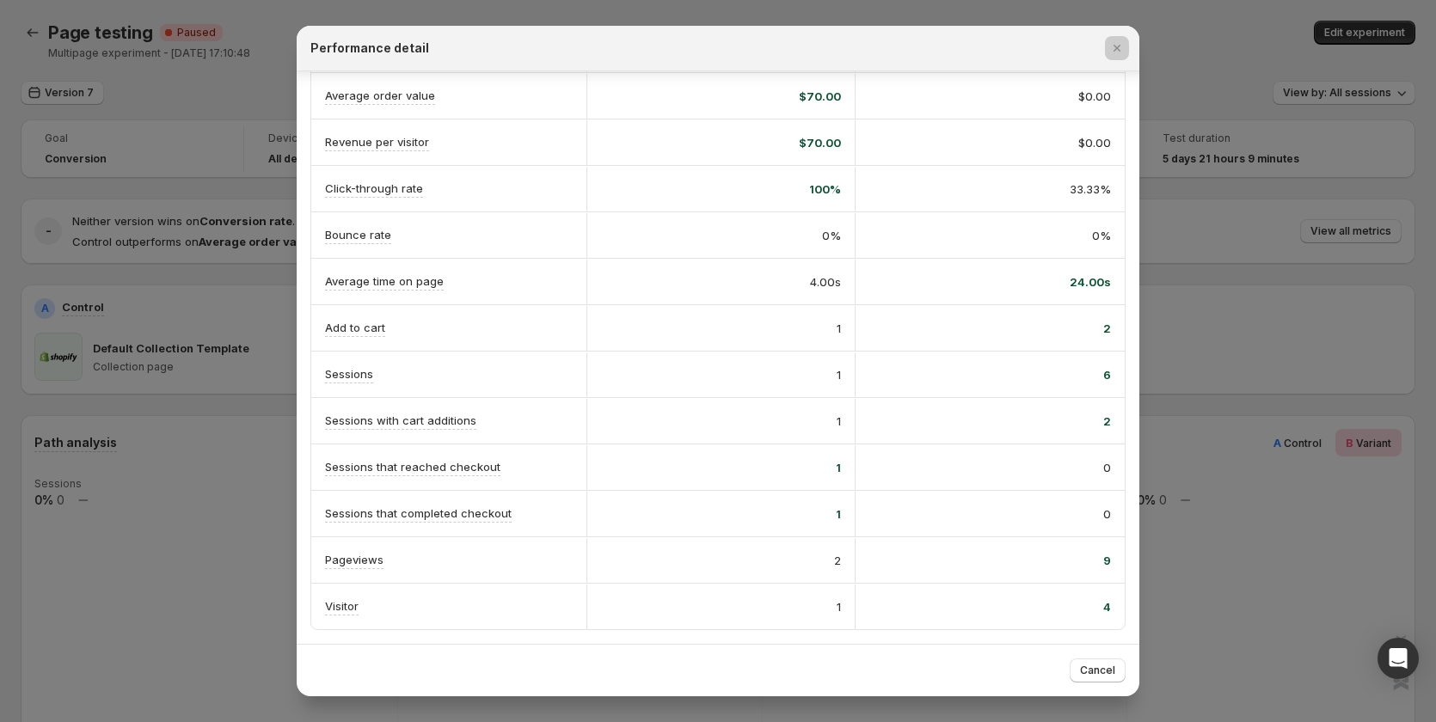
click at [26, 33] on div at bounding box center [718, 361] width 1436 height 722
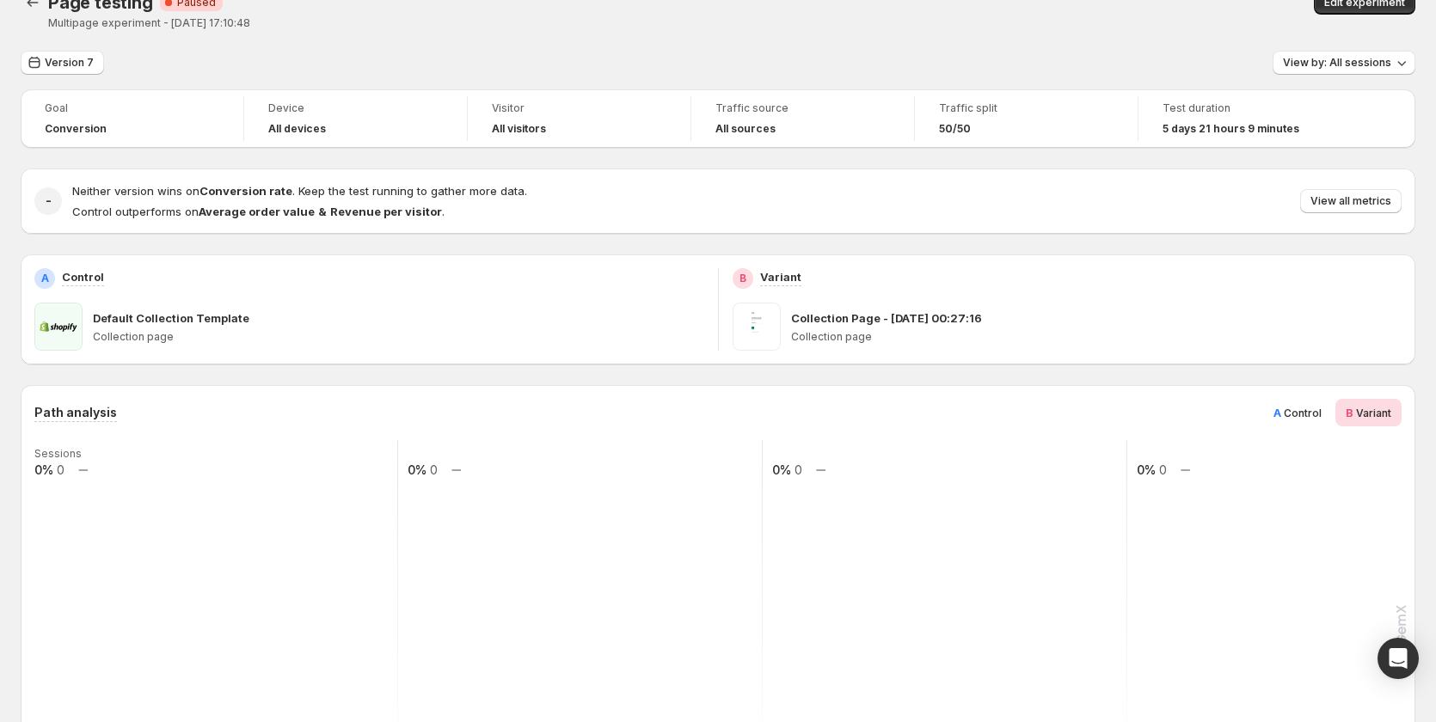
scroll to position [0, 0]
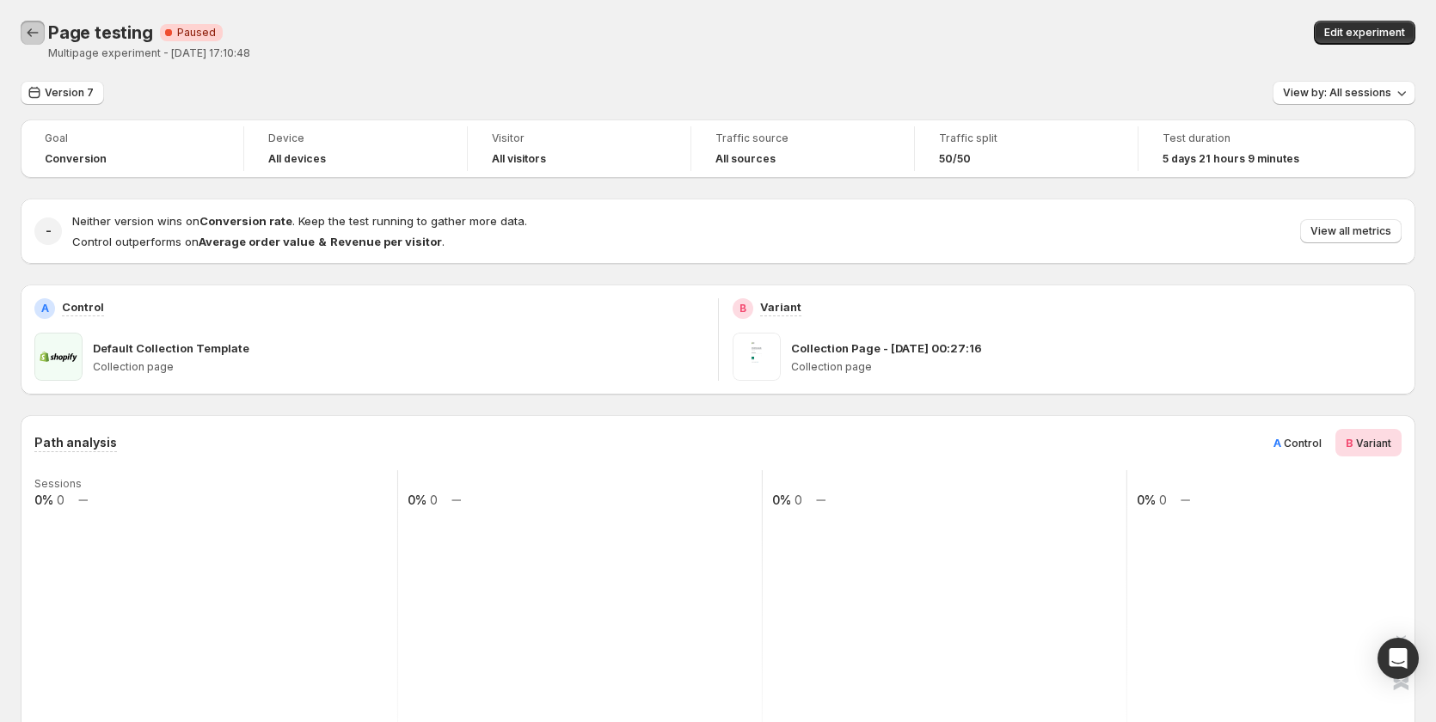
click at [40, 32] on icon "Back" at bounding box center [32, 32] width 17 height 17
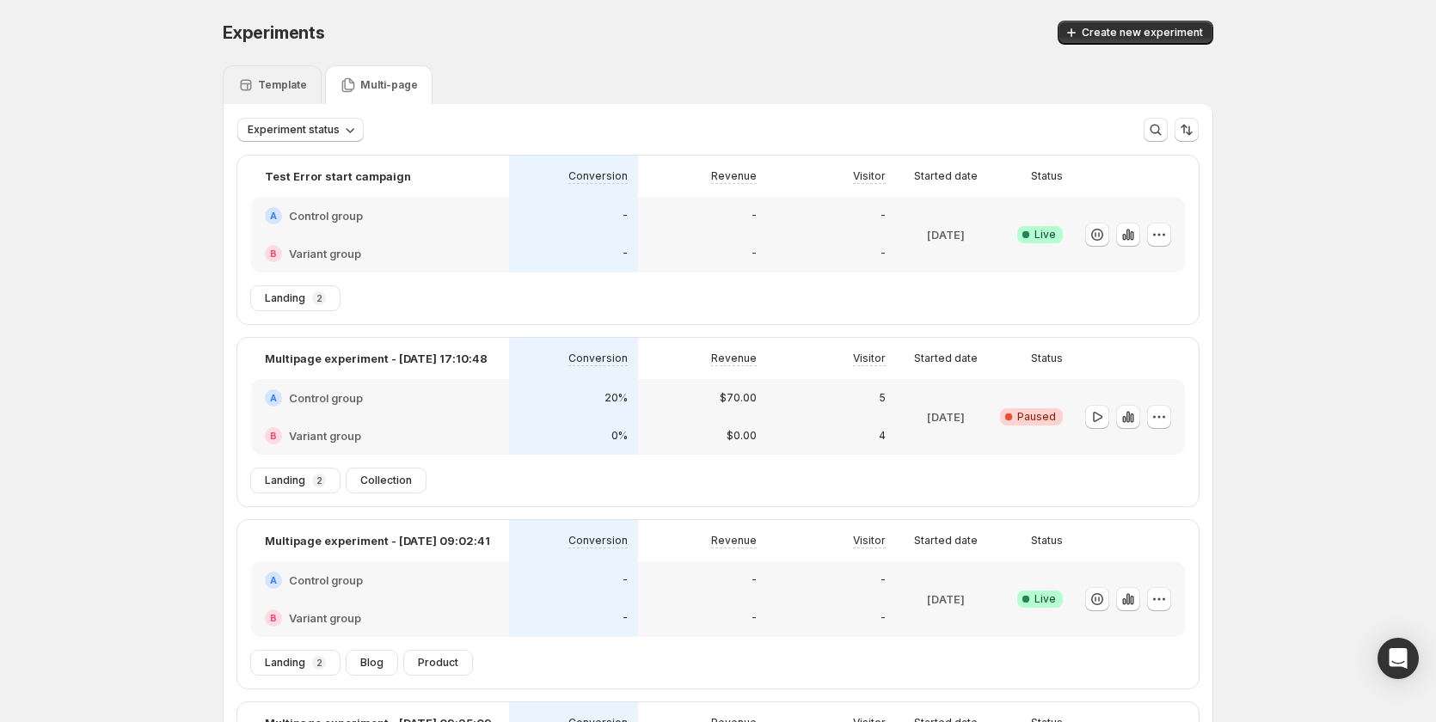
click at [279, 81] on p "Template" at bounding box center [282, 85] width 49 height 14
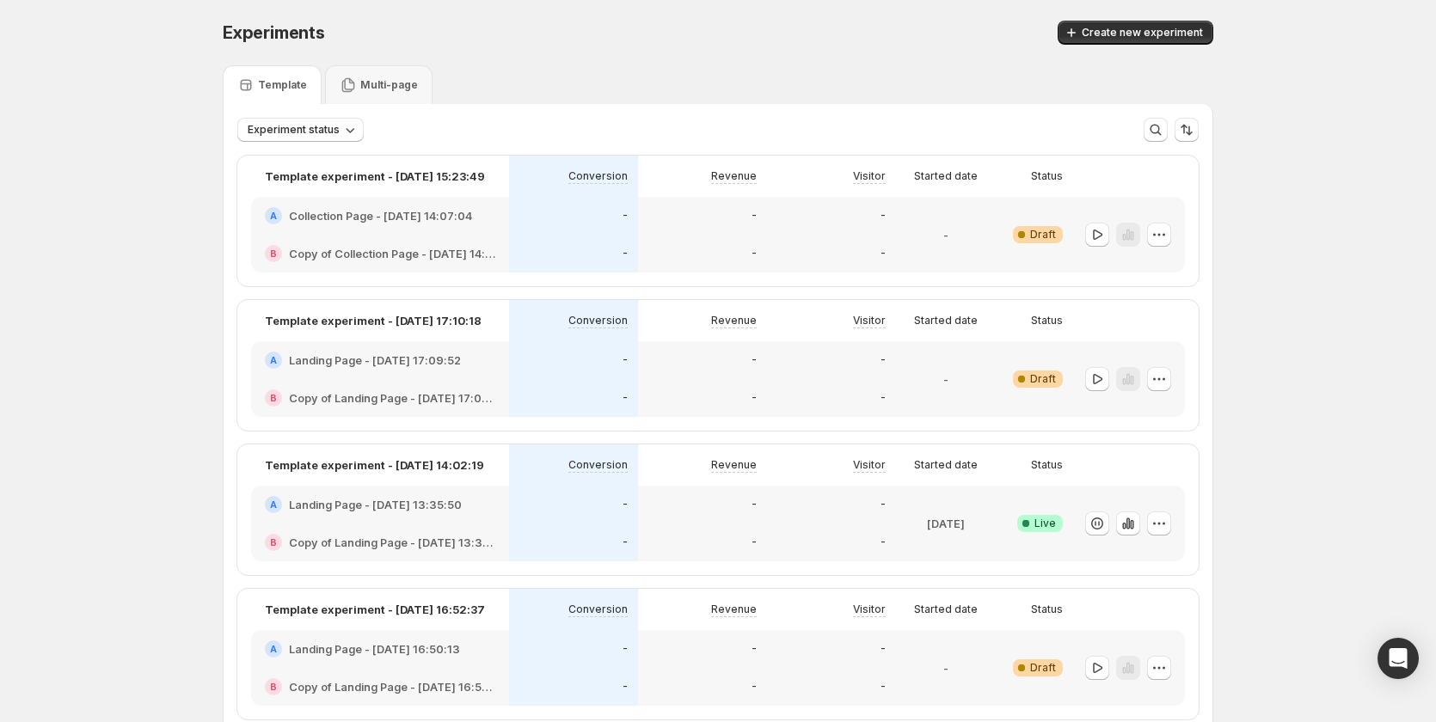
click at [393, 79] on p "Multi-page" at bounding box center [389, 85] width 58 height 14
